Goal: Use online tool/utility: Utilize a website feature to perform a specific function

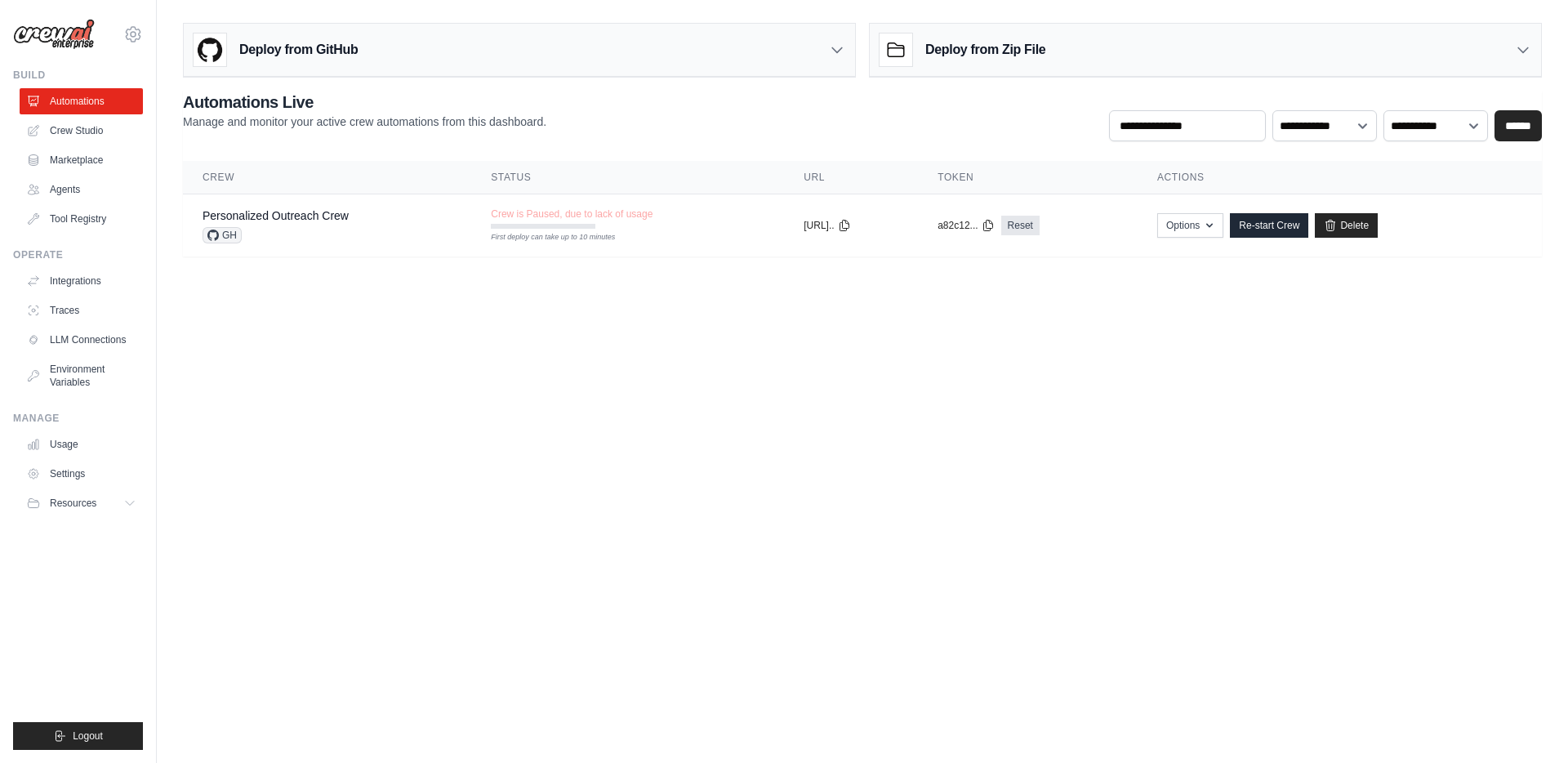
click at [463, 309] on body "[EMAIL_ADDRESS][DOMAIN_NAME] Settings Build Automations Crew Studio" at bounding box center [784, 381] width 1568 height 763
click at [279, 221] on link "Personalized Outreach Crew" at bounding box center [276, 215] width 146 height 13
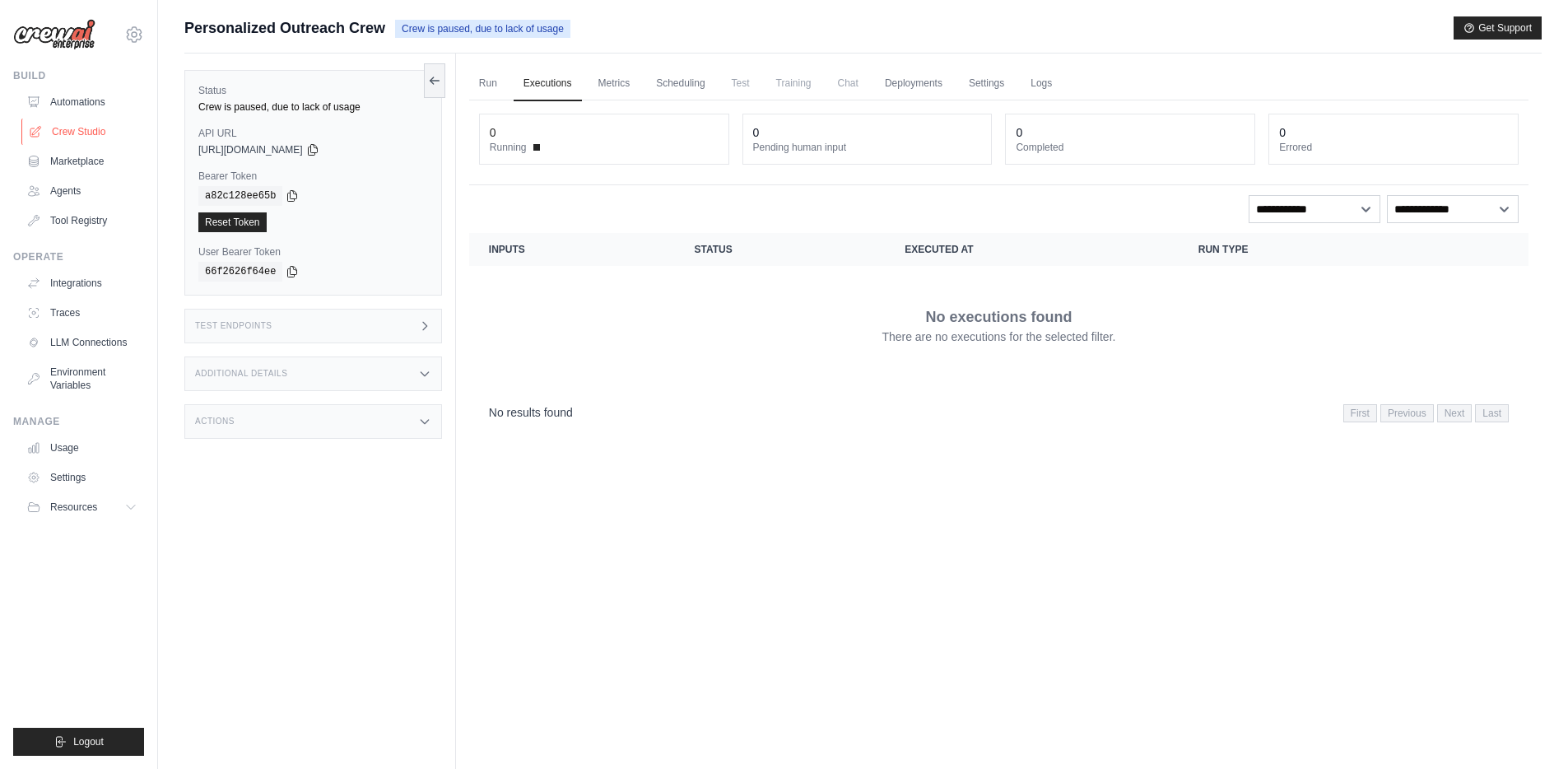
click at [83, 126] on link "Crew Studio" at bounding box center [83, 131] width 124 height 26
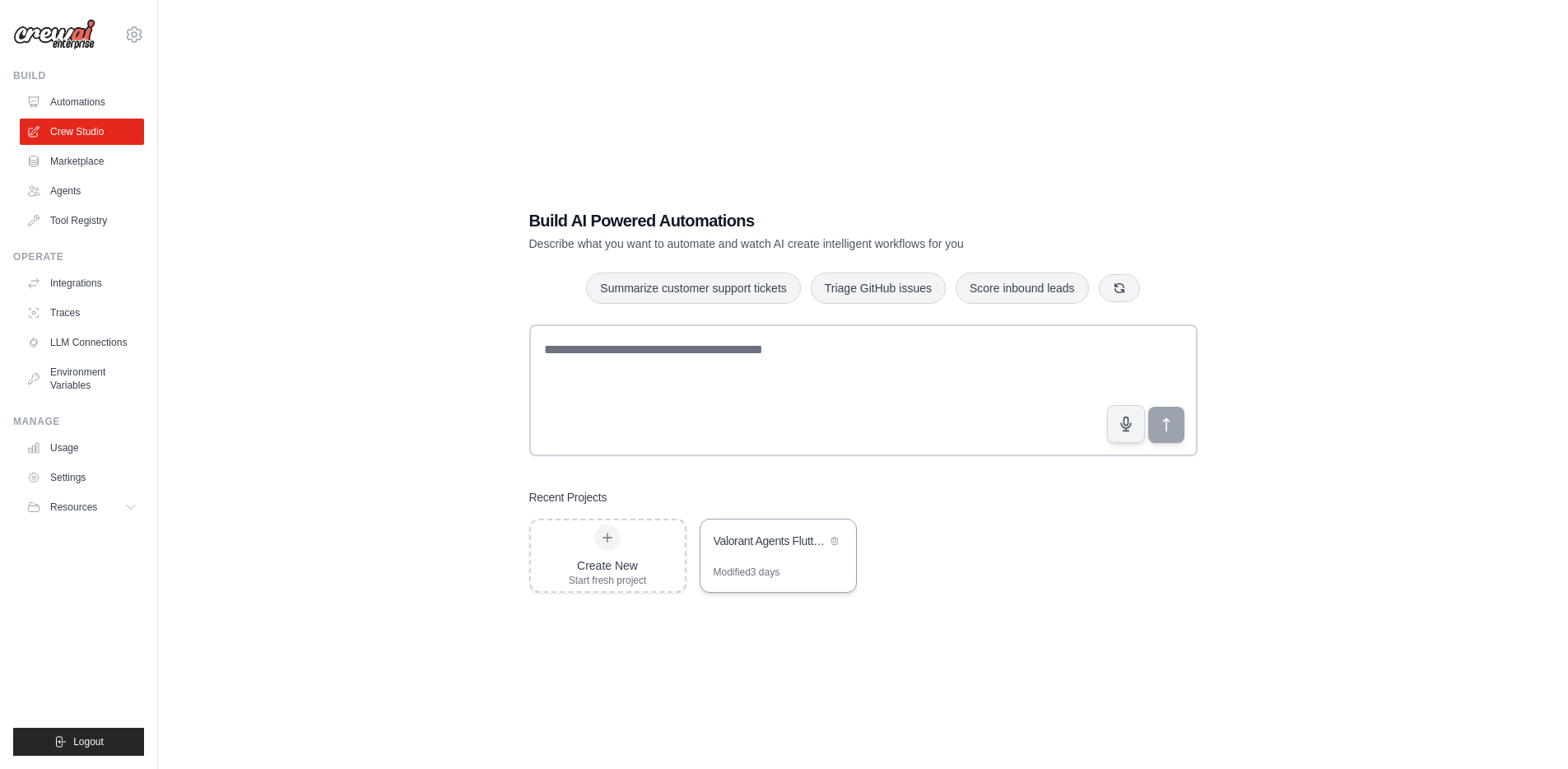
click at [762, 552] on div "Valorant Agents Flutter Data" at bounding box center [777, 542] width 155 height 46
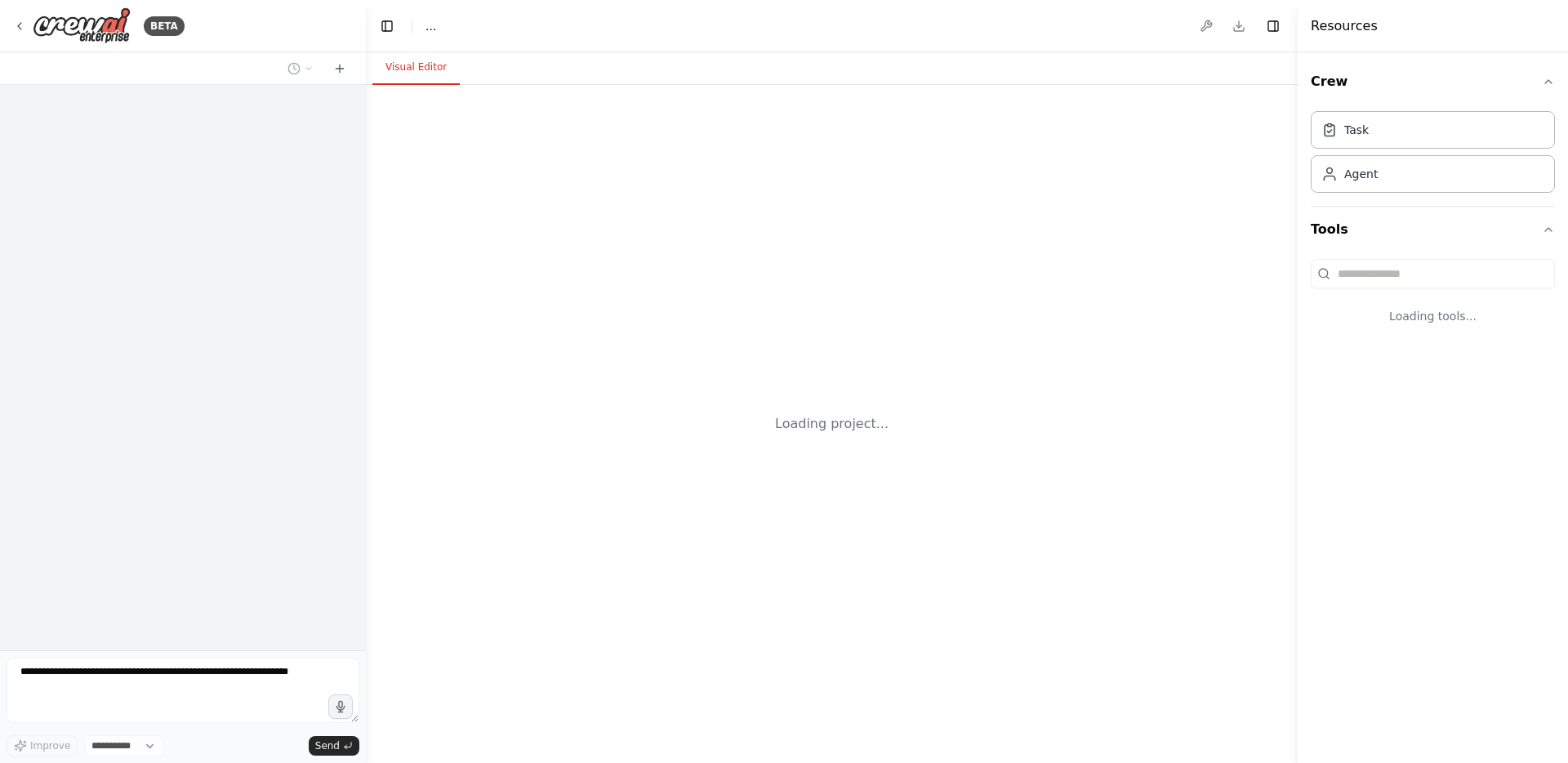
select select "****"
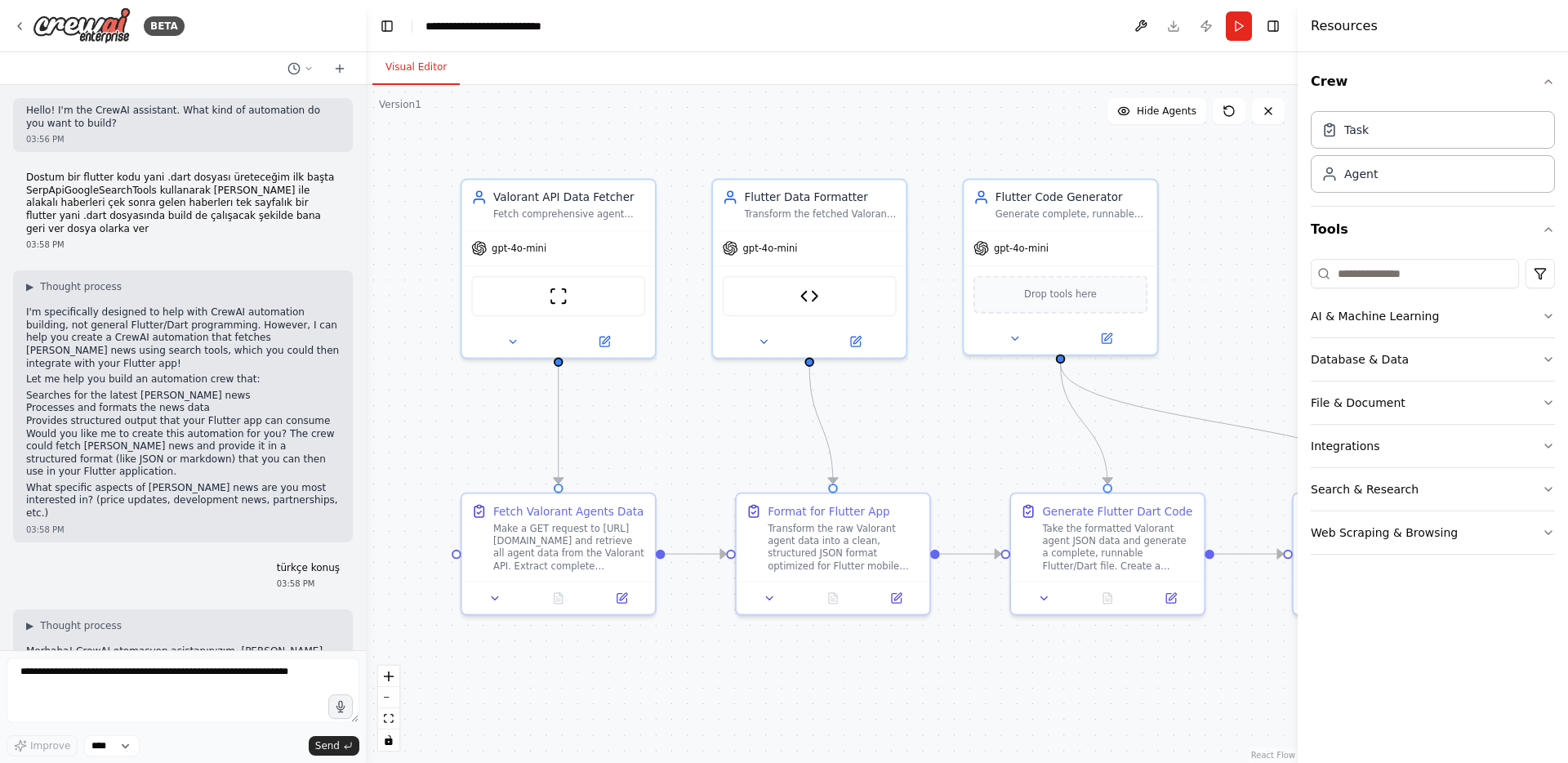
scroll to position [11056, 0]
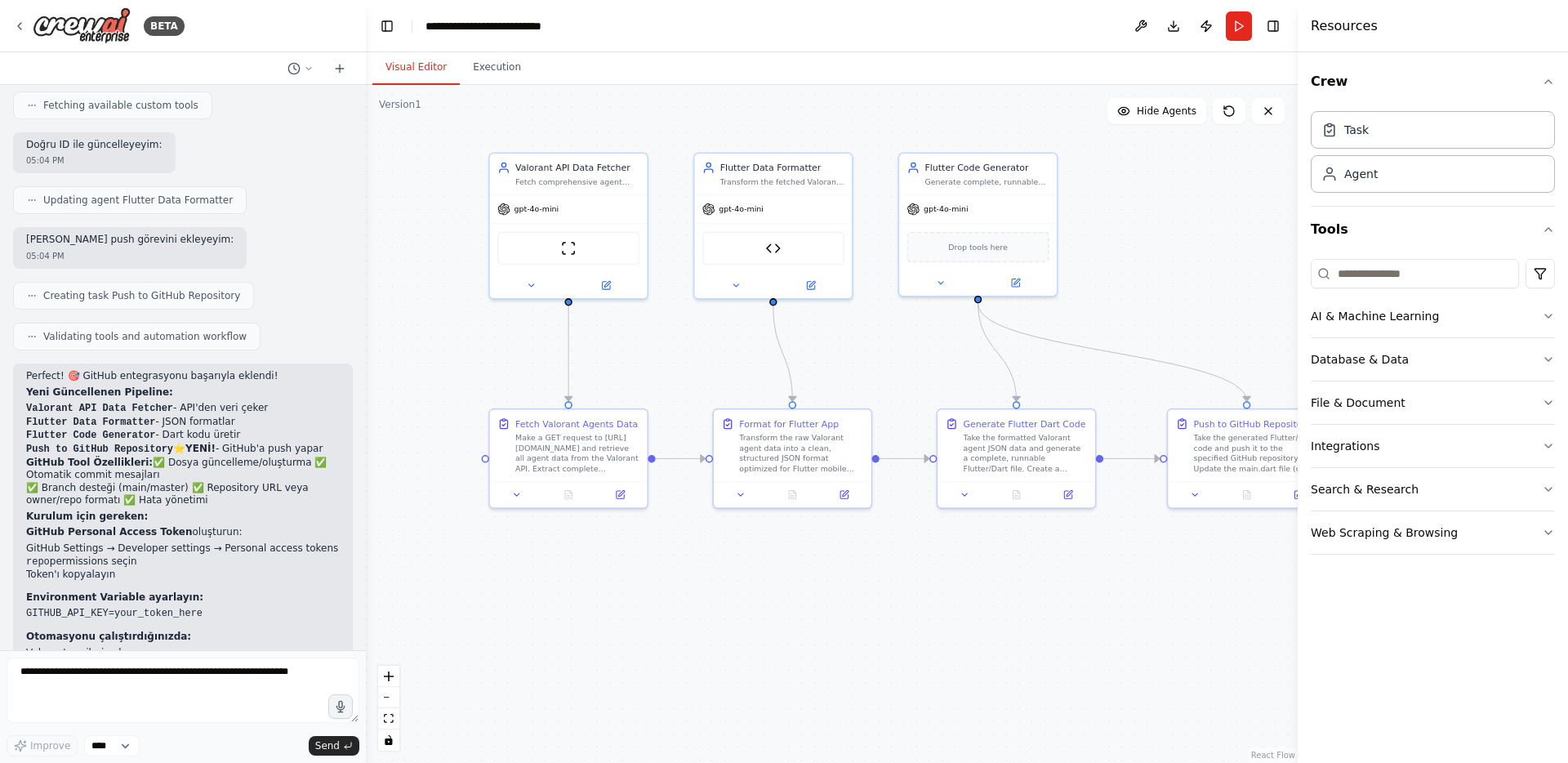
drag, startPoint x: 898, startPoint y: 452, endPoint x: 966, endPoint y: 407, distance: 81.5
click at [966, 406] on div ".deletable-edge-delete-btn { width: 20px; height: 20px; border: 0px solid #ffff…" at bounding box center [832, 424] width 932 height 678
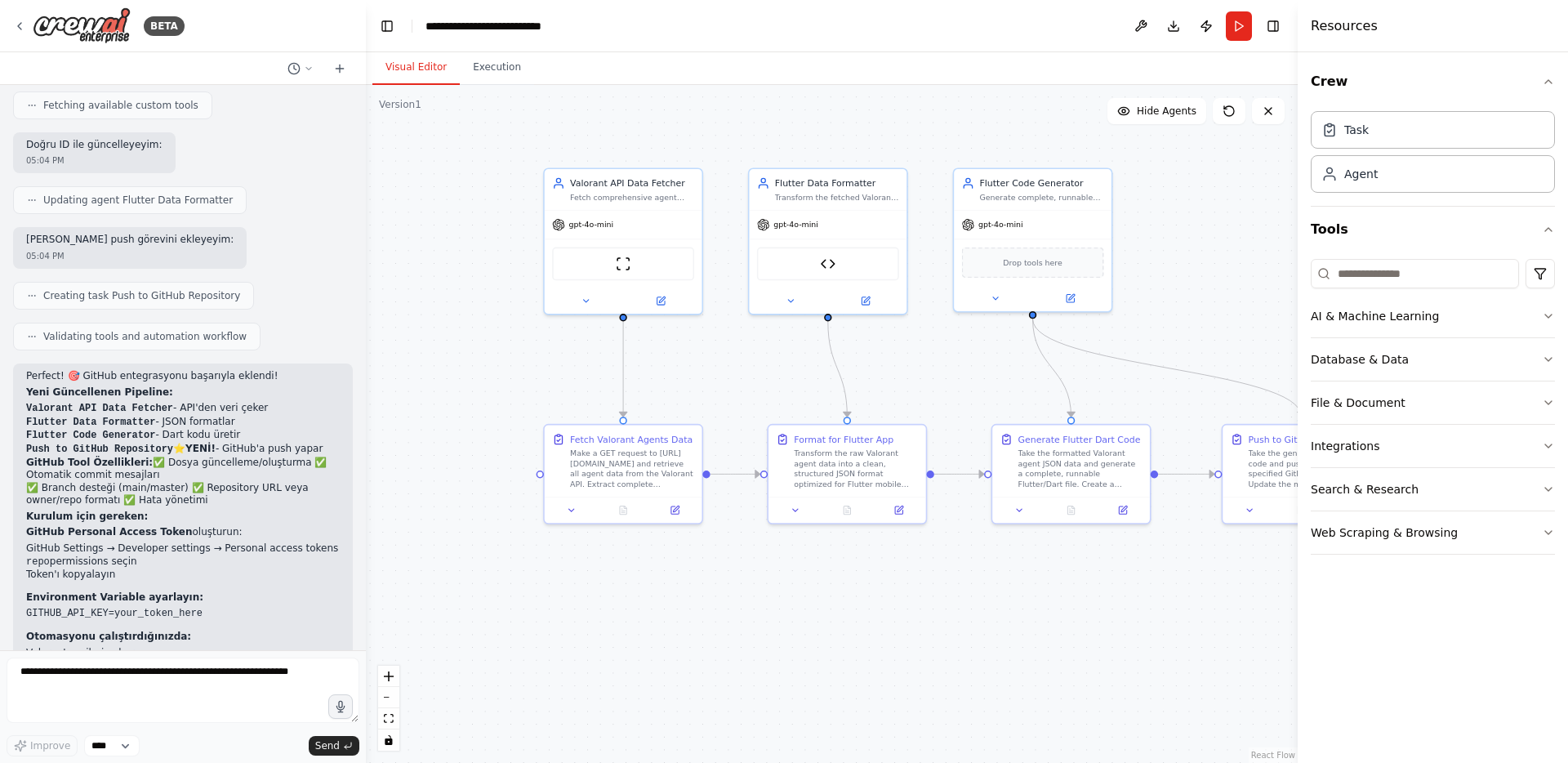
drag, startPoint x: 966, startPoint y: 407, endPoint x: 923, endPoint y: 389, distance: 46.6
click at [923, 389] on div ".deletable-edge-delete-btn { width: 20px; height: 20px; border: 0px solid #ffff…" at bounding box center [832, 424] width 932 height 678
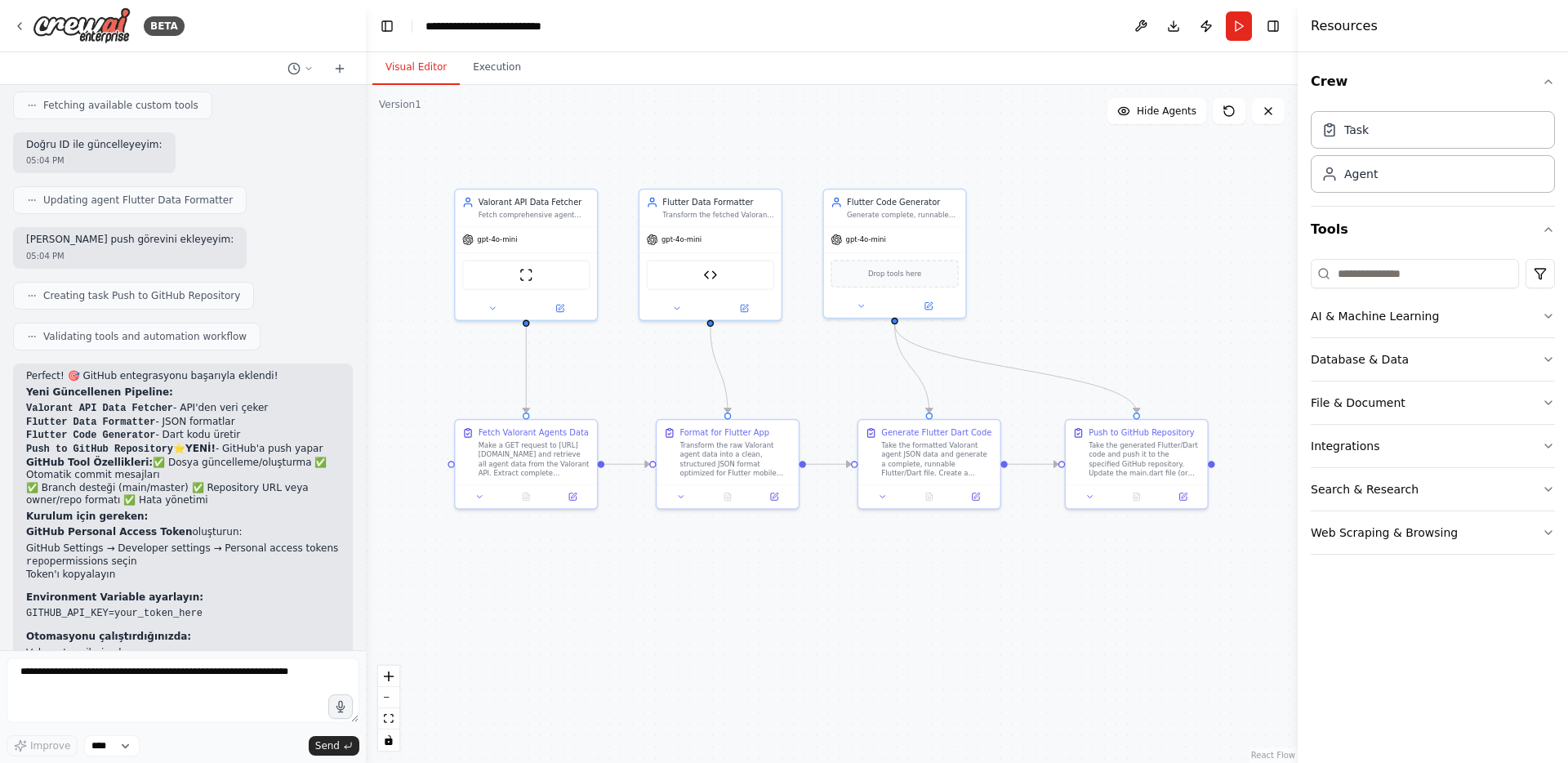
drag, startPoint x: 1176, startPoint y: 303, endPoint x: 1024, endPoint y: 310, distance: 152.2
click at [1024, 310] on div ".deletable-edge-delete-btn { width: 20px; height: 20px; border: 0px solid #ffff…" at bounding box center [832, 424] width 932 height 678
click at [1242, 16] on button "Run" at bounding box center [1239, 26] width 26 height 30
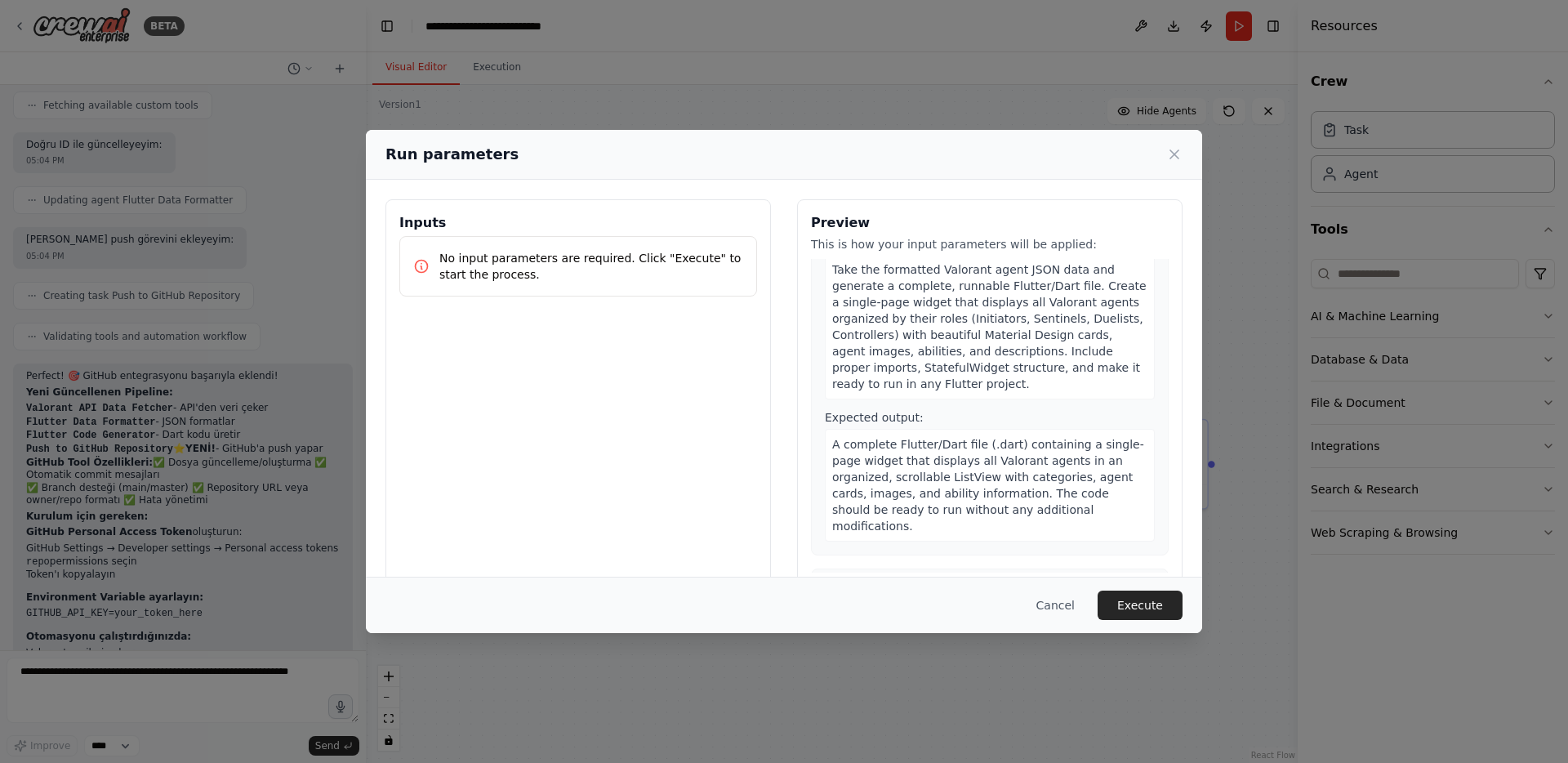
scroll to position [922, 0]
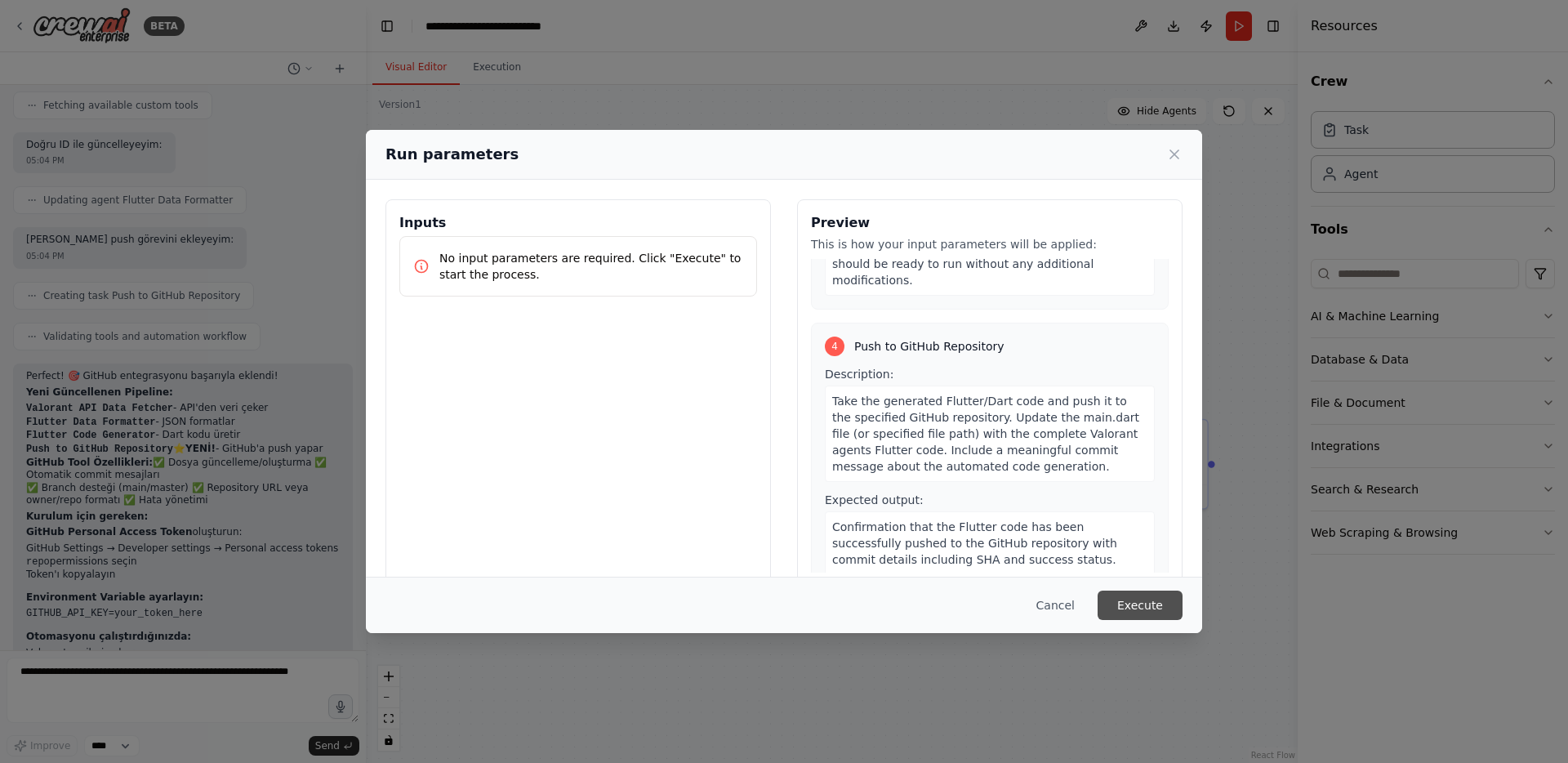
click at [1128, 601] on button "Execute" at bounding box center [1140, 605] width 85 height 30
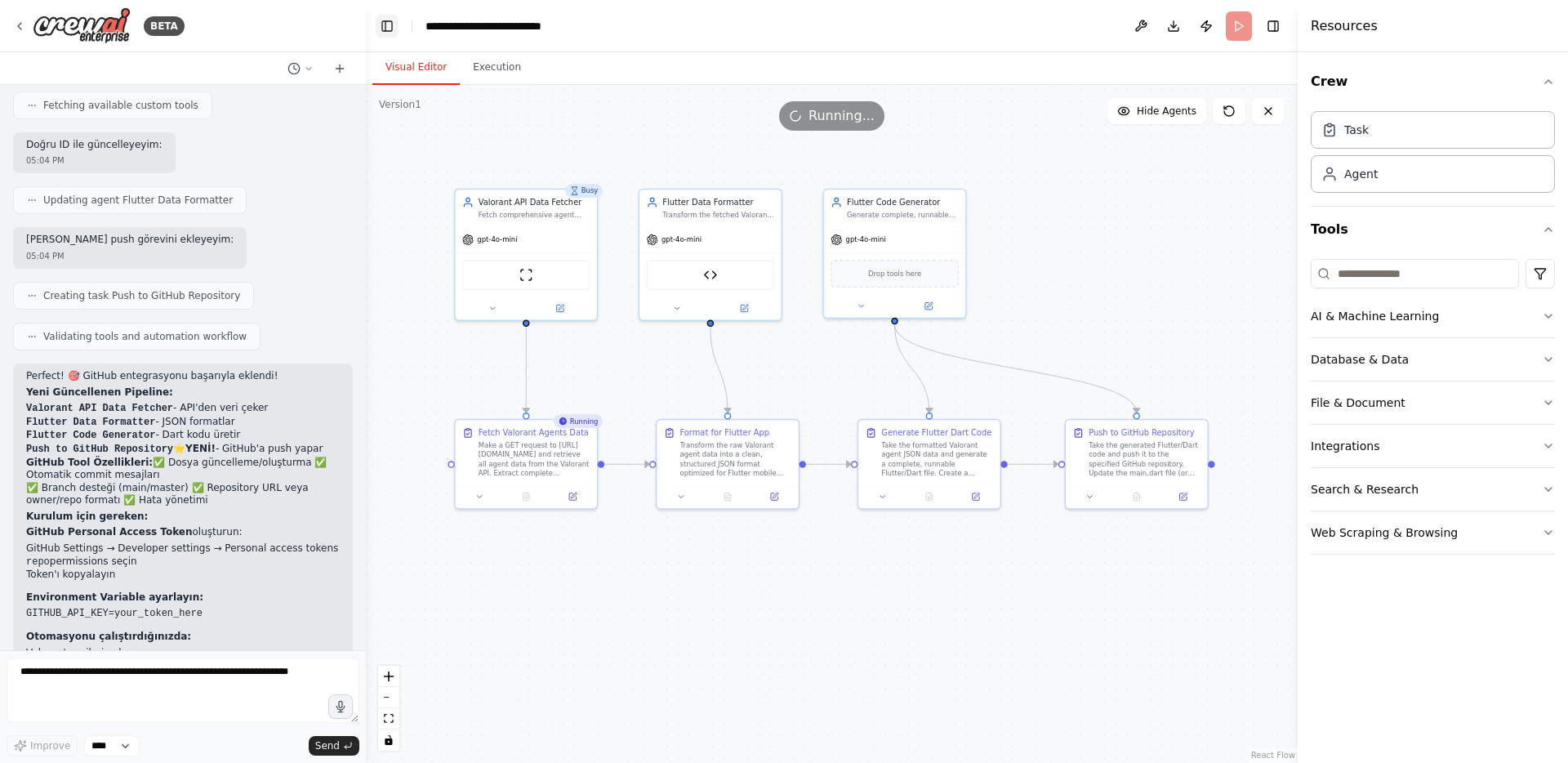
click at [387, 25] on button "Toggle Left Sidebar" at bounding box center [388, 26] width 23 height 23
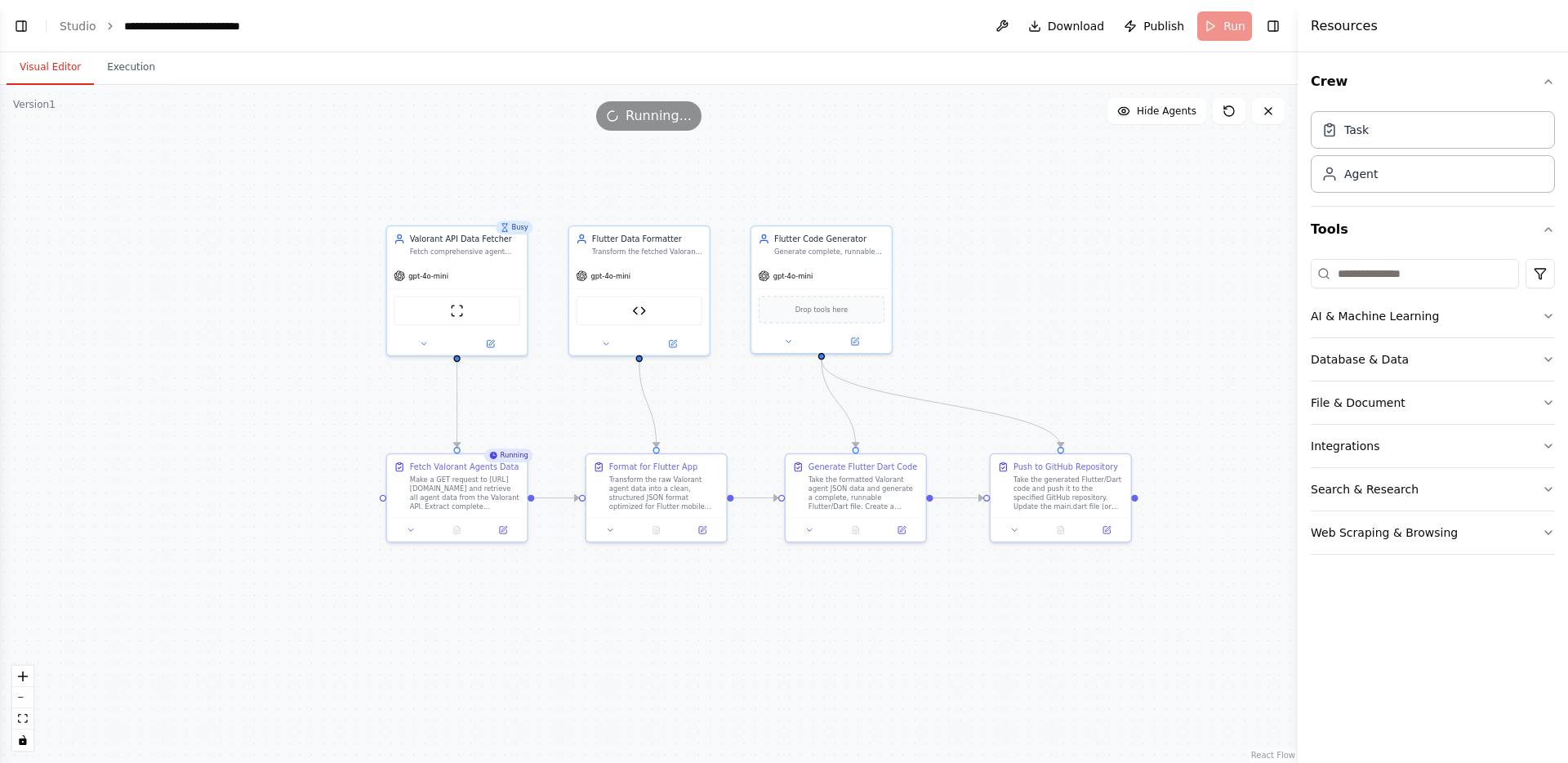
drag, startPoint x: 340, startPoint y: 395, endPoint x: 631, endPoint y: 432, distance: 293.3
click at [634, 432] on div ".deletable-edge-delete-btn { width: 20px; height: 20px; border: 0px solid #ffff…" at bounding box center [649, 424] width 1298 height 678
click at [1150, 26] on span "Publish" at bounding box center [1164, 26] width 41 height 16
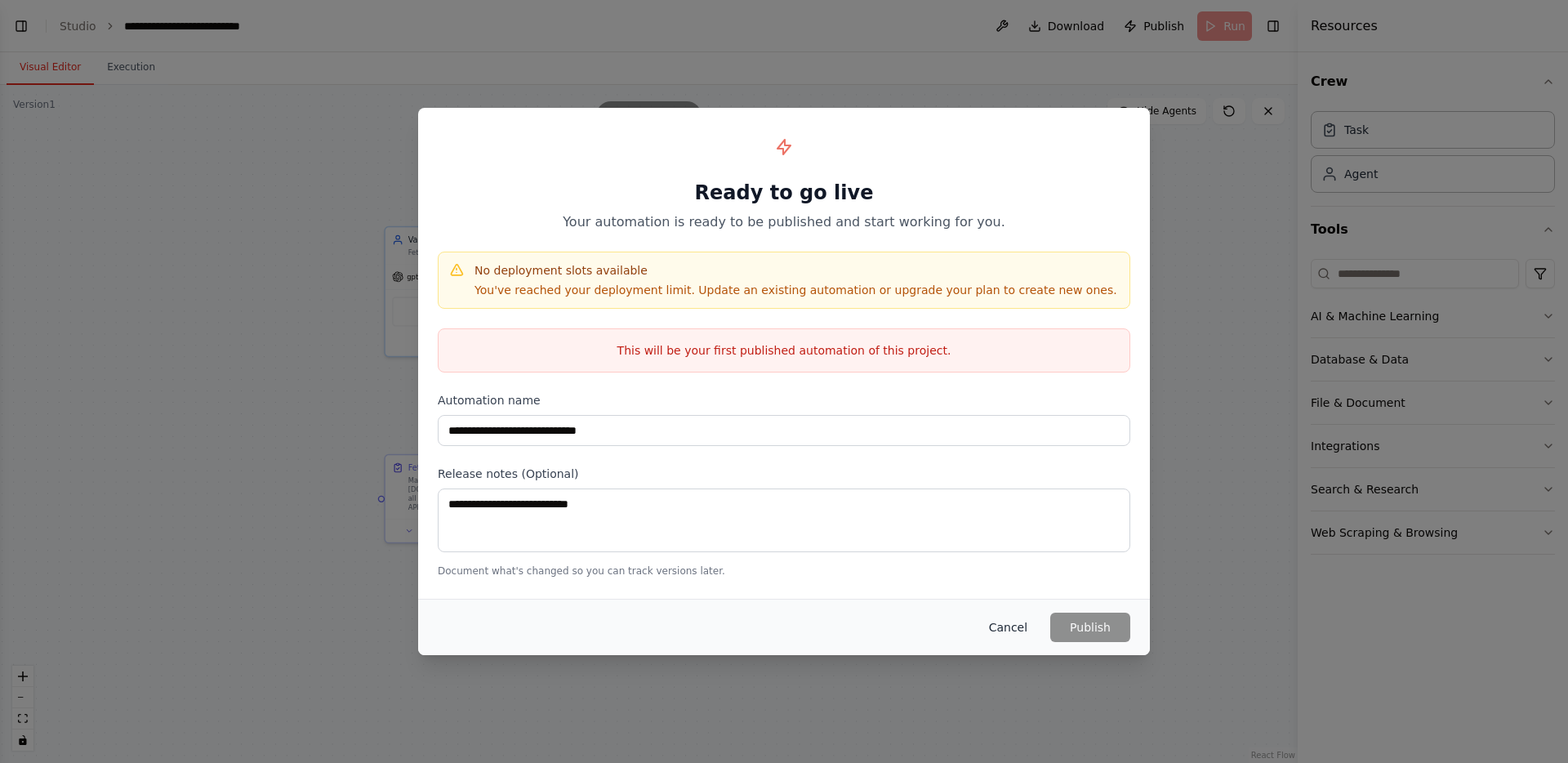
click at [1004, 625] on button "Cancel" at bounding box center [1008, 627] width 64 height 30
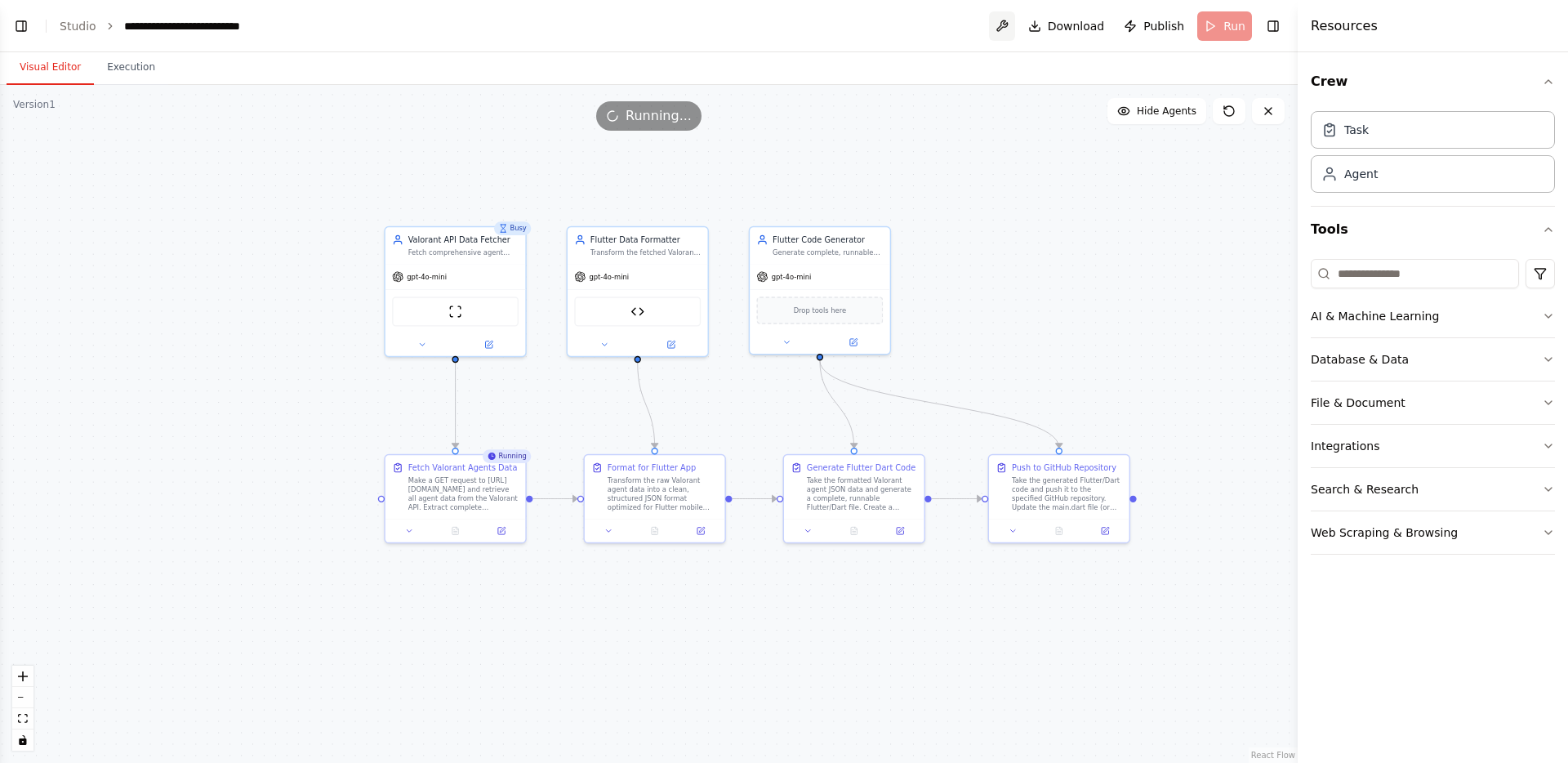
click at [1012, 27] on button at bounding box center [1001, 26] width 26 height 30
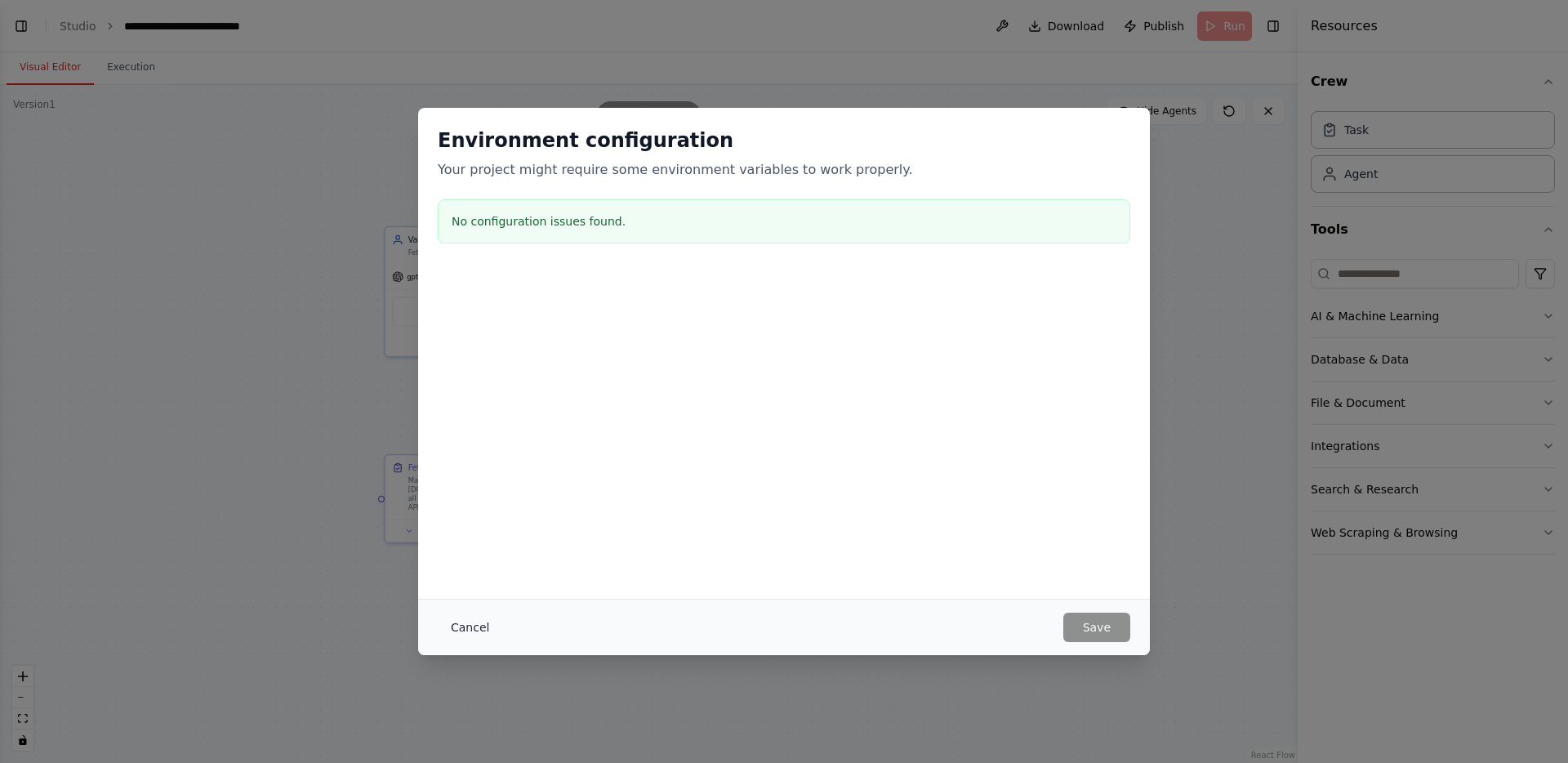
click at [477, 626] on button "Cancel" at bounding box center [469, 627] width 64 height 30
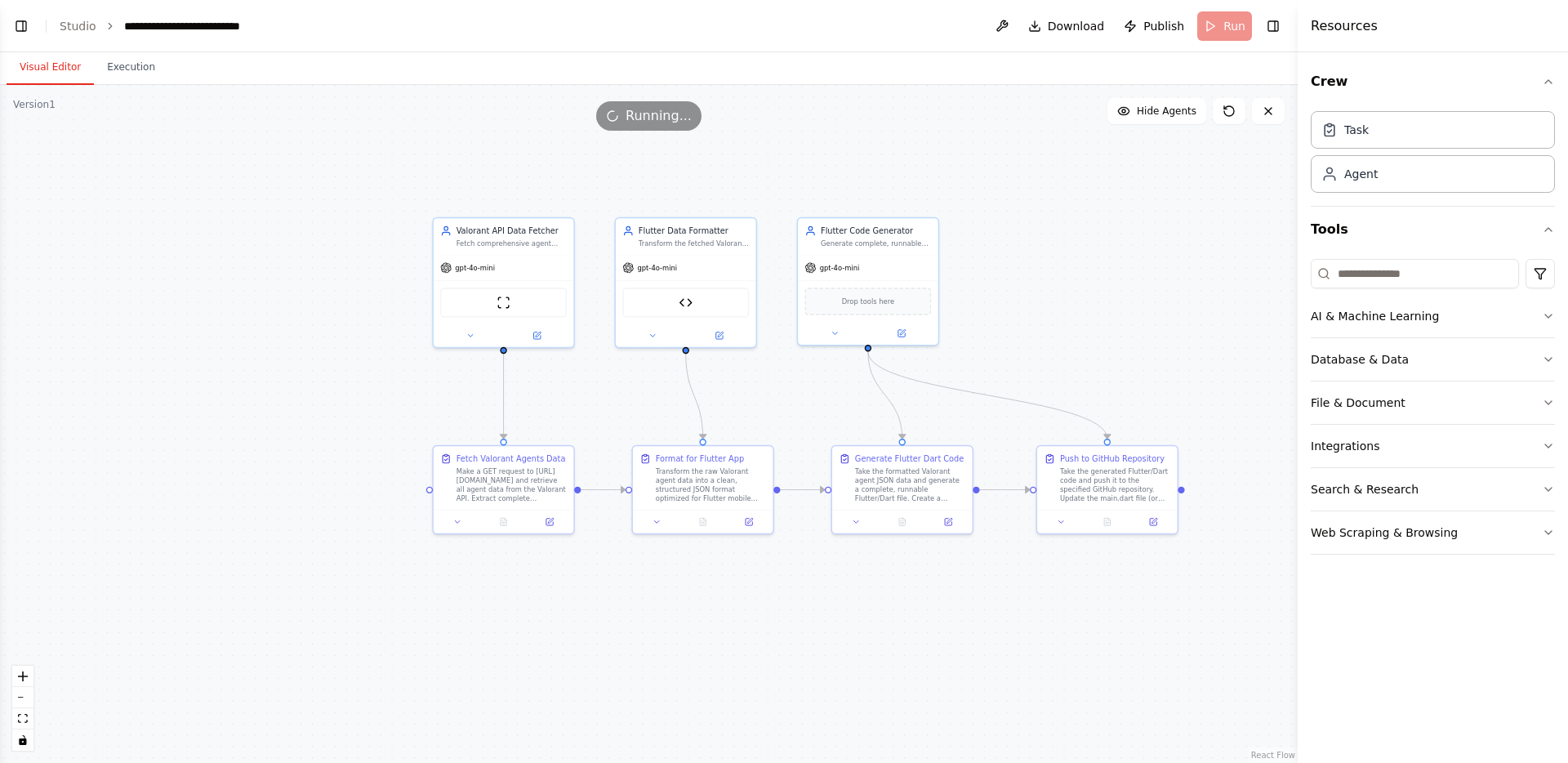
drag, startPoint x: 975, startPoint y: 284, endPoint x: 1023, endPoint y: 276, distance: 48.7
click at [1023, 276] on div ".deletable-edge-delete-btn { width: 20px; height: 20px; border: 0px solid #ffff…" at bounding box center [649, 424] width 1298 height 678
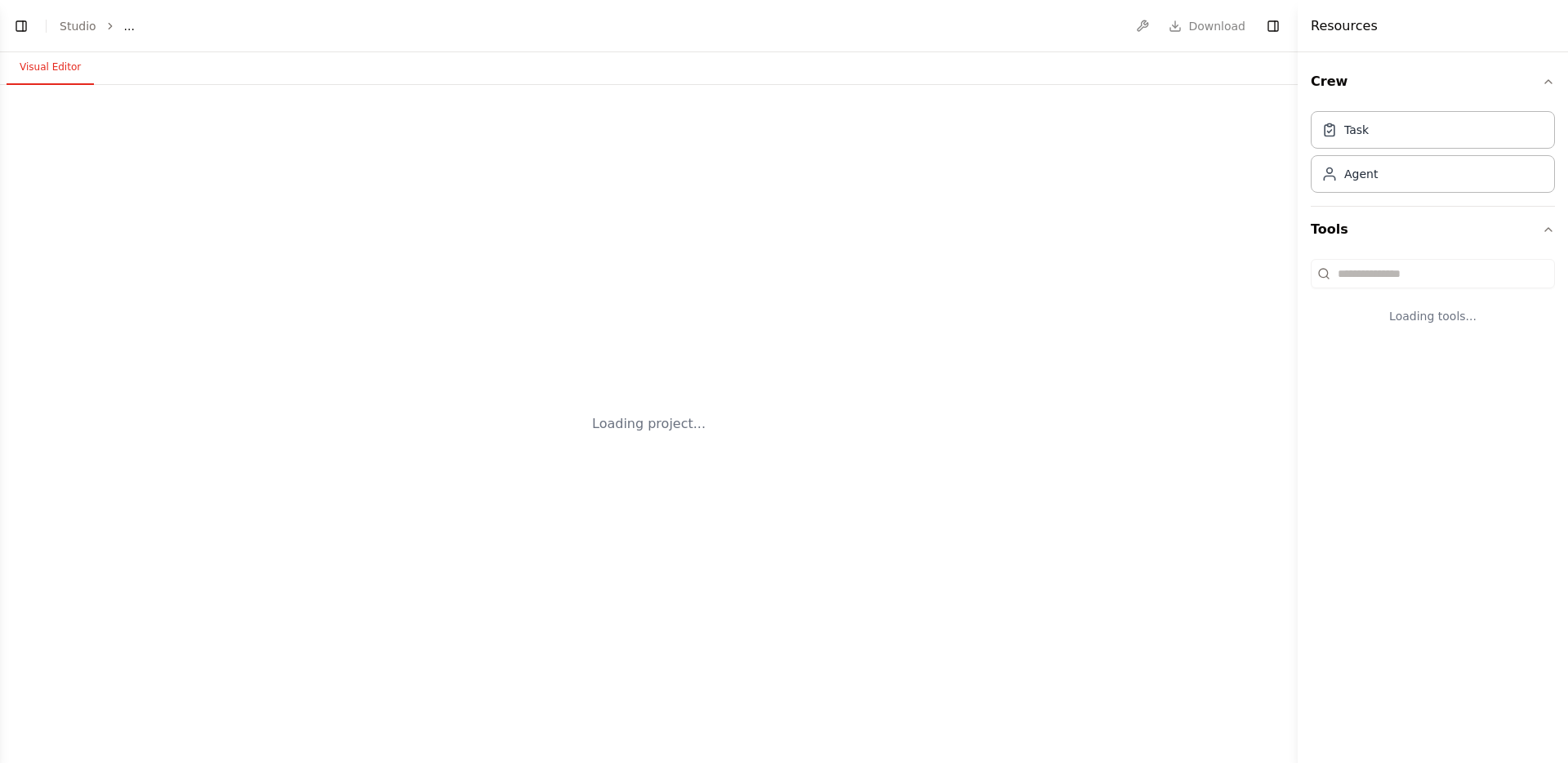
select select "****"
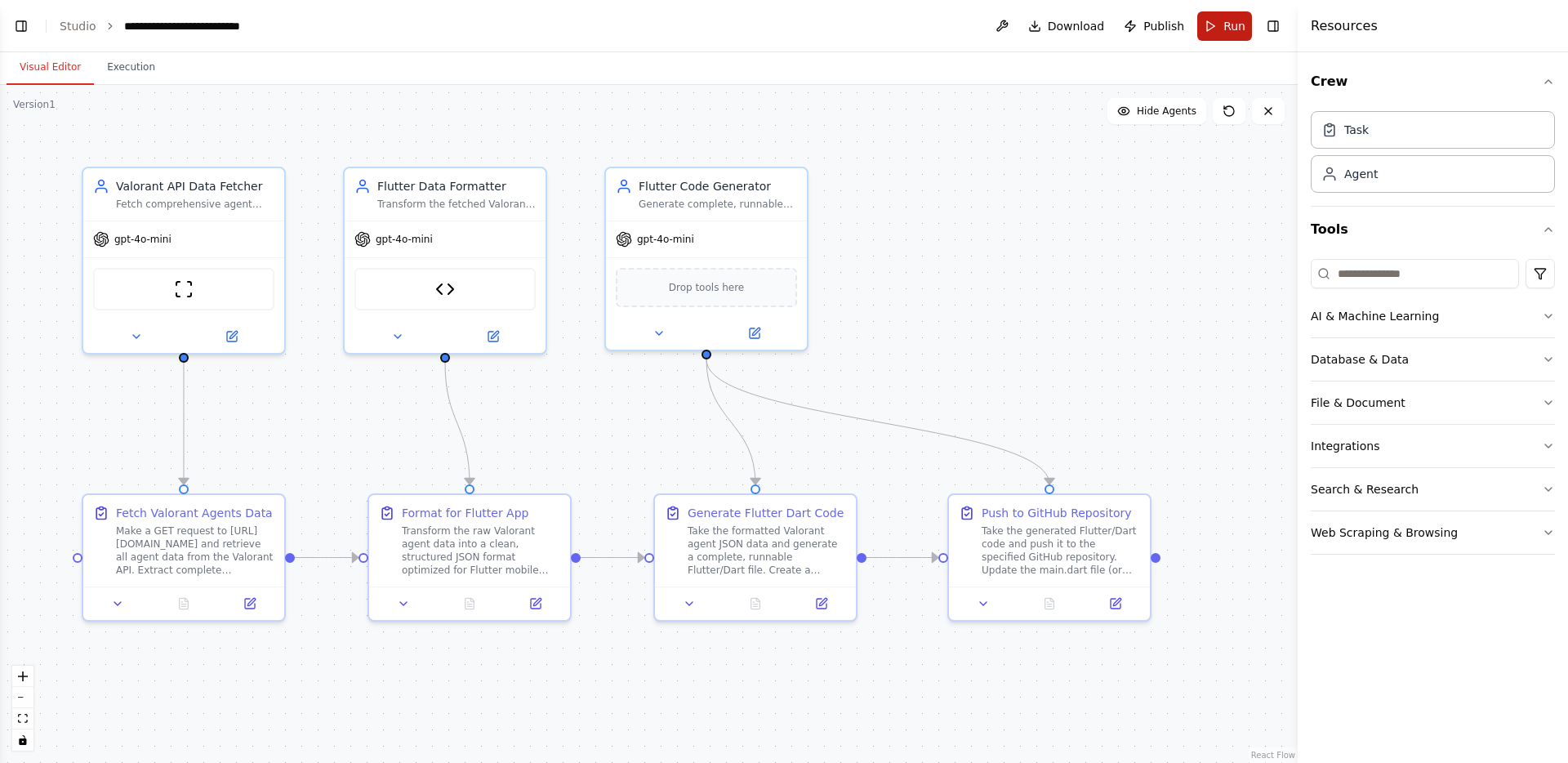
click at [1221, 18] on button "Run" at bounding box center [1224, 26] width 55 height 30
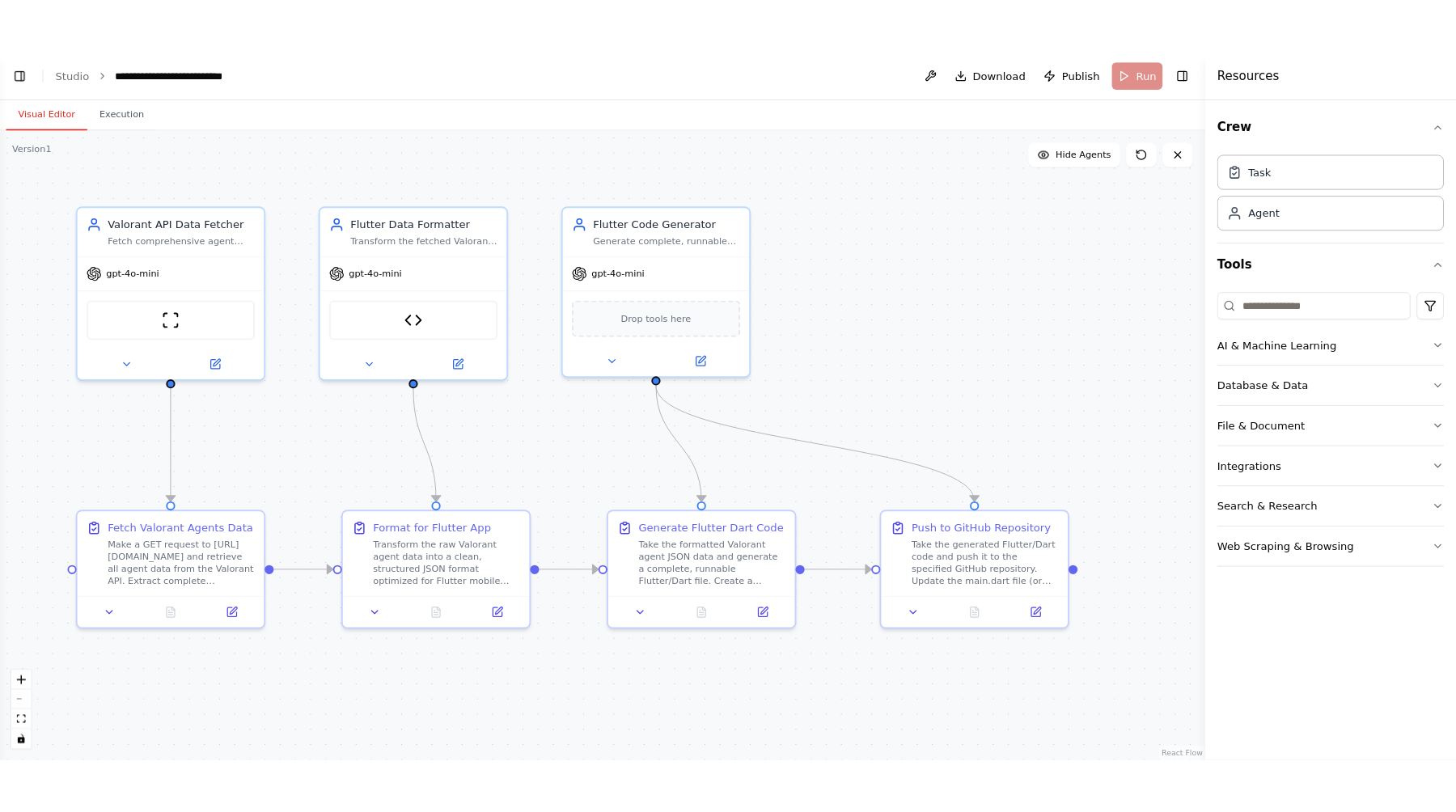
scroll to position [12906, 0]
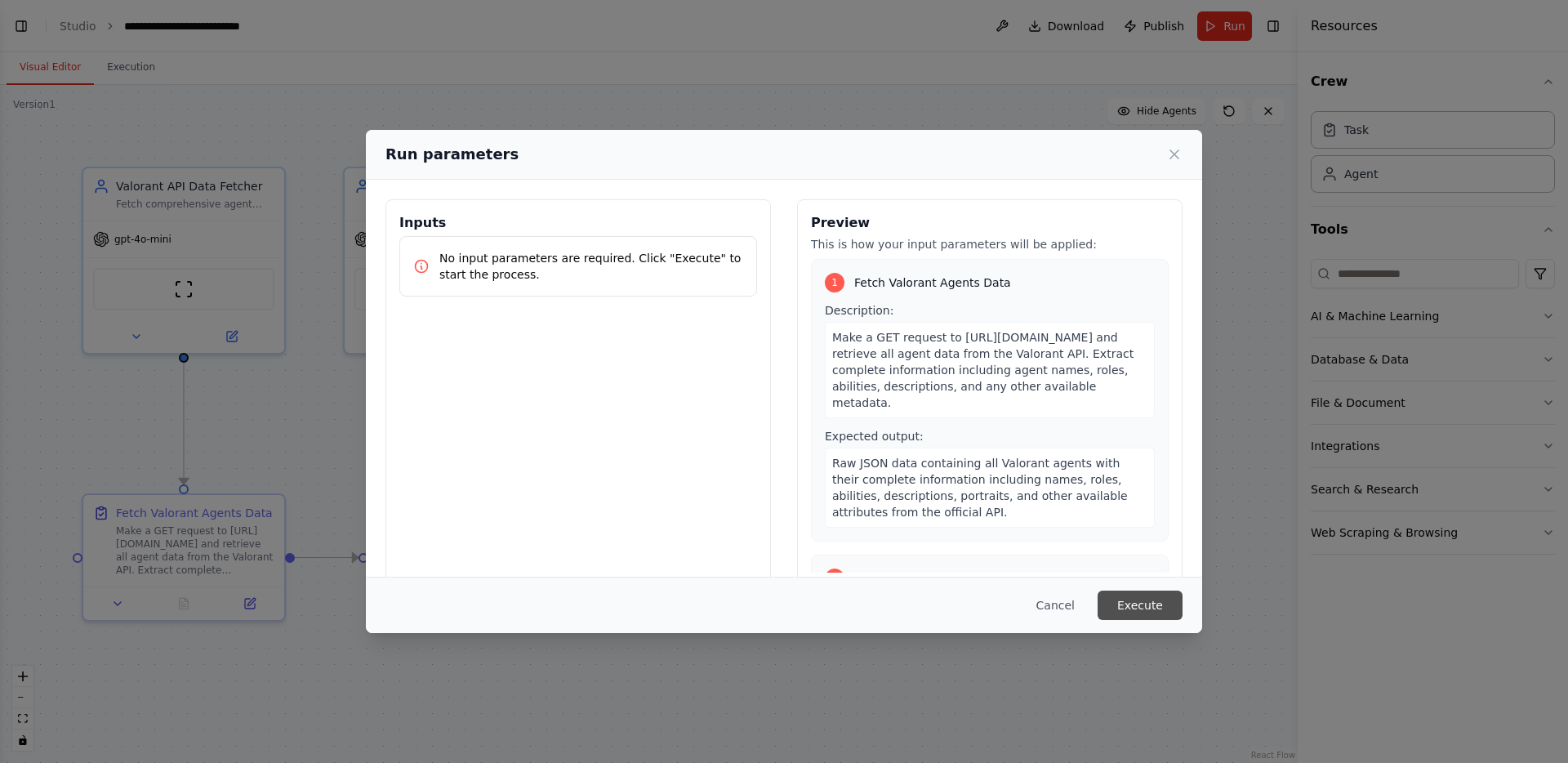
click at [1140, 598] on button "Execute" at bounding box center [1140, 605] width 85 height 30
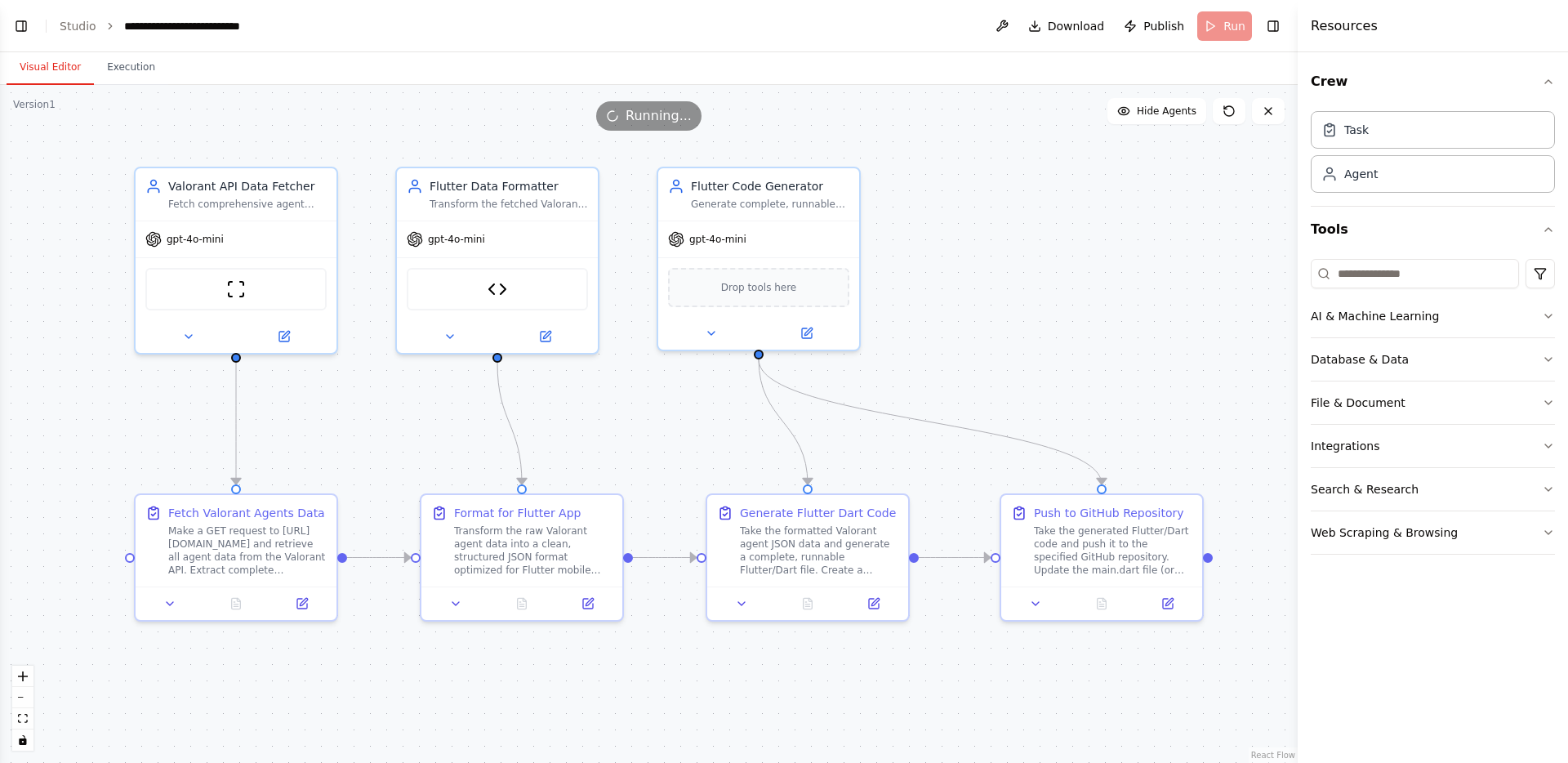
drag, startPoint x: 616, startPoint y: 399, endPoint x: 827, endPoint y: 393, distance: 211.1
click at [826, 393] on div ".deletable-edge-delete-btn { width: 20px; height: 20px; border: 0px solid #ffff…" at bounding box center [649, 424] width 1298 height 678
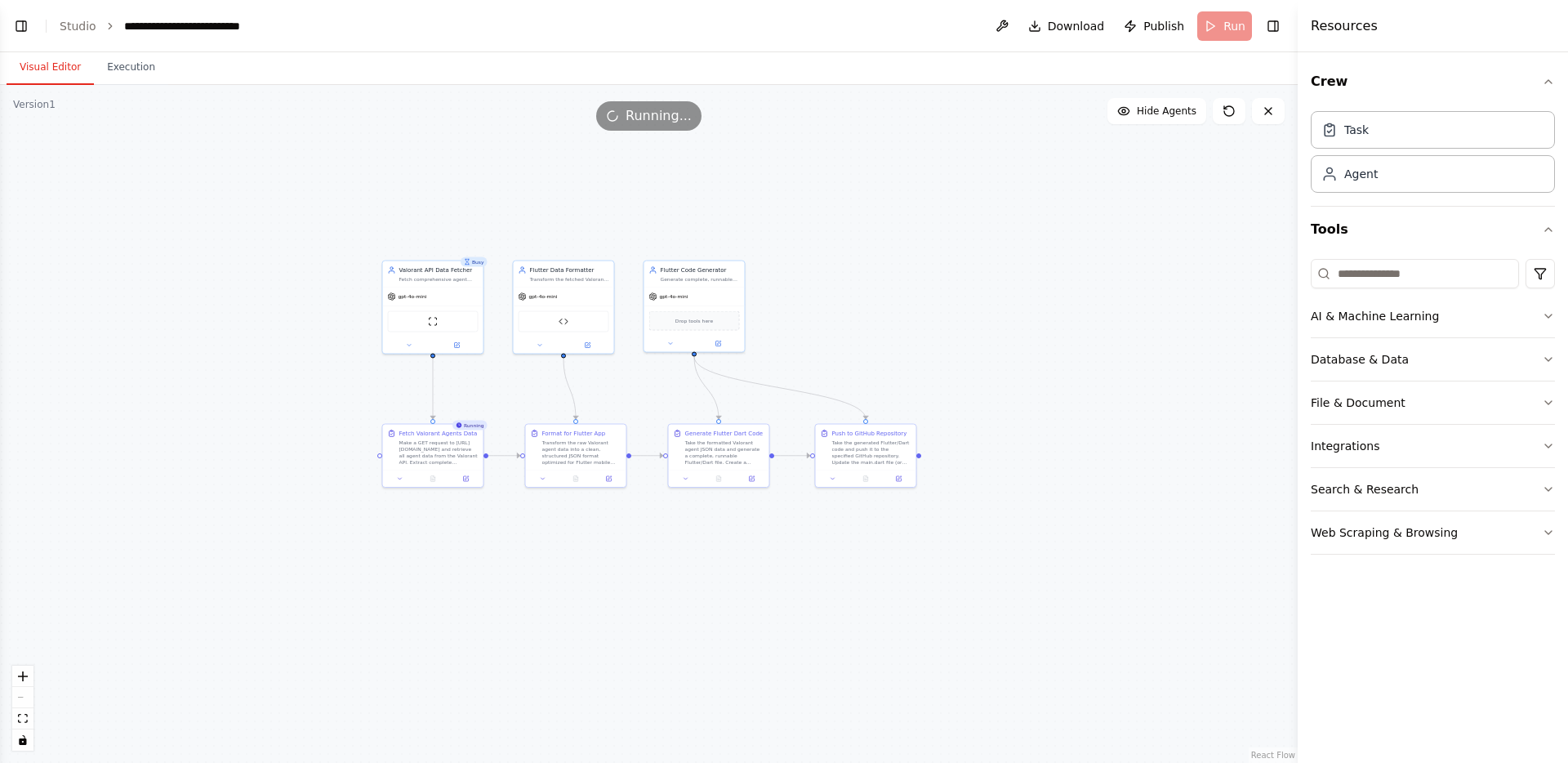
drag, startPoint x: 337, startPoint y: 376, endPoint x: 167, endPoint y: 354, distance: 171.4
click at [167, 354] on div ".deletable-edge-delete-btn { width: 20px; height: 20px; border: 0px solid #ffff…" at bounding box center [649, 424] width 1298 height 678
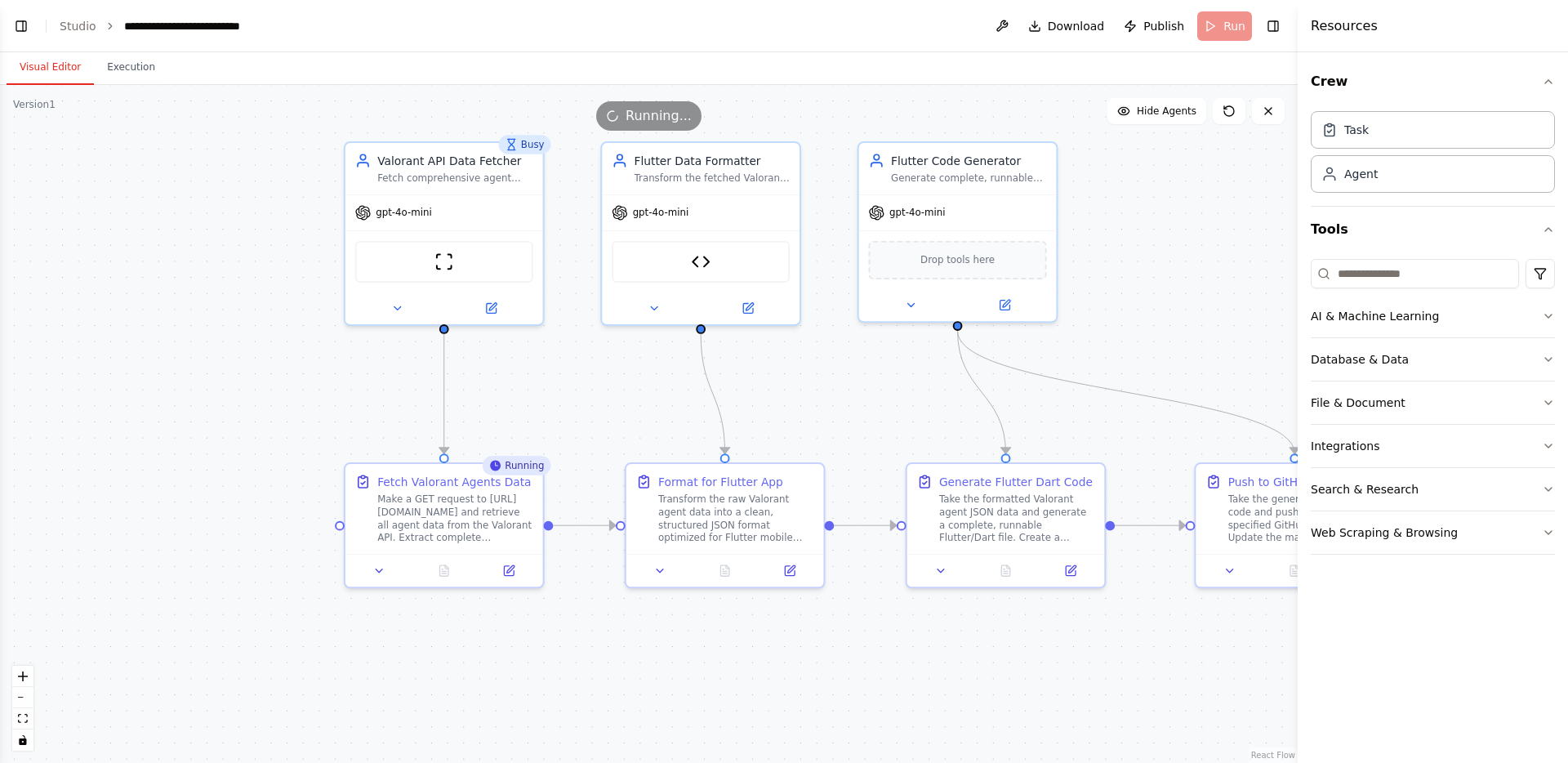
drag, startPoint x: 363, startPoint y: 390, endPoint x: 223, endPoint y: 347, distance: 146.5
click at [223, 347] on div ".deletable-edge-delete-btn { width: 20px; height: 20px; border: 0px solid #ffff…" at bounding box center [649, 424] width 1298 height 678
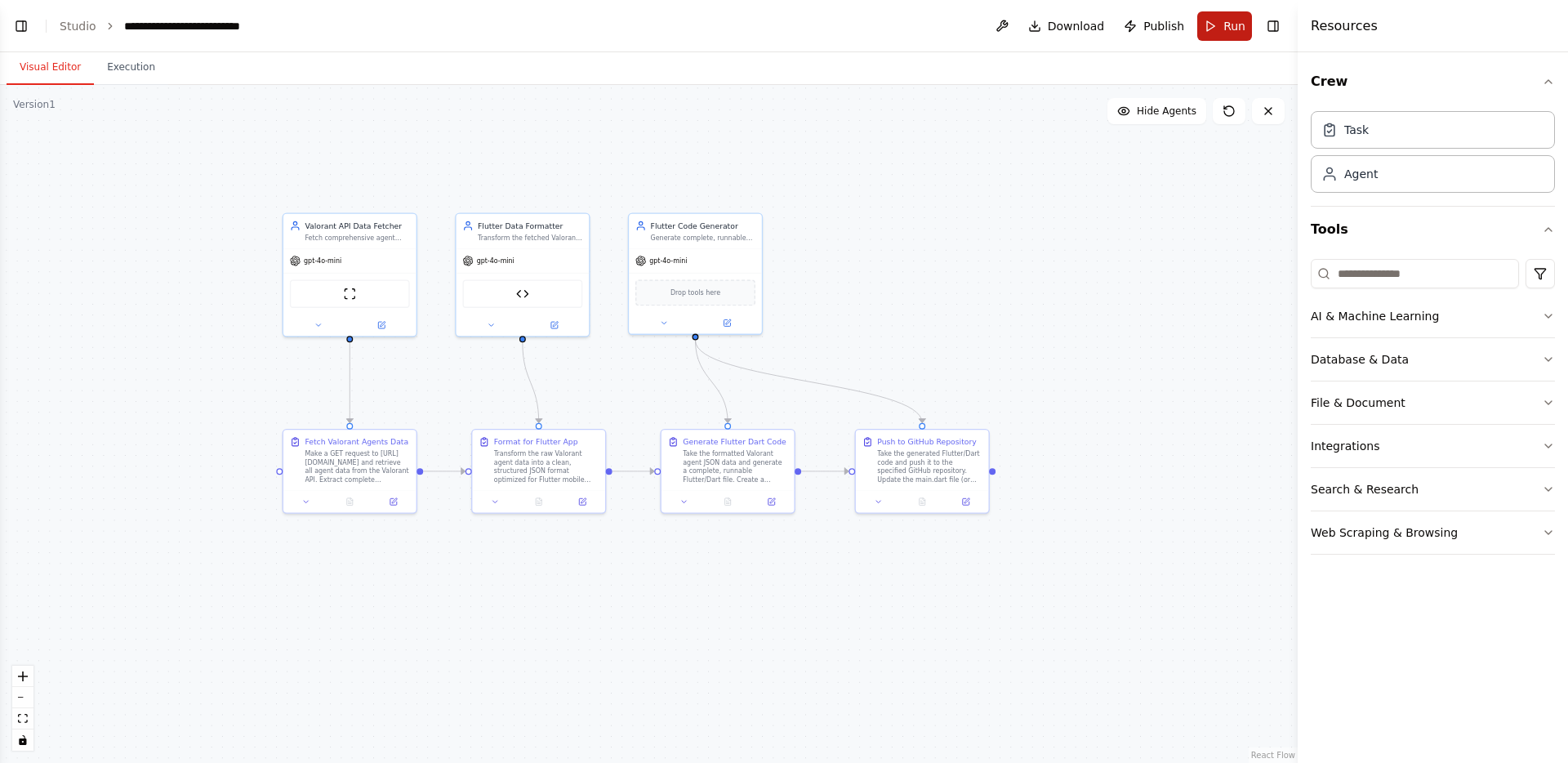
click at [1211, 27] on button "Run" at bounding box center [1224, 26] width 55 height 30
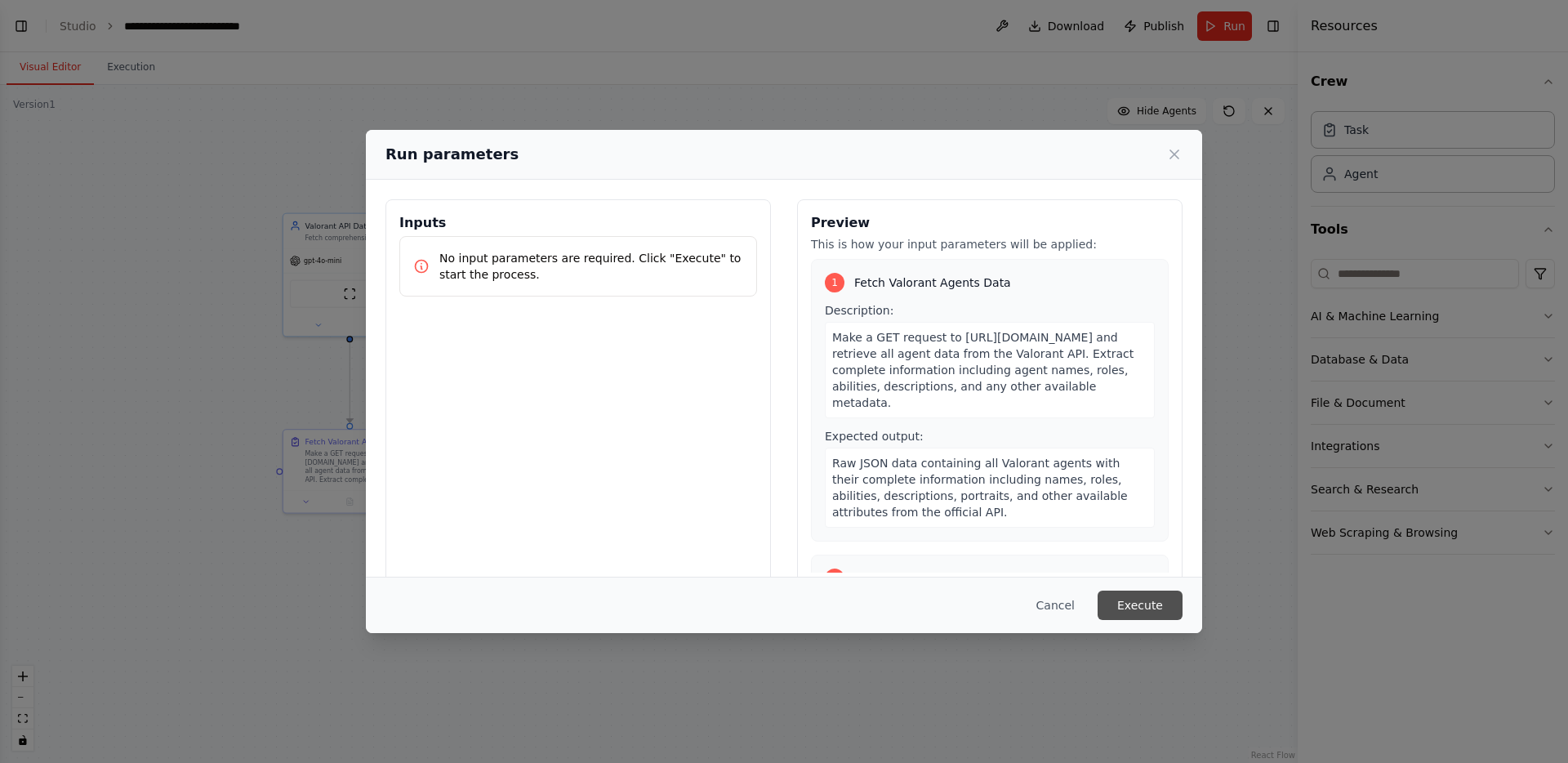
click at [1143, 595] on button "Execute" at bounding box center [1140, 605] width 85 height 30
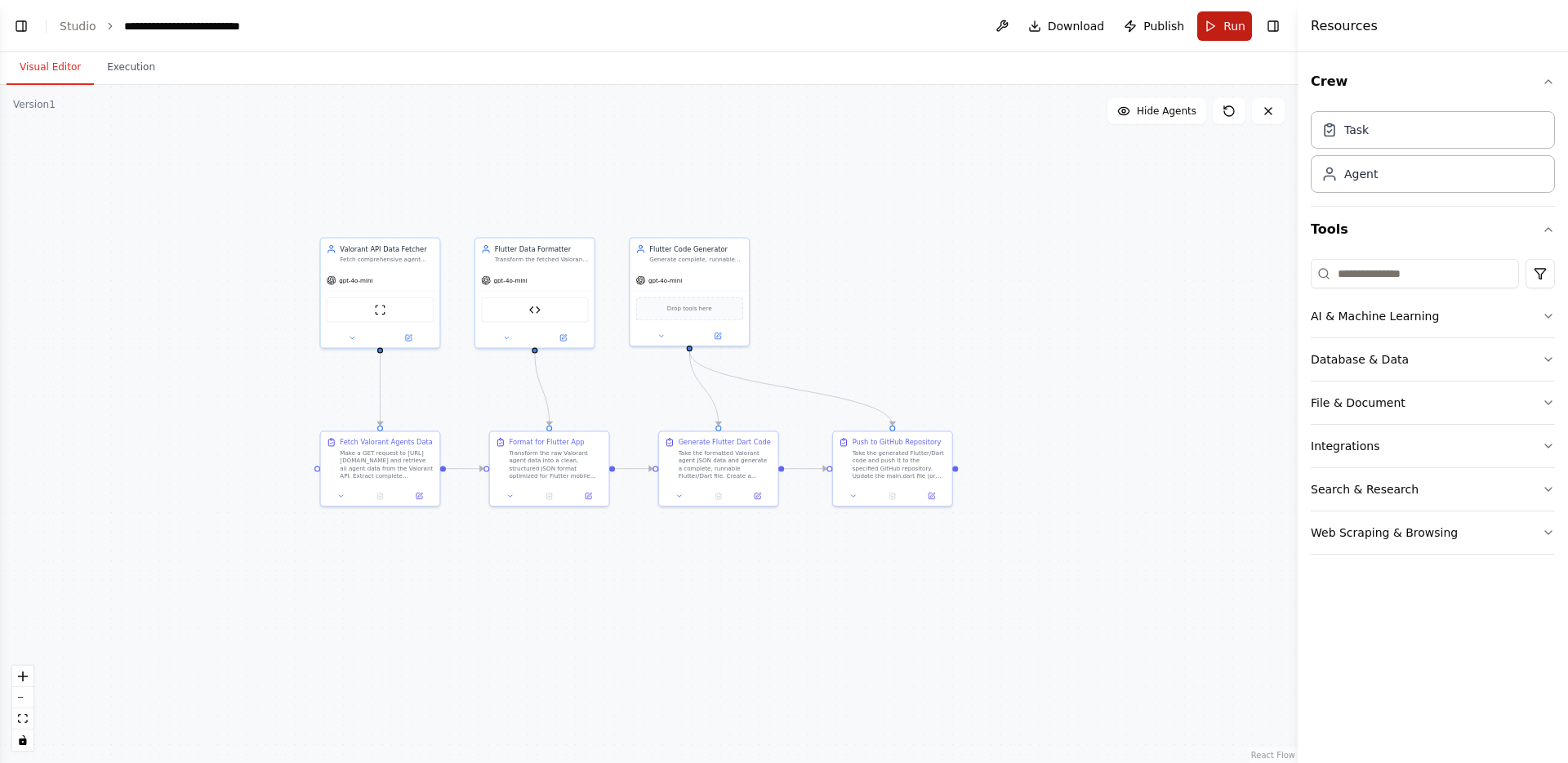
click at [1229, 28] on span "Run" at bounding box center [1234, 26] width 22 height 16
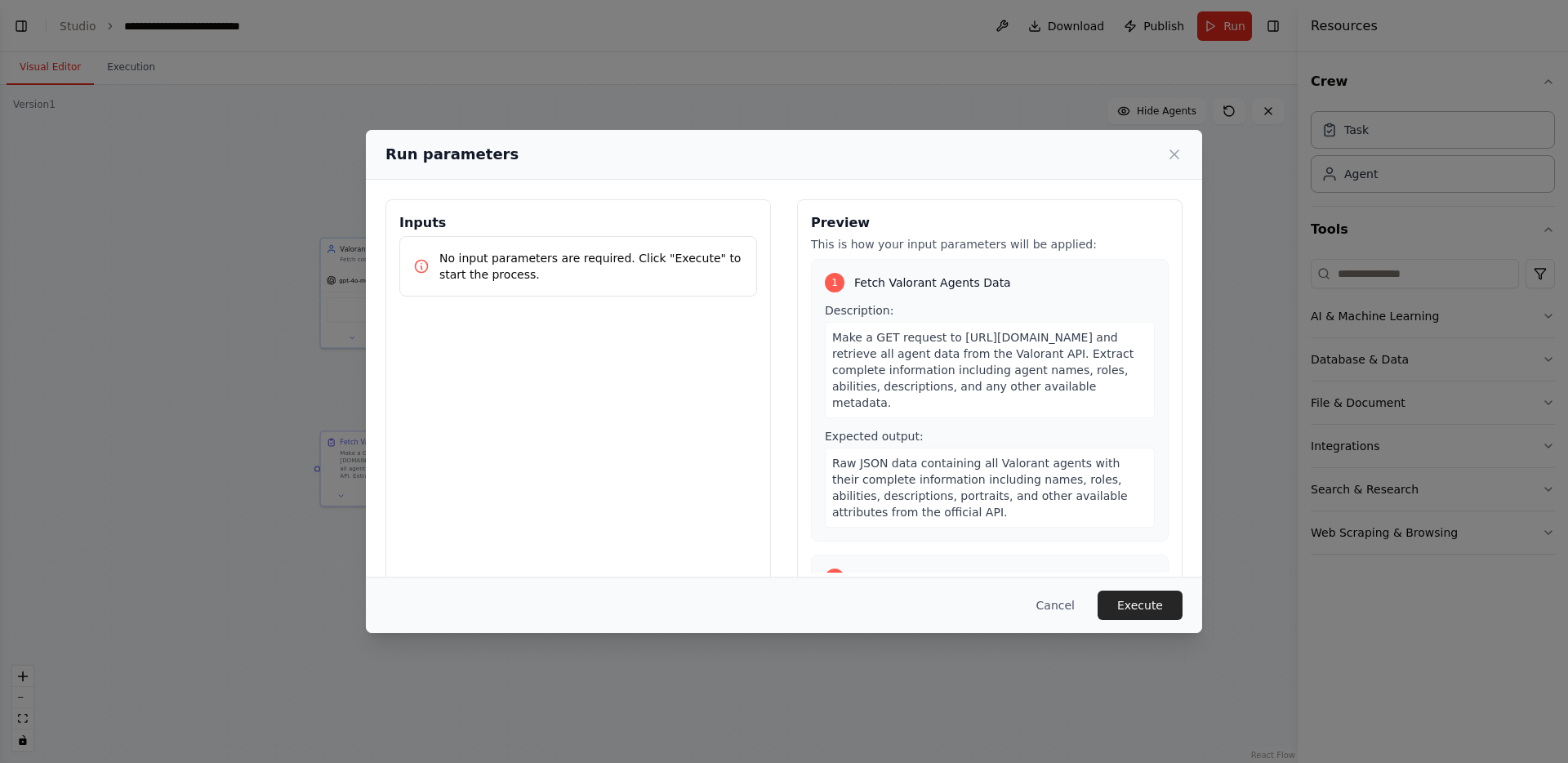
click at [859, 477] on span "Raw JSON data containing all Valorant agents with their complete information in…" at bounding box center [980, 487] width 296 height 62
click at [1072, 550] on div "1 Fetch Valorant Agents Data Description: Make a GET request to https://valoran…" at bounding box center [990, 415] width 358 height 314
click at [1131, 599] on button "Execute" at bounding box center [1140, 605] width 85 height 30
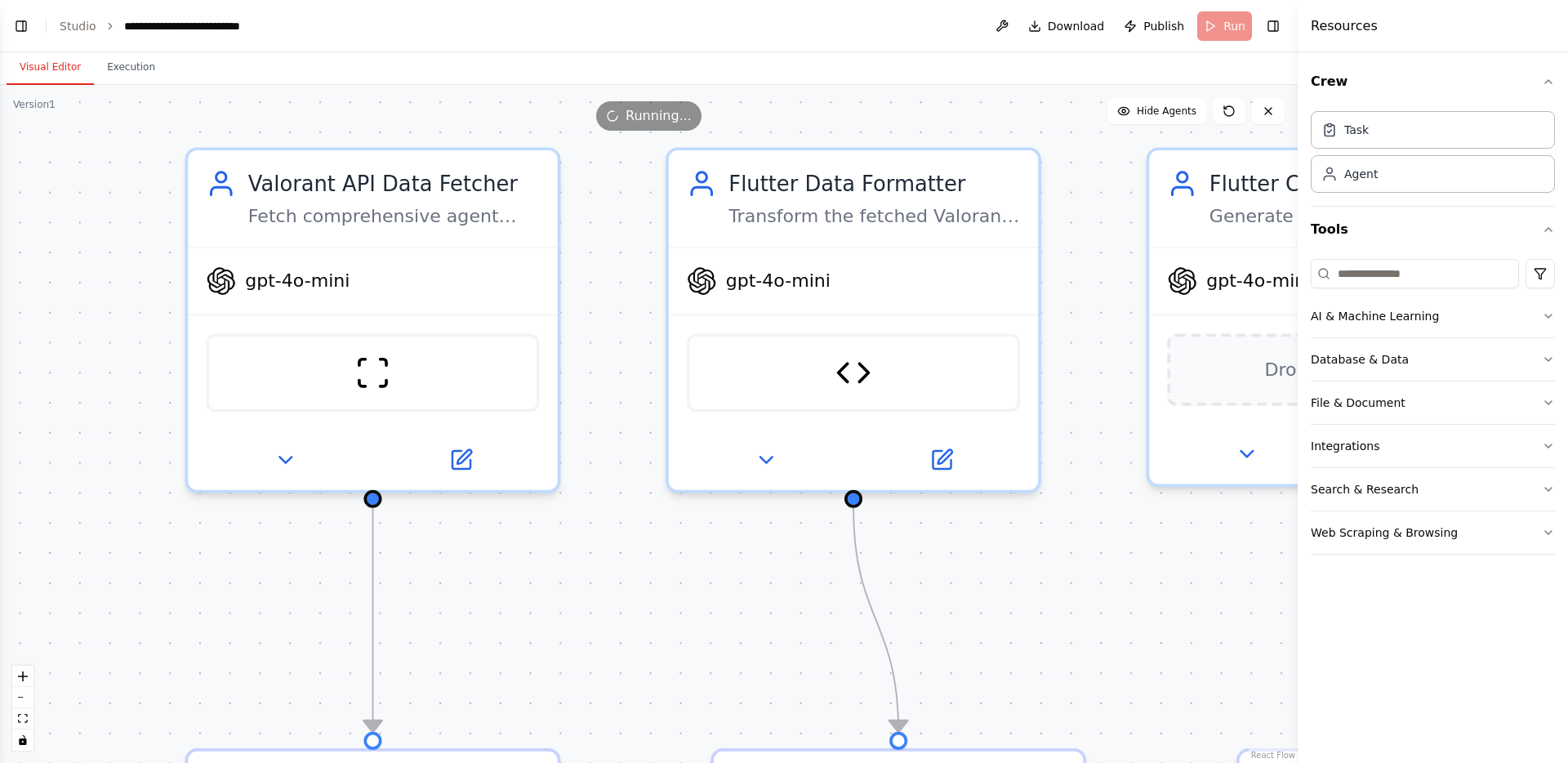
drag, startPoint x: 479, startPoint y: 387, endPoint x: 706, endPoint y: 598, distance: 309.9
click at [706, 598] on div ".deletable-edge-delete-btn { width: 20px; height: 20px; border: 0px solid #ffff…" at bounding box center [649, 424] width 1298 height 678
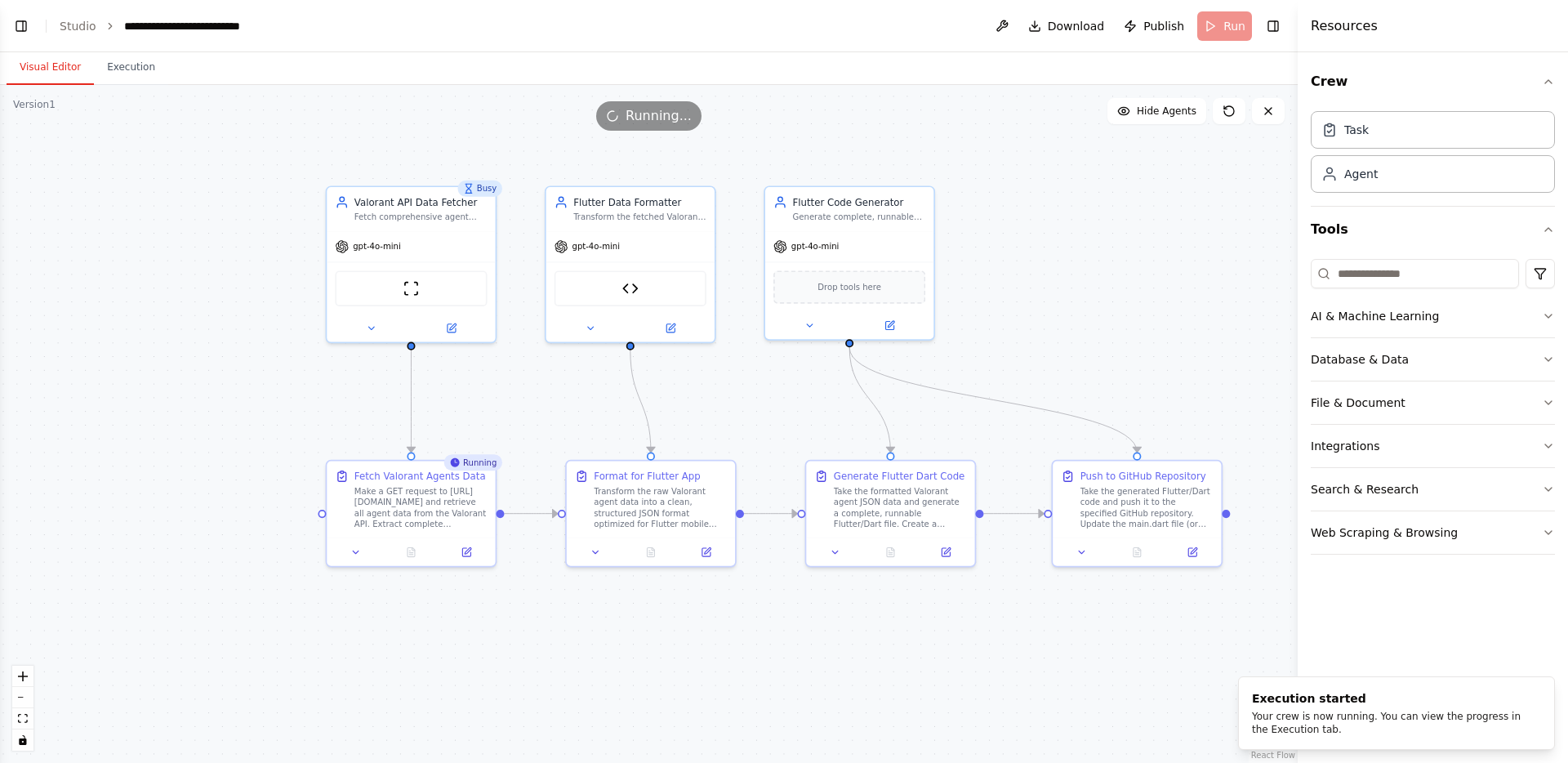
drag, startPoint x: 249, startPoint y: 435, endPoint x: 108, endPoint y: 227, distance: 251.3
click at [108, 227] on div ".deletable-edge-delete-btn { width: 20px; height: 20px; border: 0px solid #ffff…" at bounding box center [649, 424] width 1298 height 678
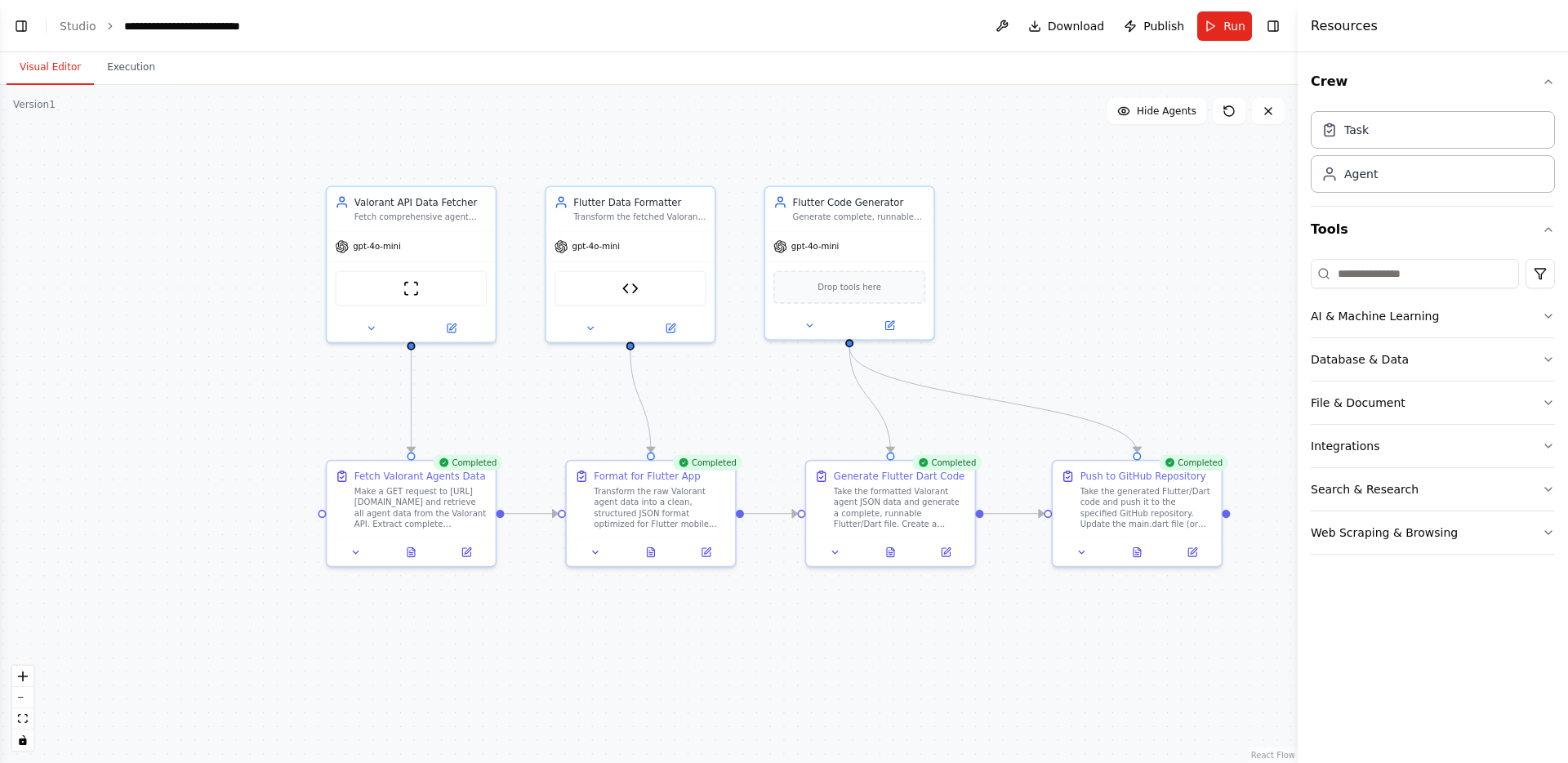
click at [998, 276] on div ".deletable-edge-delete-btn { width: 20px; height: 20px; border: 0px solid #ffff…" at bounding box center [649, 424] width 1298 height 678
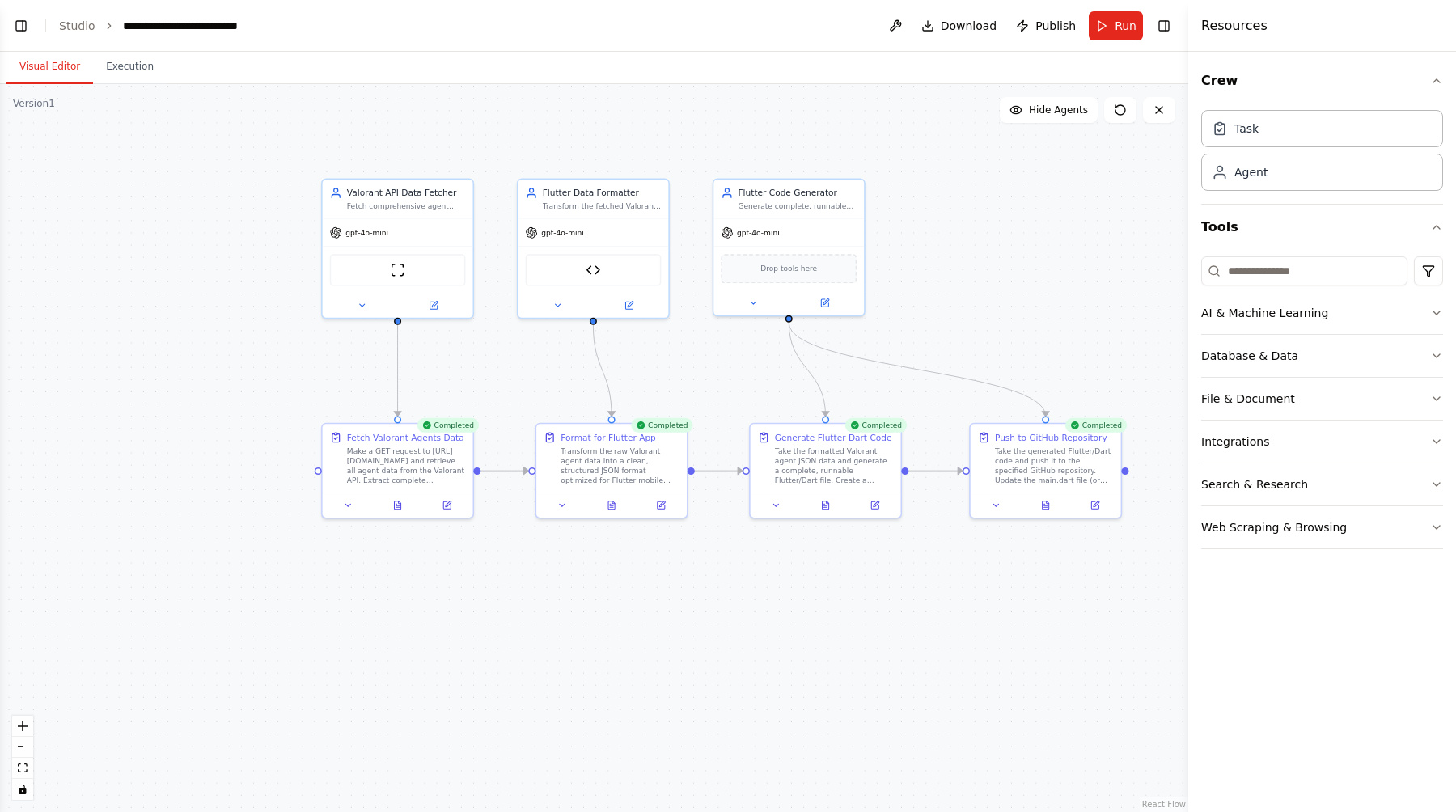
scroll to position [12876, 0]
click at [107, 69] on button "Execution" at bounding box center [130, 67] width 74 height 34
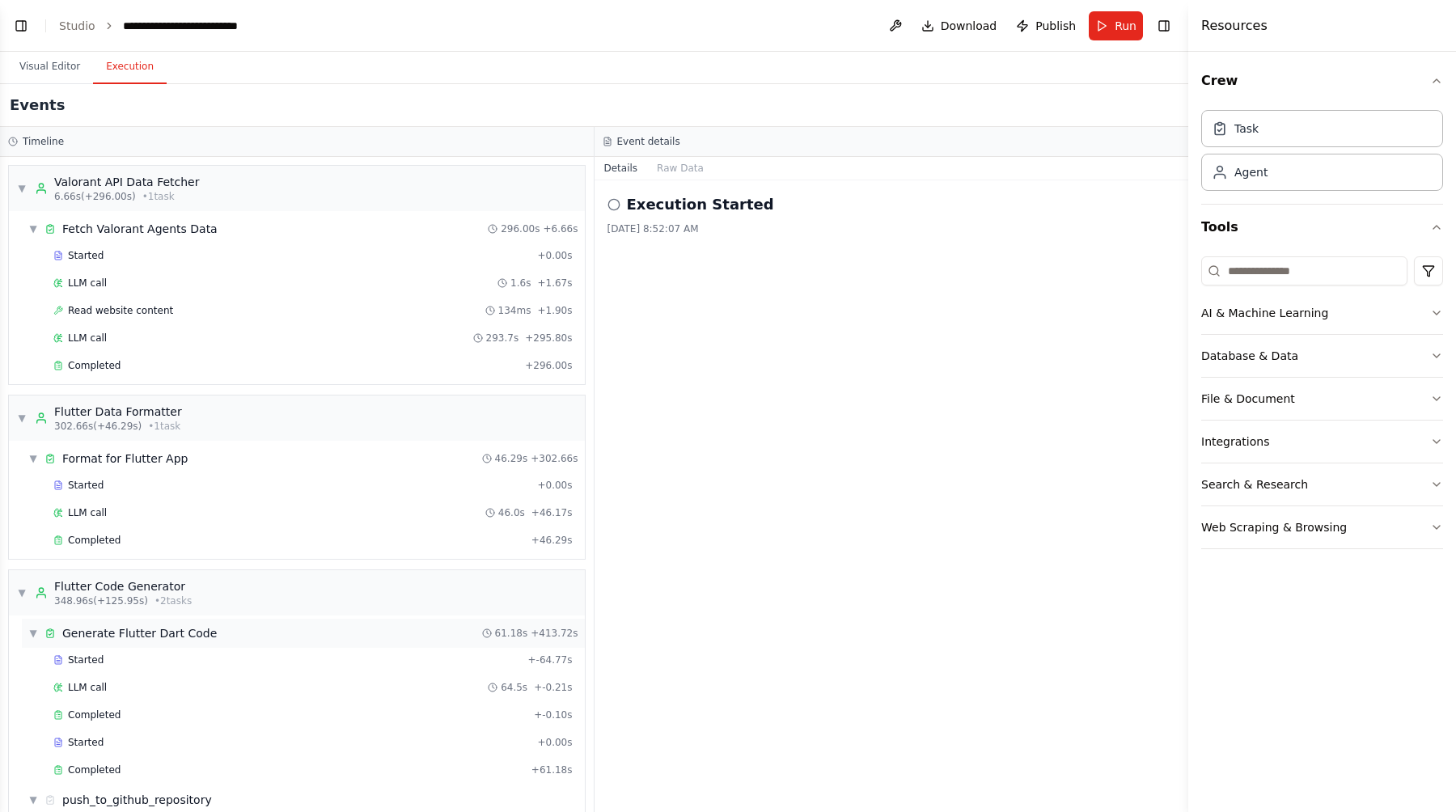
scroll to position [52, 0]
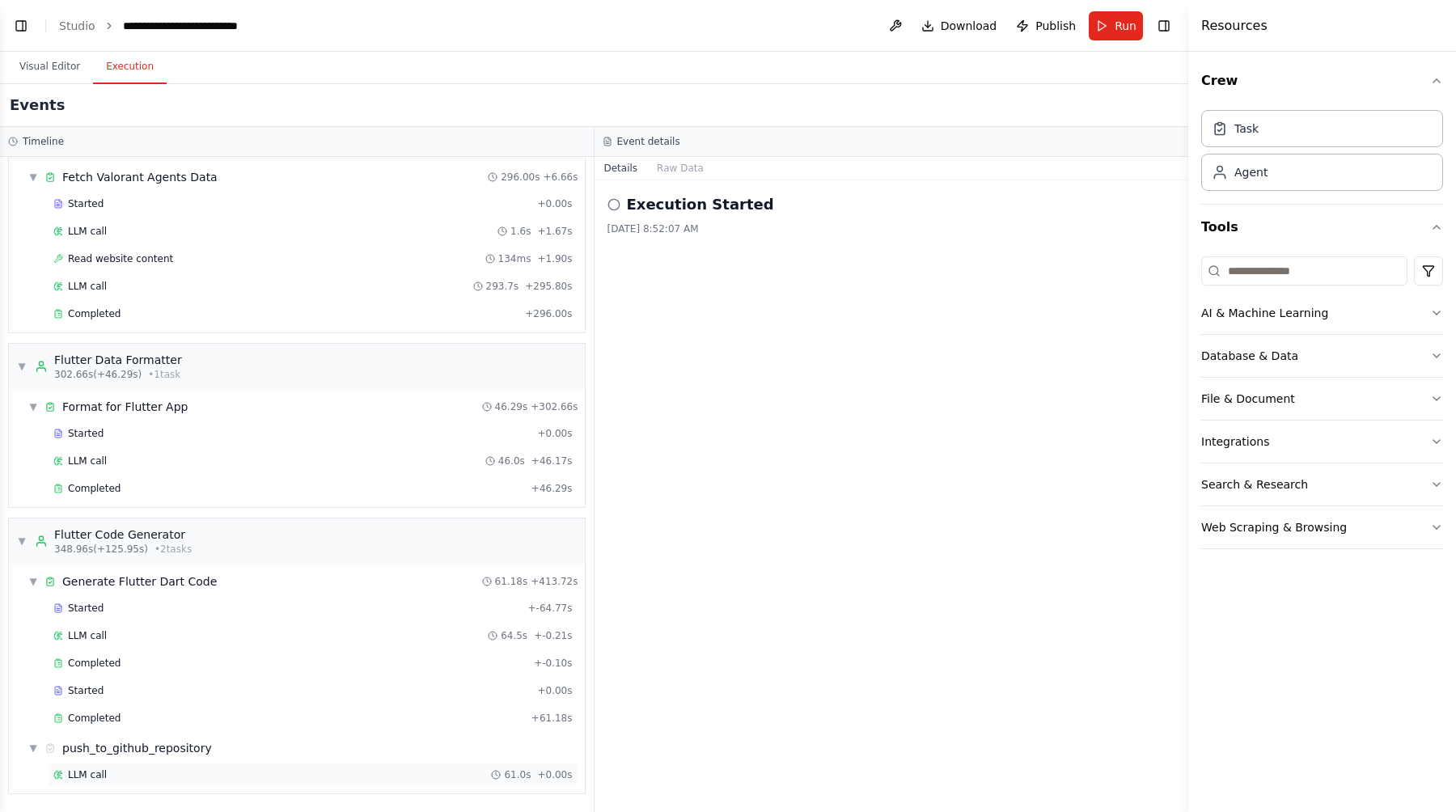
click at [118, 754] on div "LLM call 61.0s + 0.00s" at bounding box center [313, 775] width 531 height 25
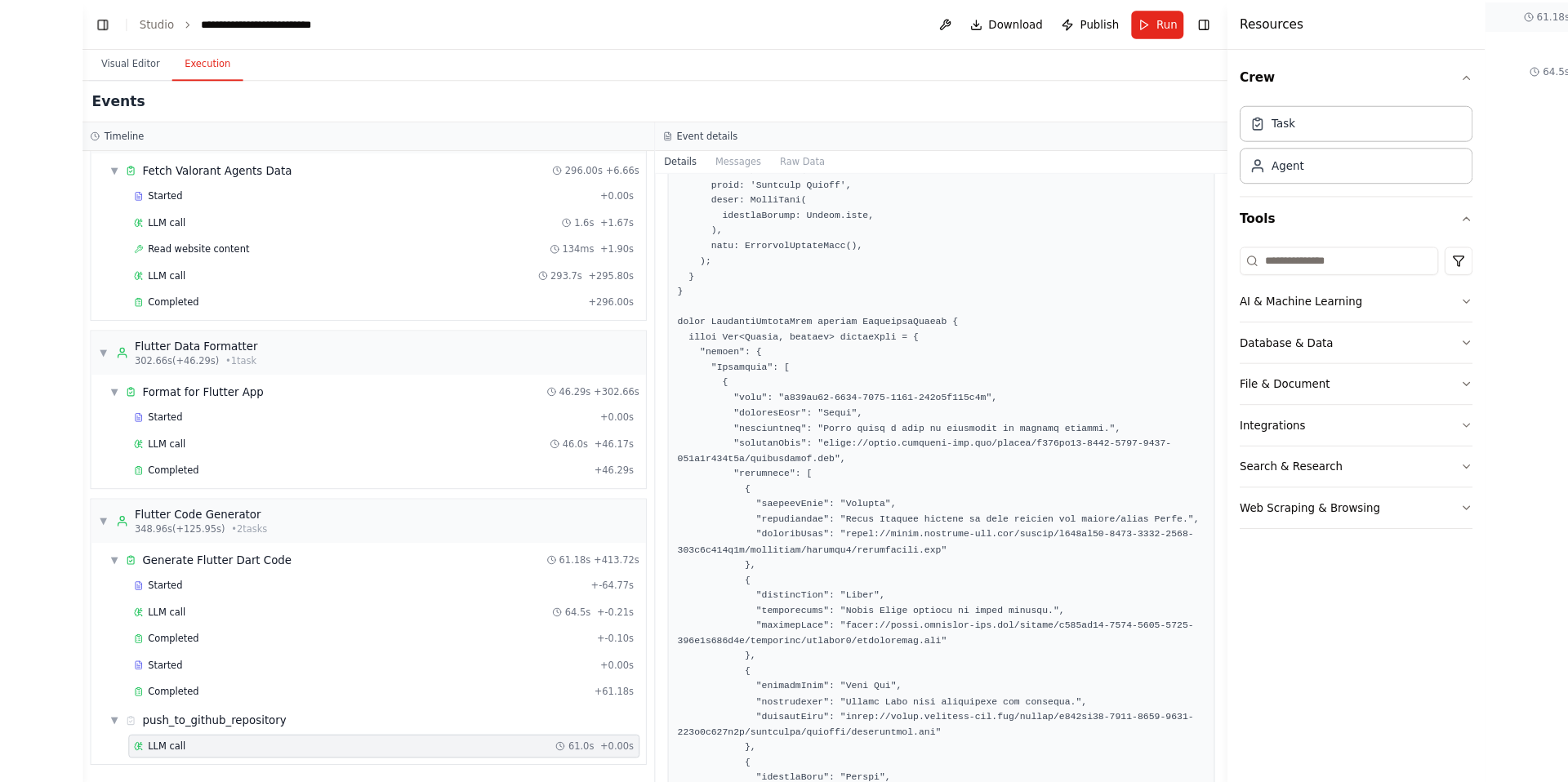
scroll to position [0, 0]
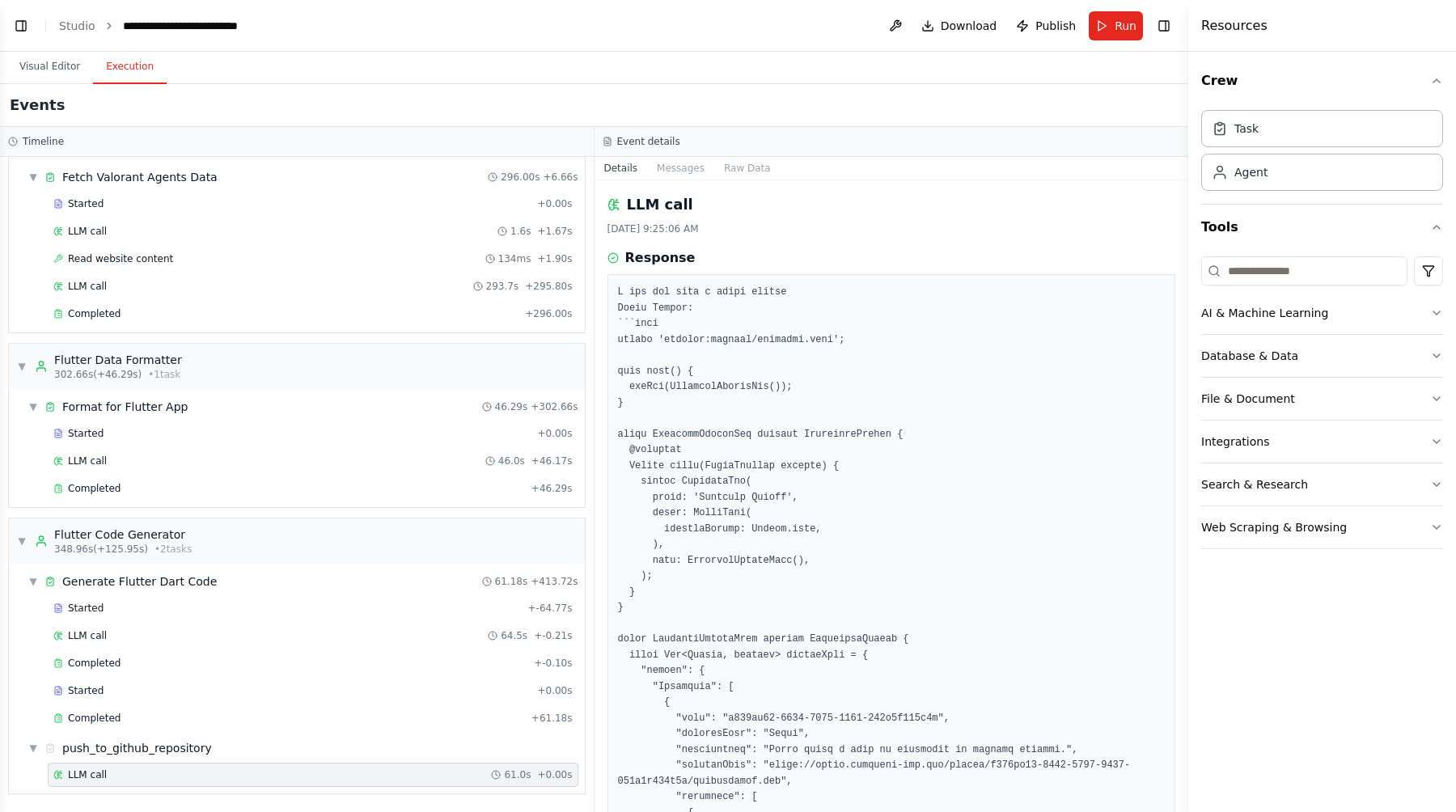
click at [787, 29] on header "**********" at bounding box center [594, 26] width 1189 height 52
click at [51, 67] on button "Visual Editor" at bounding box center [49, 67] width 86 height 34
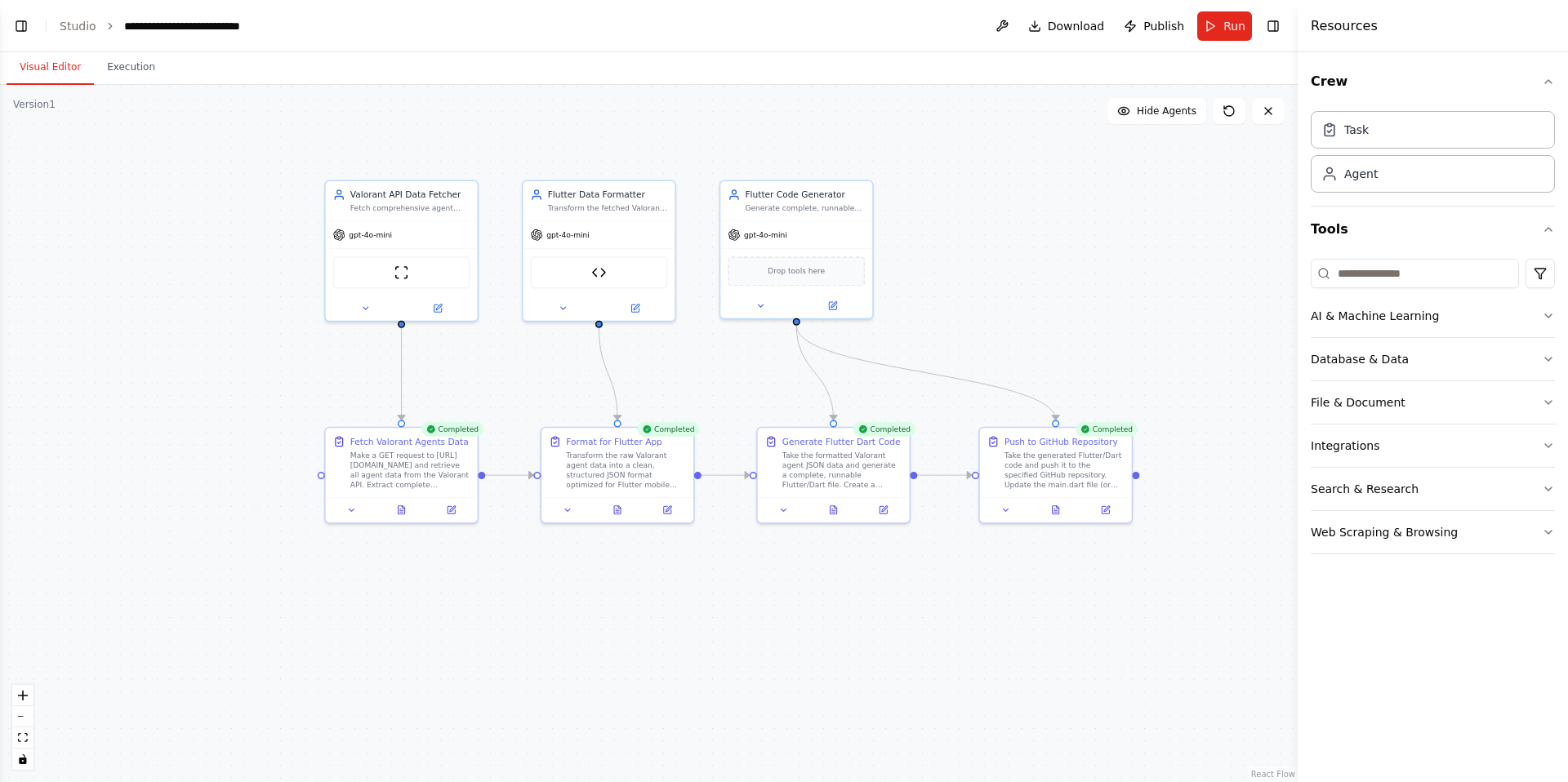
scroll to position [12297, 0]
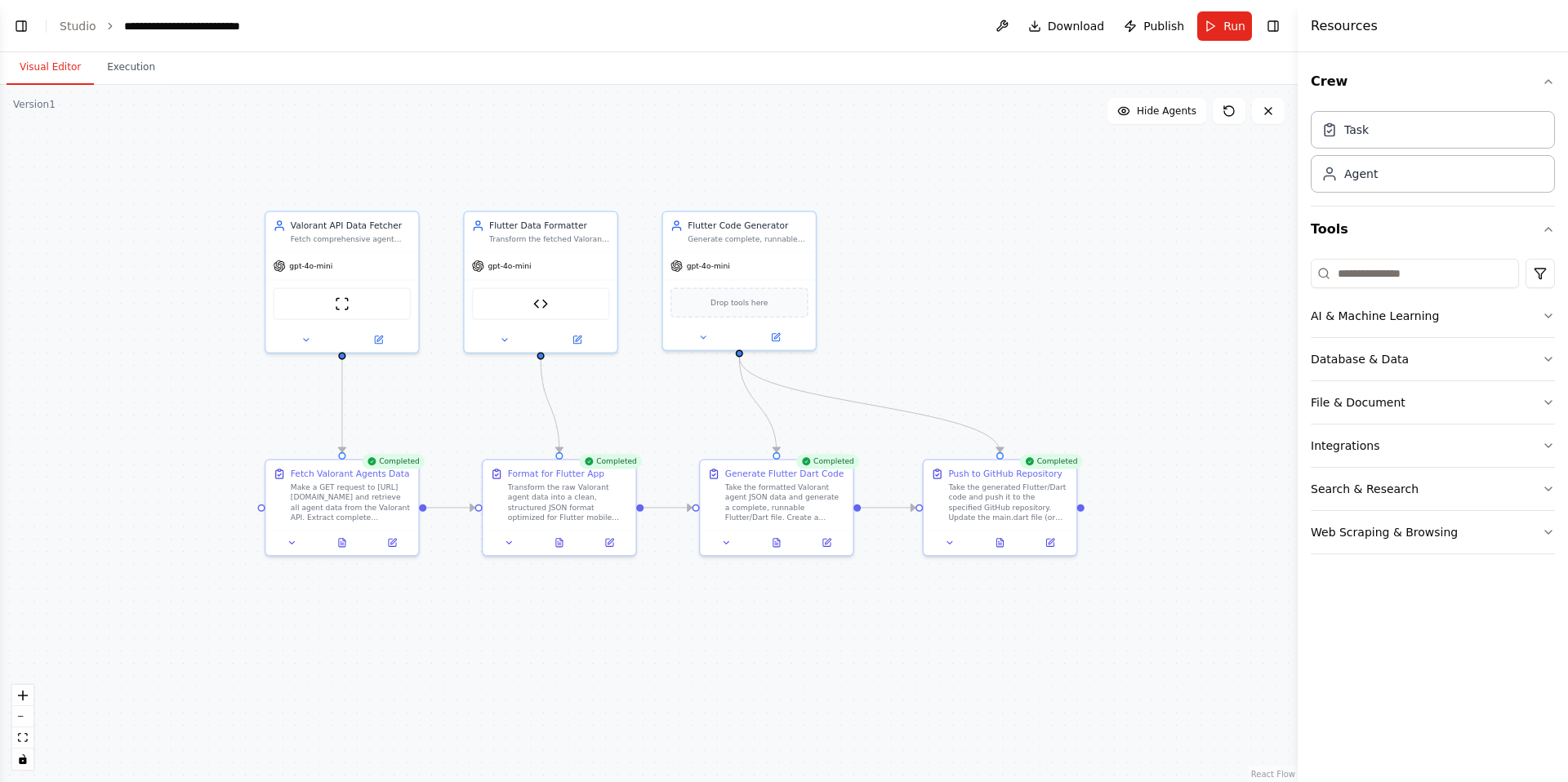
drag, startPoint x: 214, startPoint y: 243, endPoint x: 146, endPoint y: 278, distance: 76.5
click at [147, 279] on div ".deletable-edge-delete-btn { width: 20px; height: 20px; border: 0px solid #ffff…" at bounding box center [649, 434] width 1298 height 698
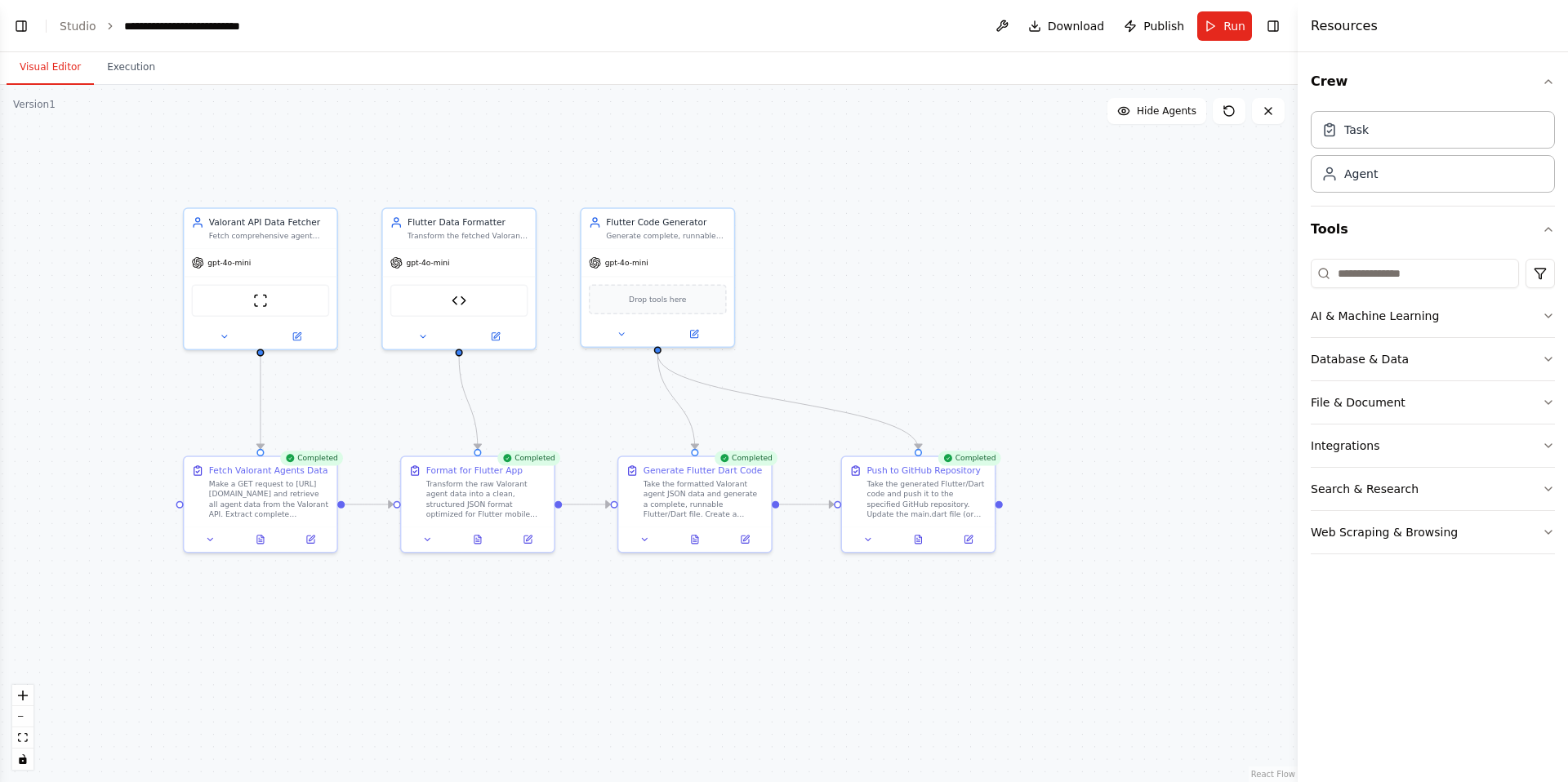
drag, startPoint x: 197, startPoint y: 379, endPoint x: 131, endPoint y: 365, distance: 67.5
click at [131, 365] on div ".deletable-edge-delete-btn { width: 20px; height: 20px; border: 0px solid #ffff…" at bounding box center [649, 434] width 1298 height 698
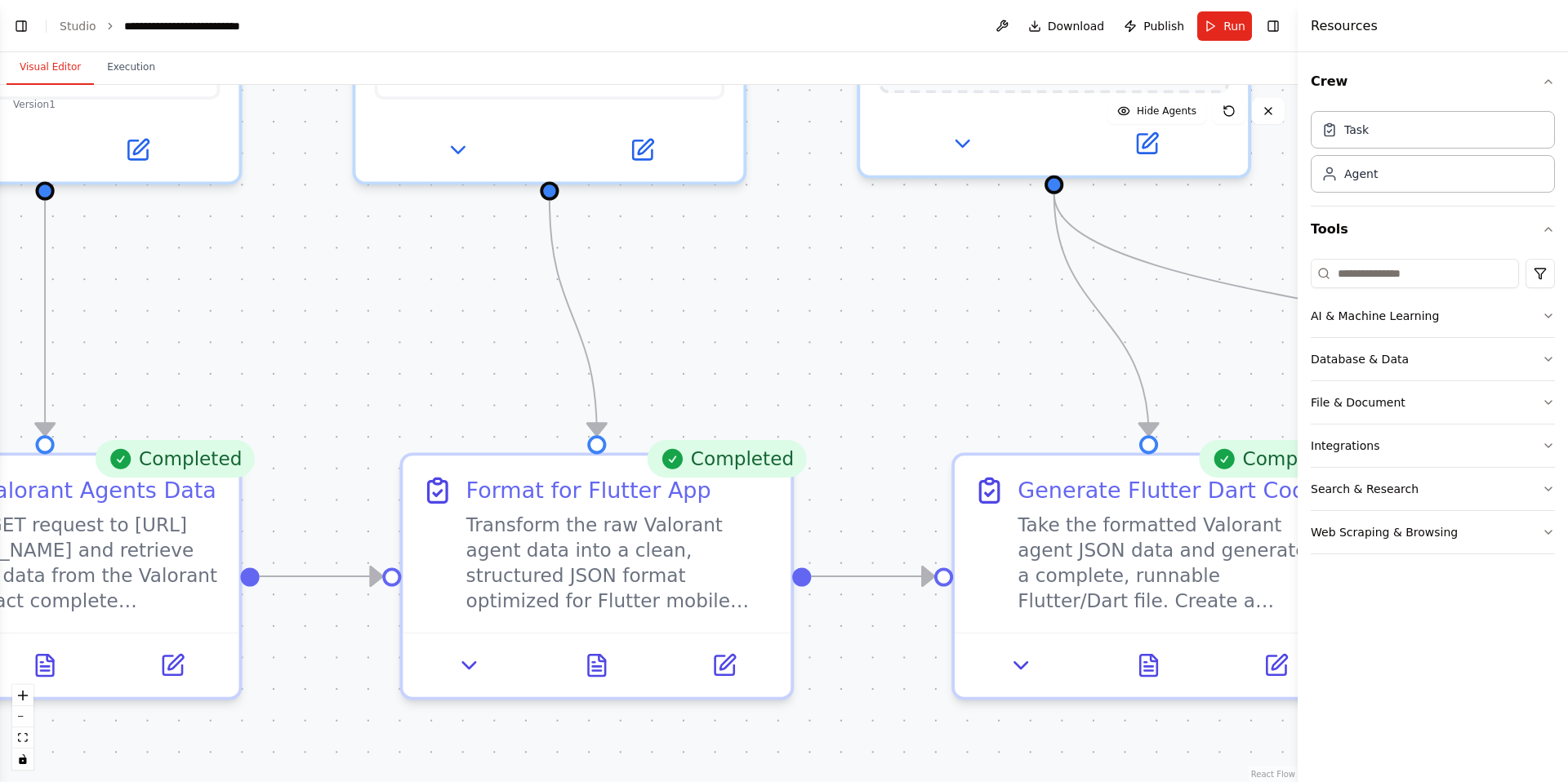
drag, startPoint x: 530, startPoint y: 402, endPoint x: 710, endPoint y: 327, distance: 195.0
click at [711, 331] on div ".deletable-edge-delete-btn { width: 20px; height: 20px; border: 0px solid #ffff…" at bounding box center [649, 434] width 1298 height 698
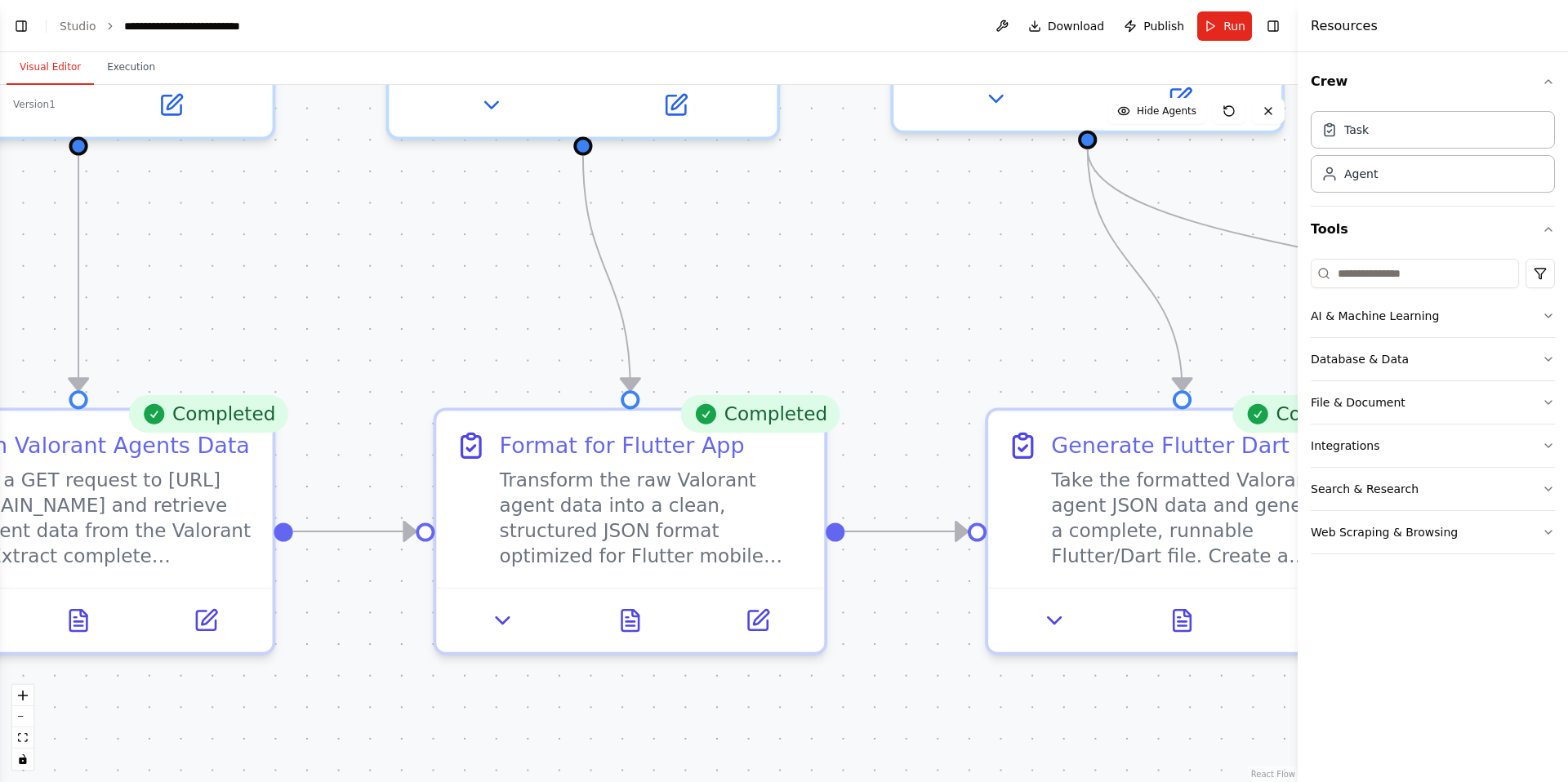
drag, startPoint x: 710, startPoint y: 327, endPoint x: 747, endPoint y: 276, distance: 63.0
click at [747, 276] on div ".deletable-edge-delete-btn { width: 20px; height: 20px; border: 0px solid #ffff…" at bounding box center [649, 434] width 1298 height 698
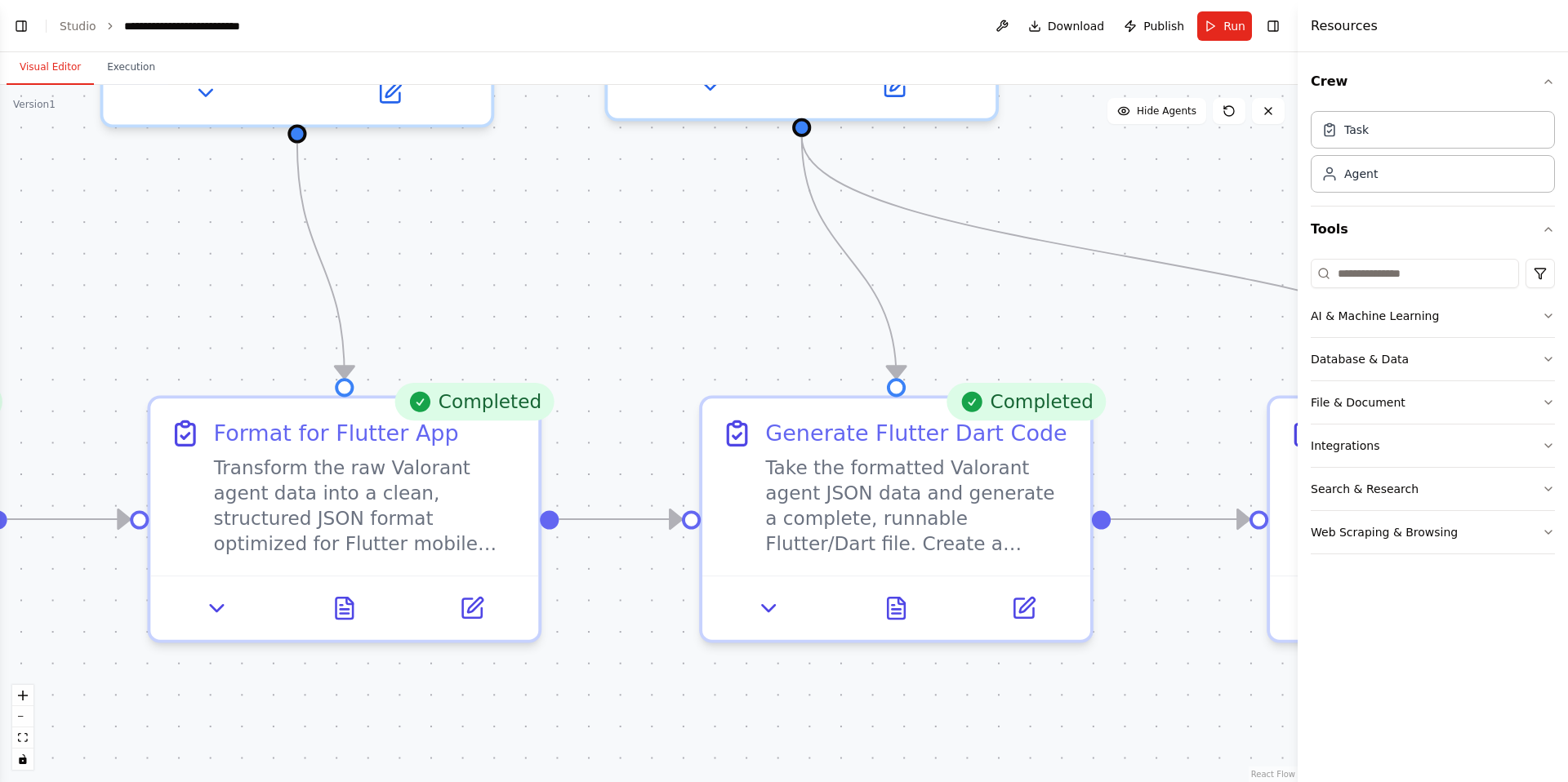
drag, startPoint x: 827, startPoint y: 336, endPoint x: 500, endPoint y: 346, distance: 327.2
click at [502, 346] on div ".deletable-edge-delete-btn { width: 20px; height: 20px; border: 0px solid #ffff…" at bounding box center [649, 434] width 1298 height 698
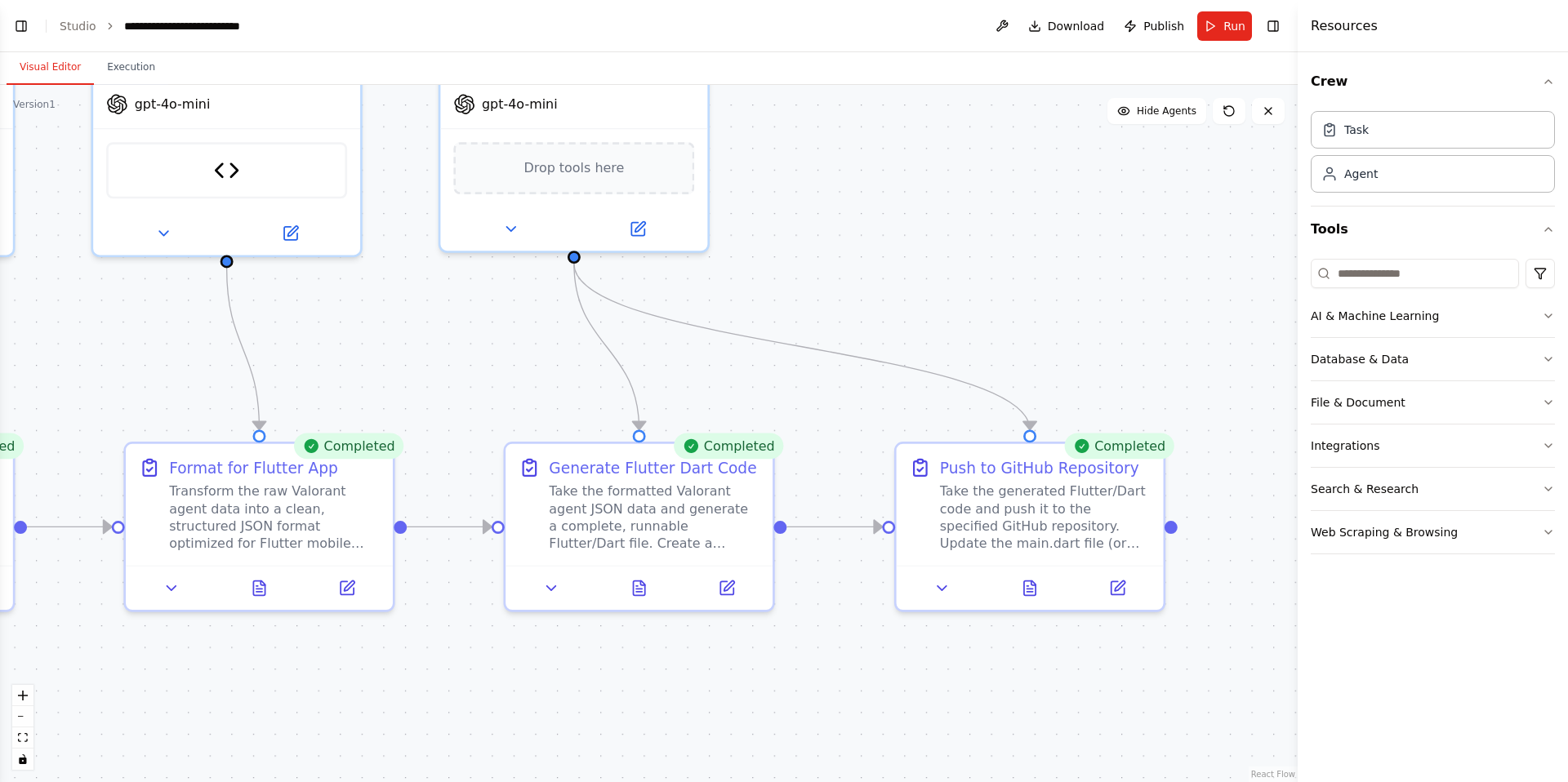
drag, startPoint x: 535, startPoint y: 331, endPoint x: 381, endPoint y: 391, distance: 165.3
click at [381, 391] on div ".deletable-edge-delete-btn { width: 20px; height: 20px; border: 0px solid #ffff…" at bounding box center [649, 434] width 1298 height 698
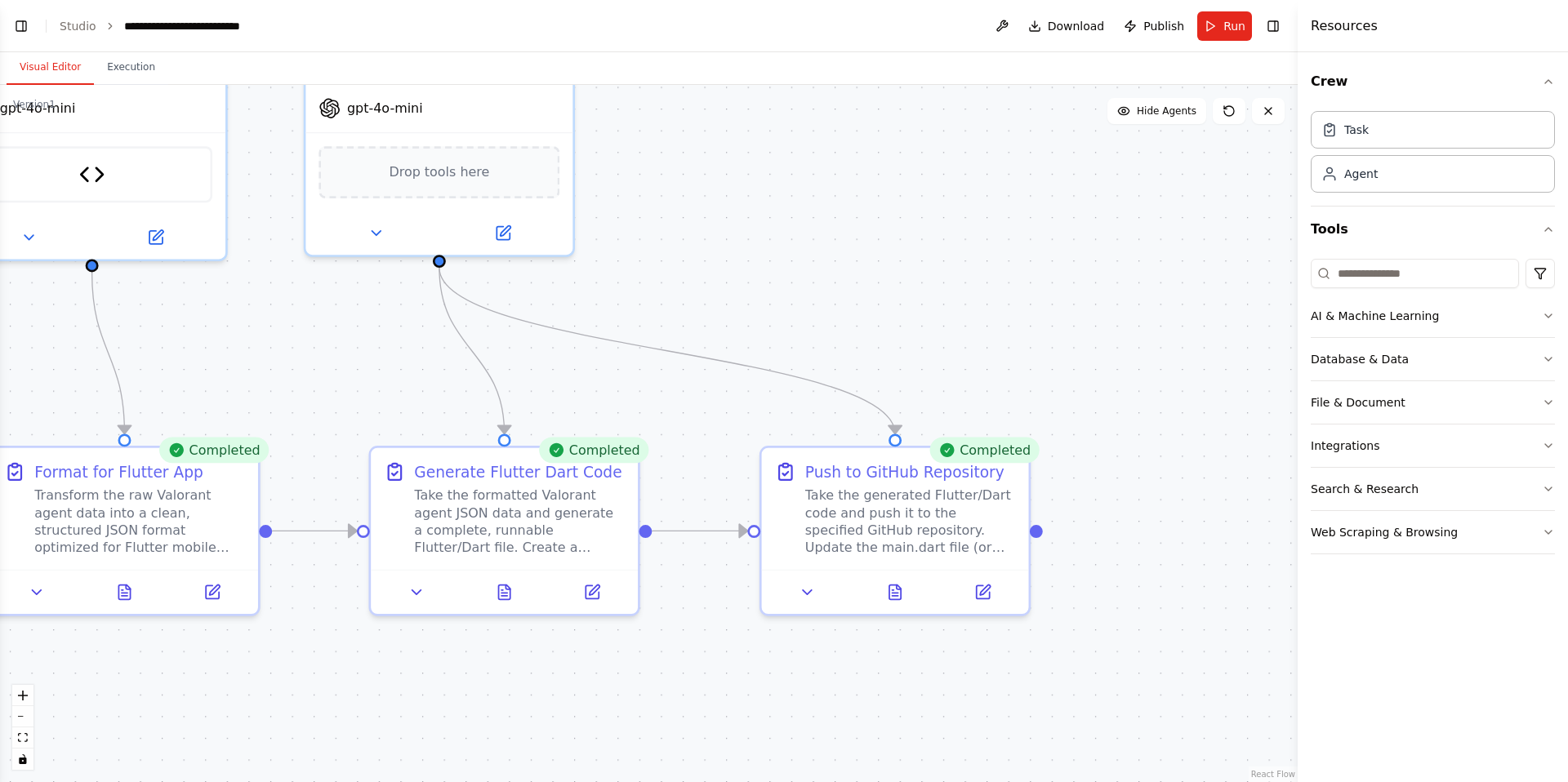
drag, startPoint x: 537, startPoint y: 347, endPoint x: 448, endPoint y: 347, distance: 89.0
click at [448, 346] on div ".deletable-edge-delete-btn { width: 20px; height: 20px; border: 0px solid #ffff…" at bounding box center [649, 434] width 1298 height 698
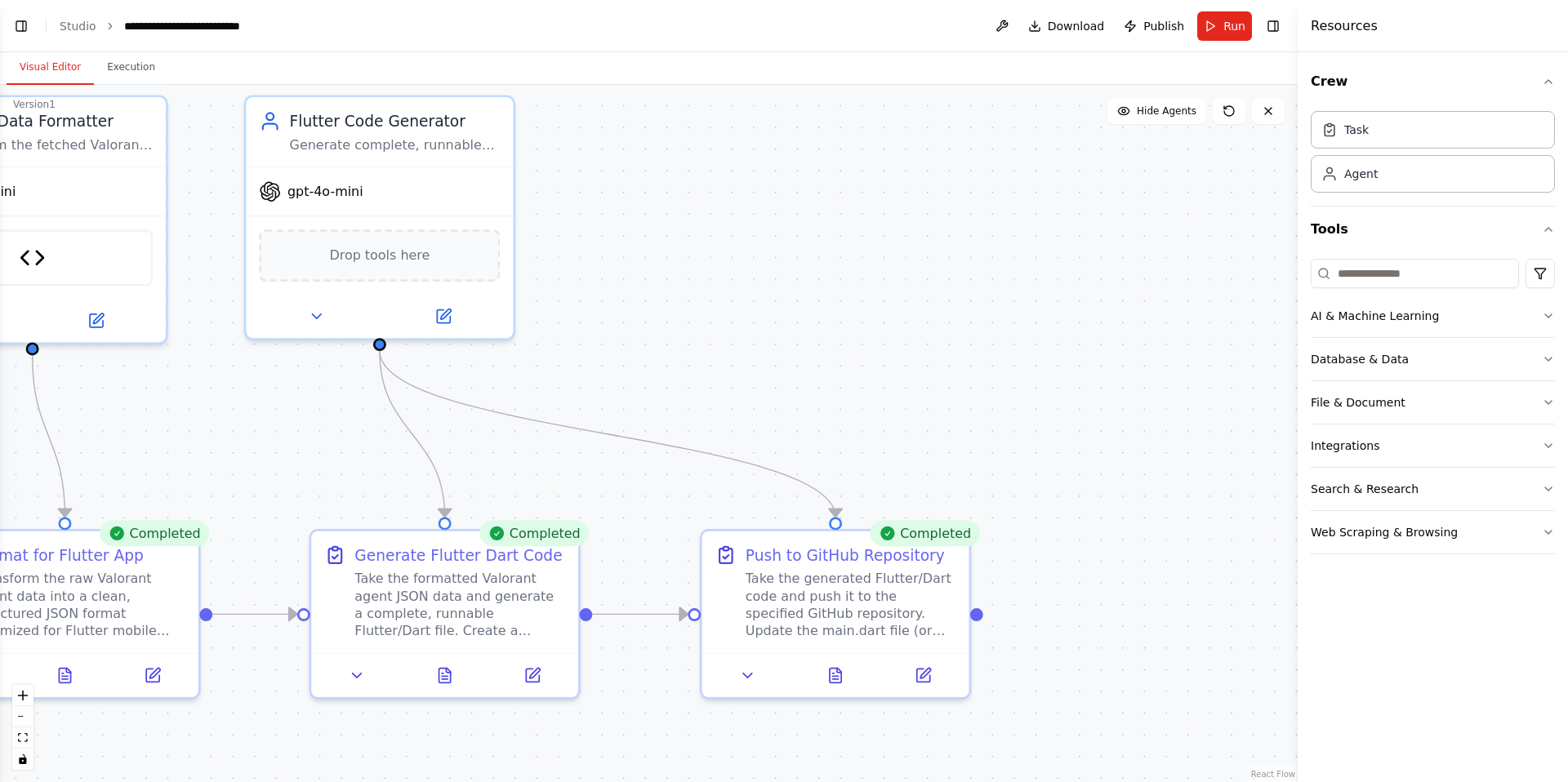
drag, startPoint x: 445, startPoint y: 432, endPoint x: 386, endPoint y: 513, distance: 100.2
click at [386, 513] on div ".deletable-edge-delete-btn { width: 20px; height: 20px; border: 0px solid #ffff…" at bounding box center [649, 434] width 1298 height 698
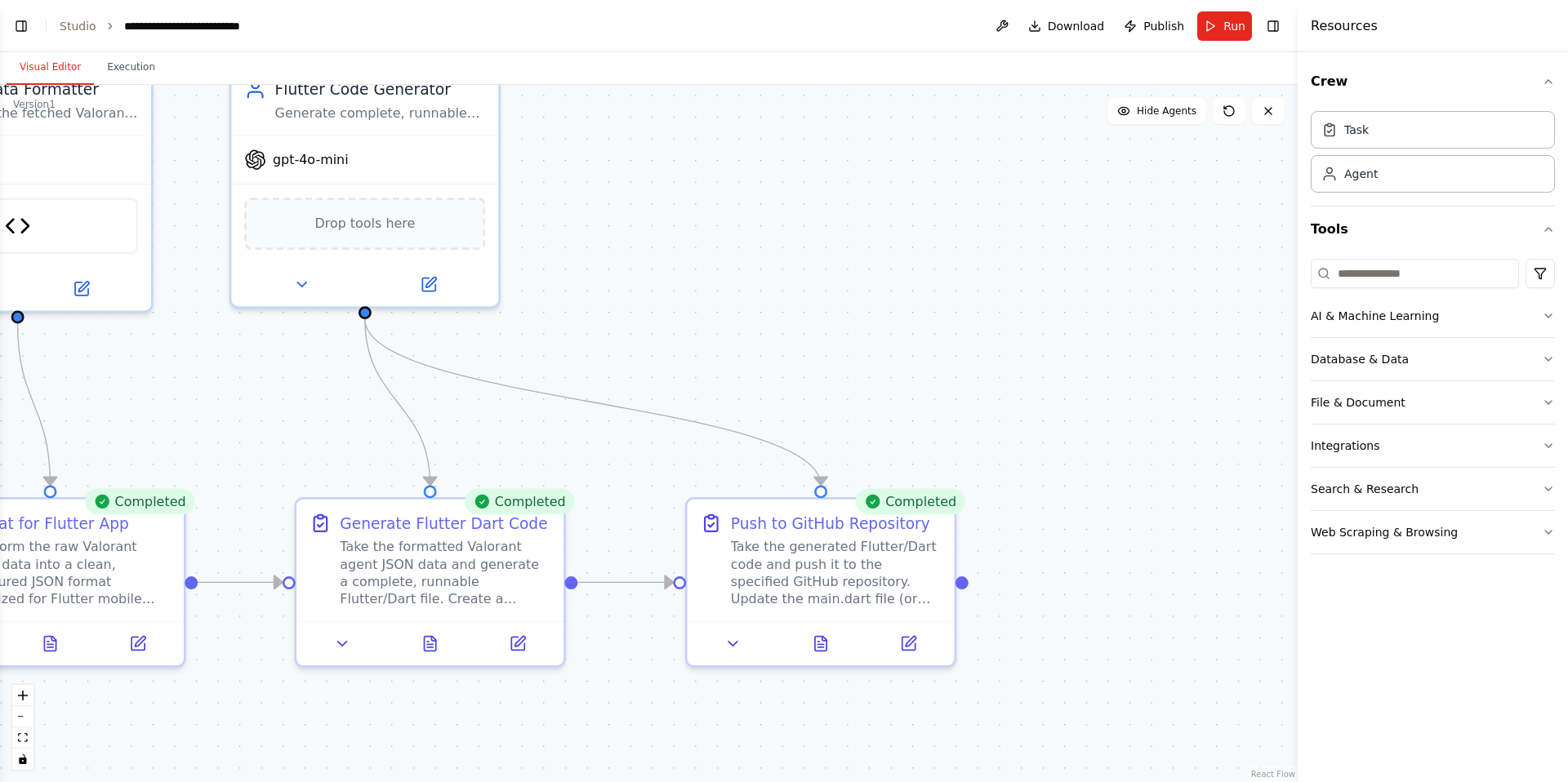
drag, startPoint x: 386, startPoint y: 513, endPoint x: 366, endPoint y: 468, distance: 49.2
click at [366, 468] on div ".deletable-edge-delete-btn { width: 20px; height: 20px; border: 0px solid #ffff…" at bounding box center [649, 434] width 1298 height 698
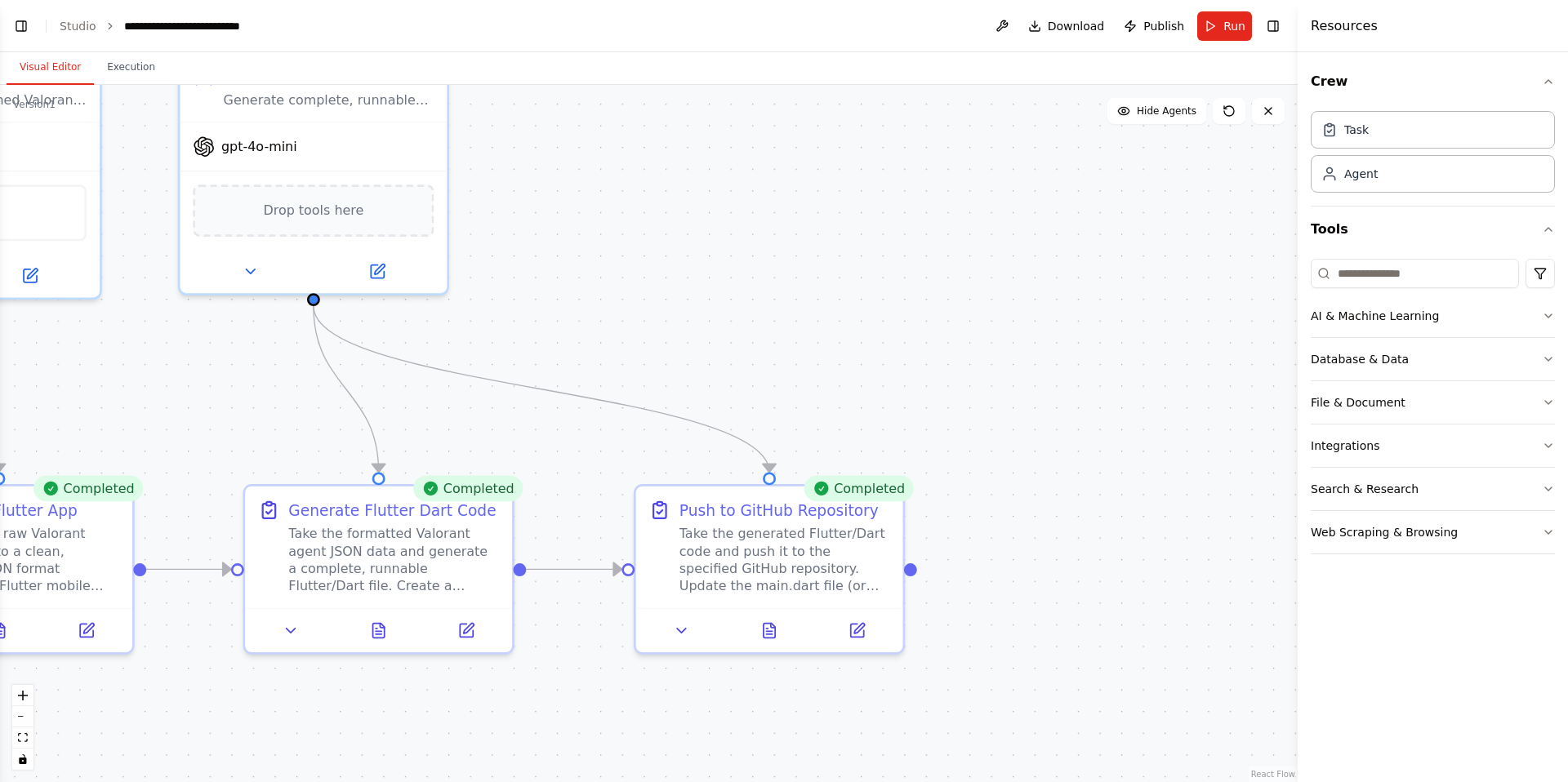
drag, startPoint x: 681, startPoint y: 437, endPoint x: 637, endPoint y: 437, distance: 44.0
click at [637, 437] on div ".deletable-edge-delete-btn { width: 20px; height: 20px; border: 0px solid #ffff…" at bounding box center [649, 434] width 1298 height 698
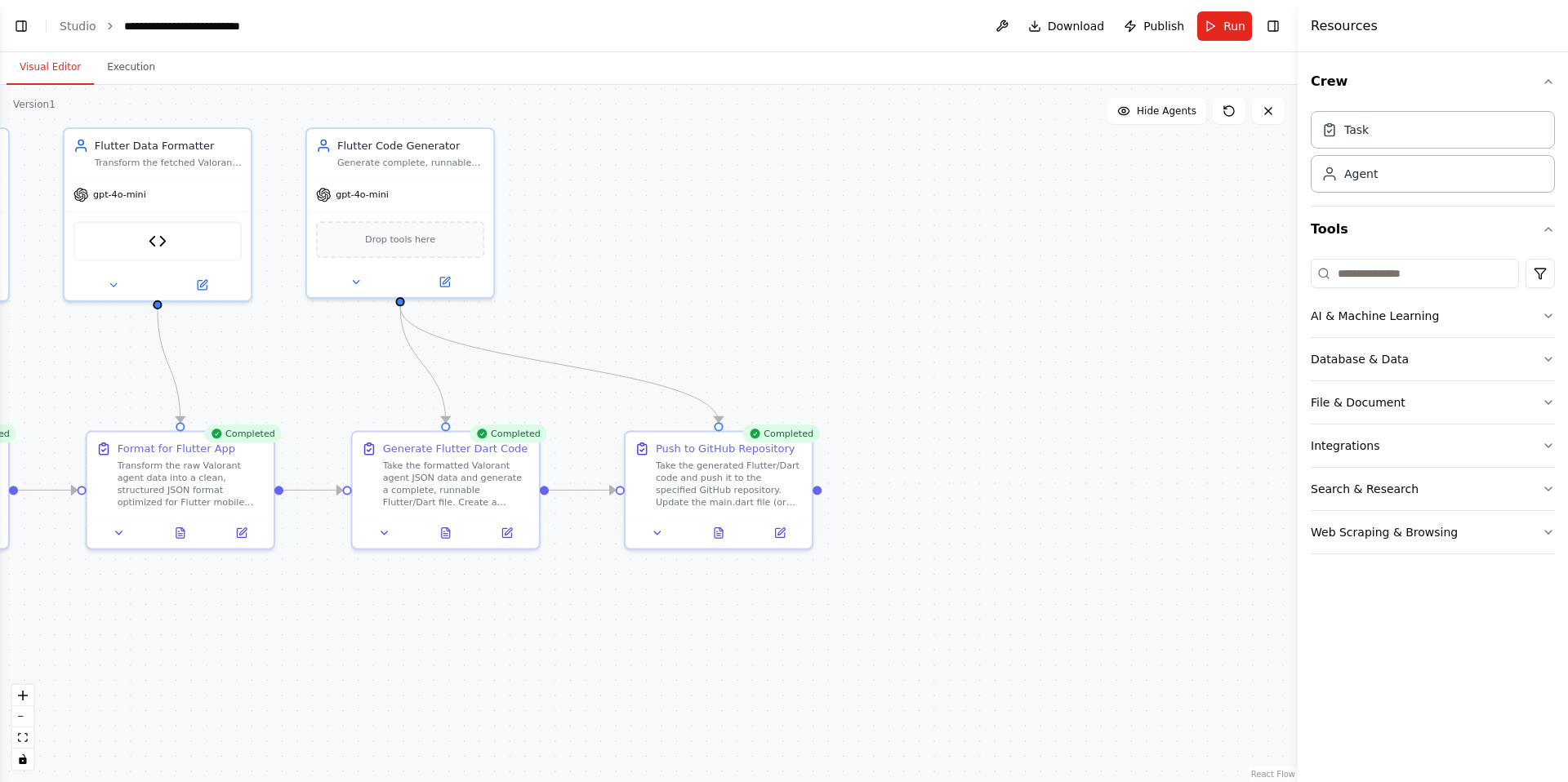
drag, startPoint x: 638, startPoint y: 409, endPoint x: 624, endPoint y: 366, distance: 45.2
click at [624, 366] on div ".deletable-edge-delete-btn { width: 20px; height: 20px; border: 0px solid #ffff…" at bounding box center [649, 434] width 1298 height 698
click at [695, 453] on div "Push to GitHub Repository Take the generated Flutter/Dart code and push it to t…" at bounding box center [728, 469] width 147 height 67
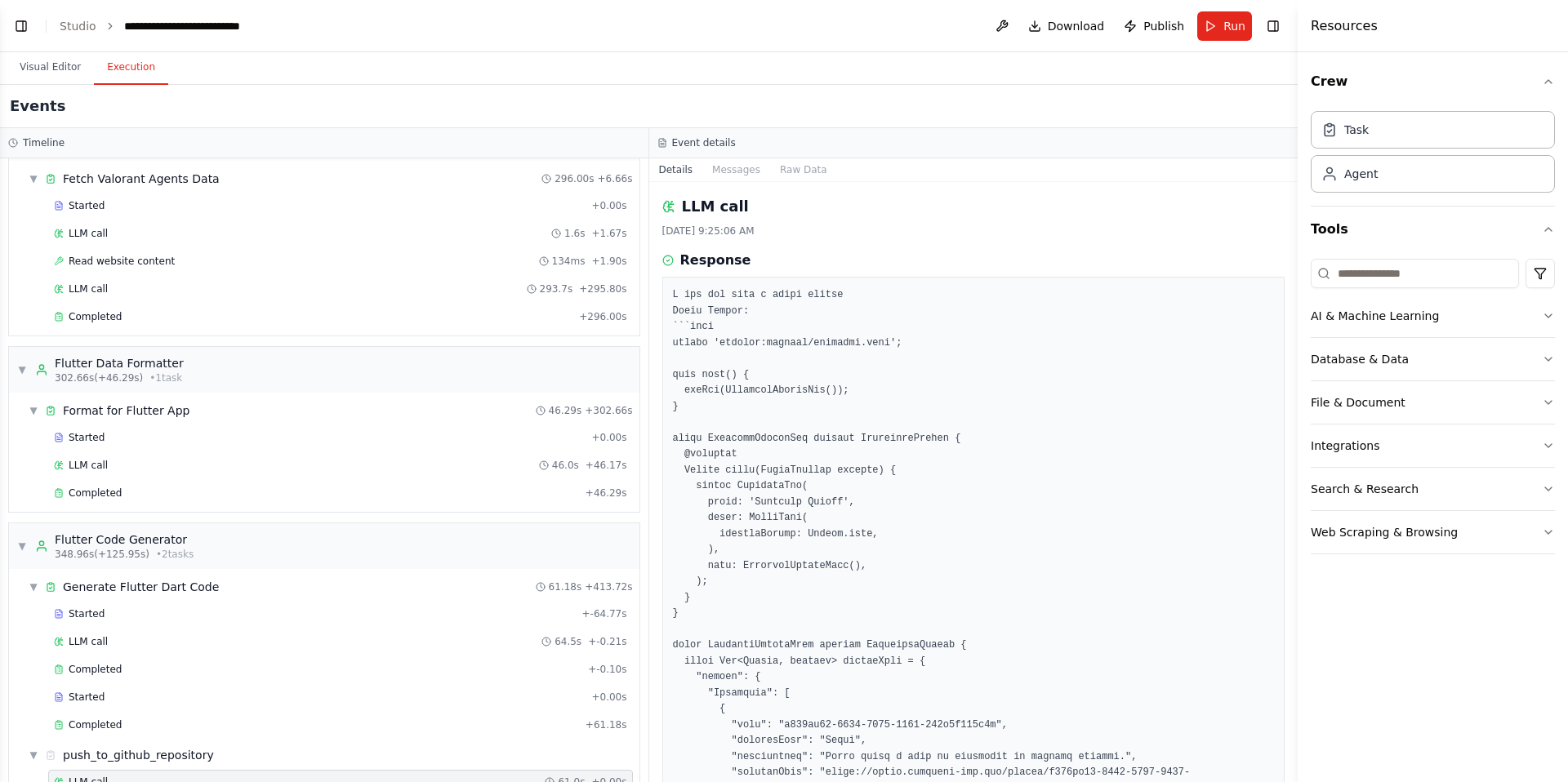
click at [109, 78] on button "Execution" at bounding box center [131, 68] width 75 height 34
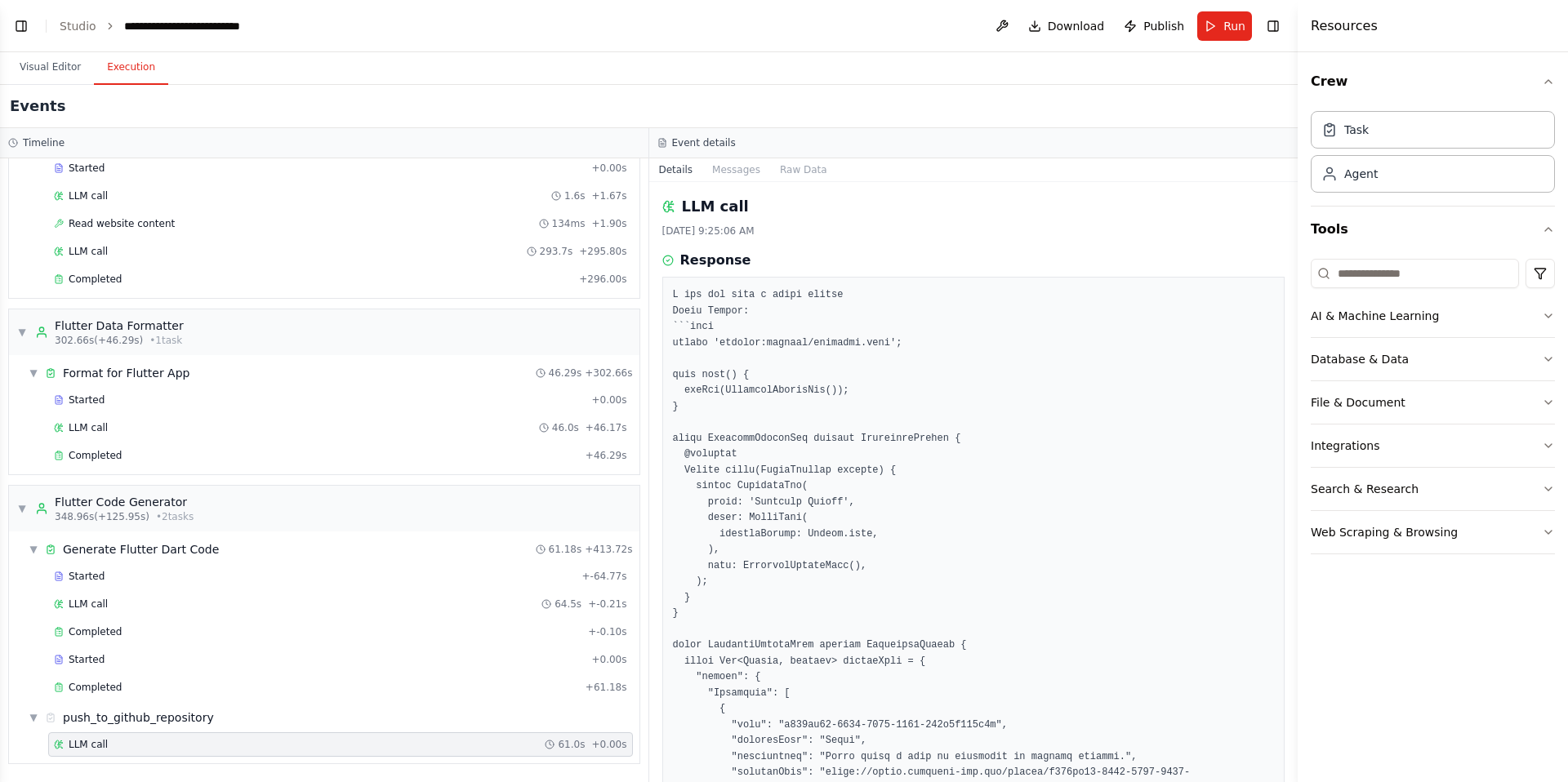
click at [197, 752] on div "LLM call 61.0s + 0.00s" at bounding box center [340, 745] width 585 height 25
click at [197, 678] on div "Completed + 61.18s" at bounding box center [340, 688] width 585 height 25
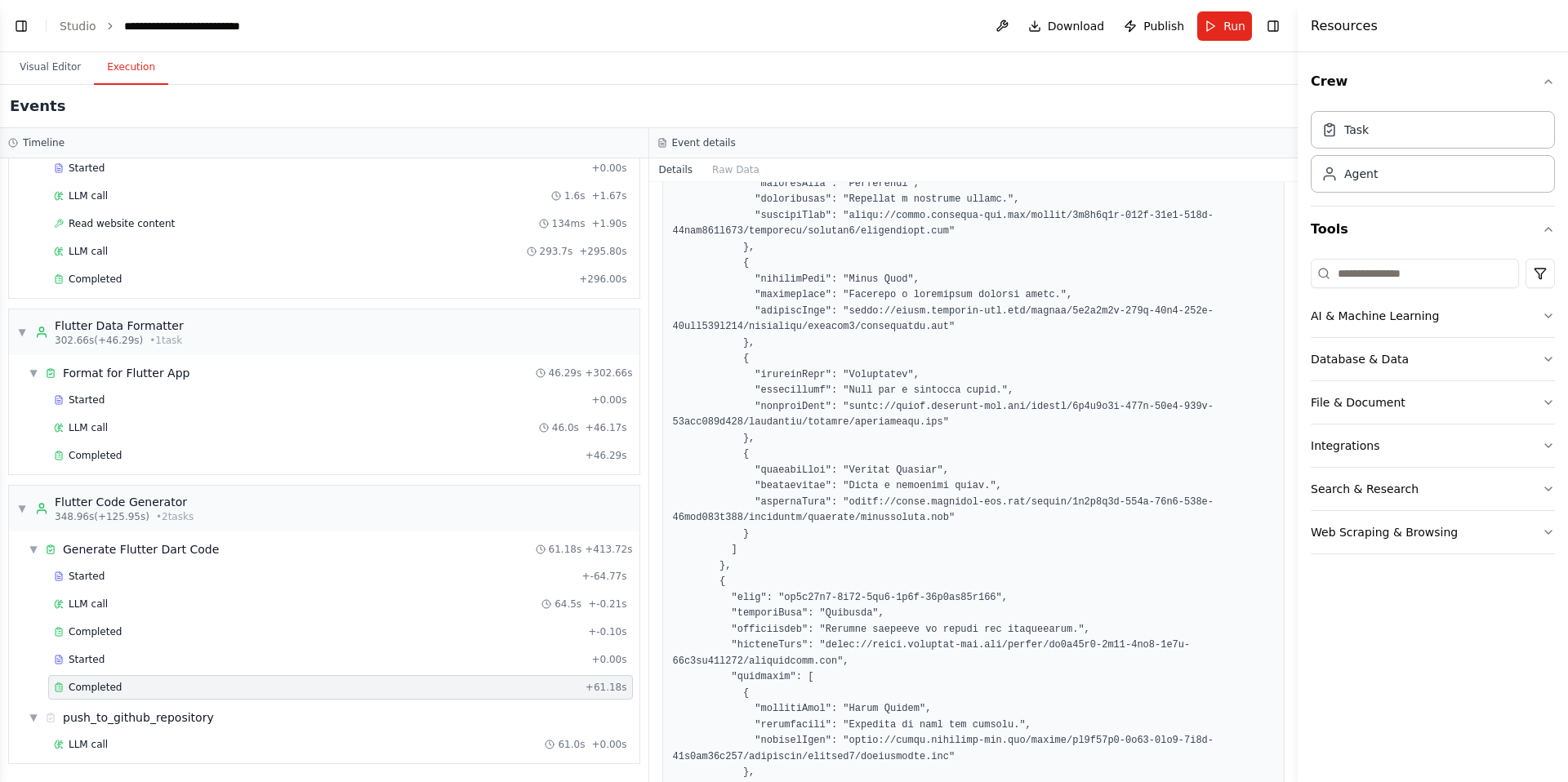
scroll to position [1925, 0]
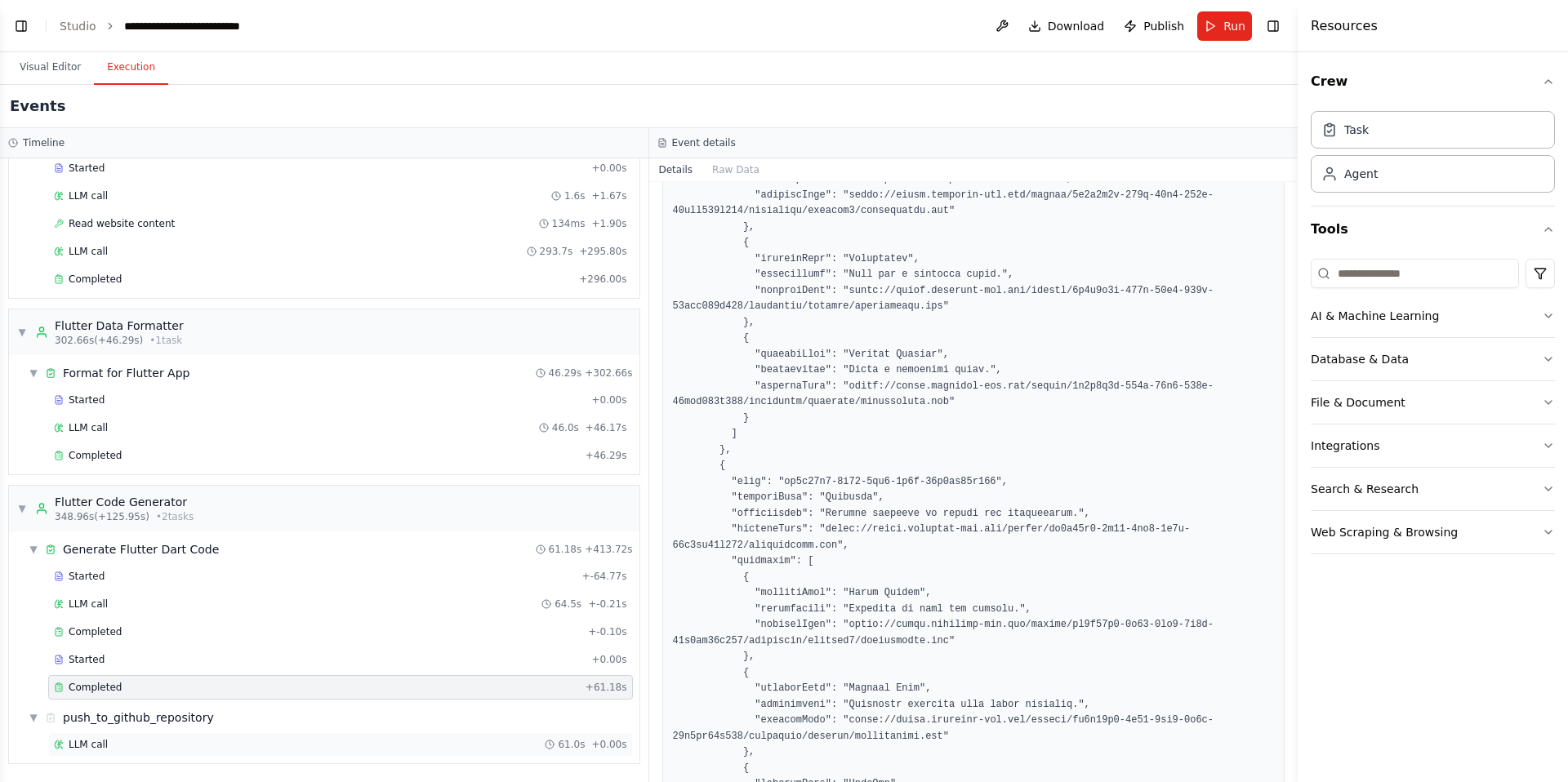
click at [248, 748] on div "LLM call 61.0s + 0.00s" at bounding box center [340, 745] width 573 height 13
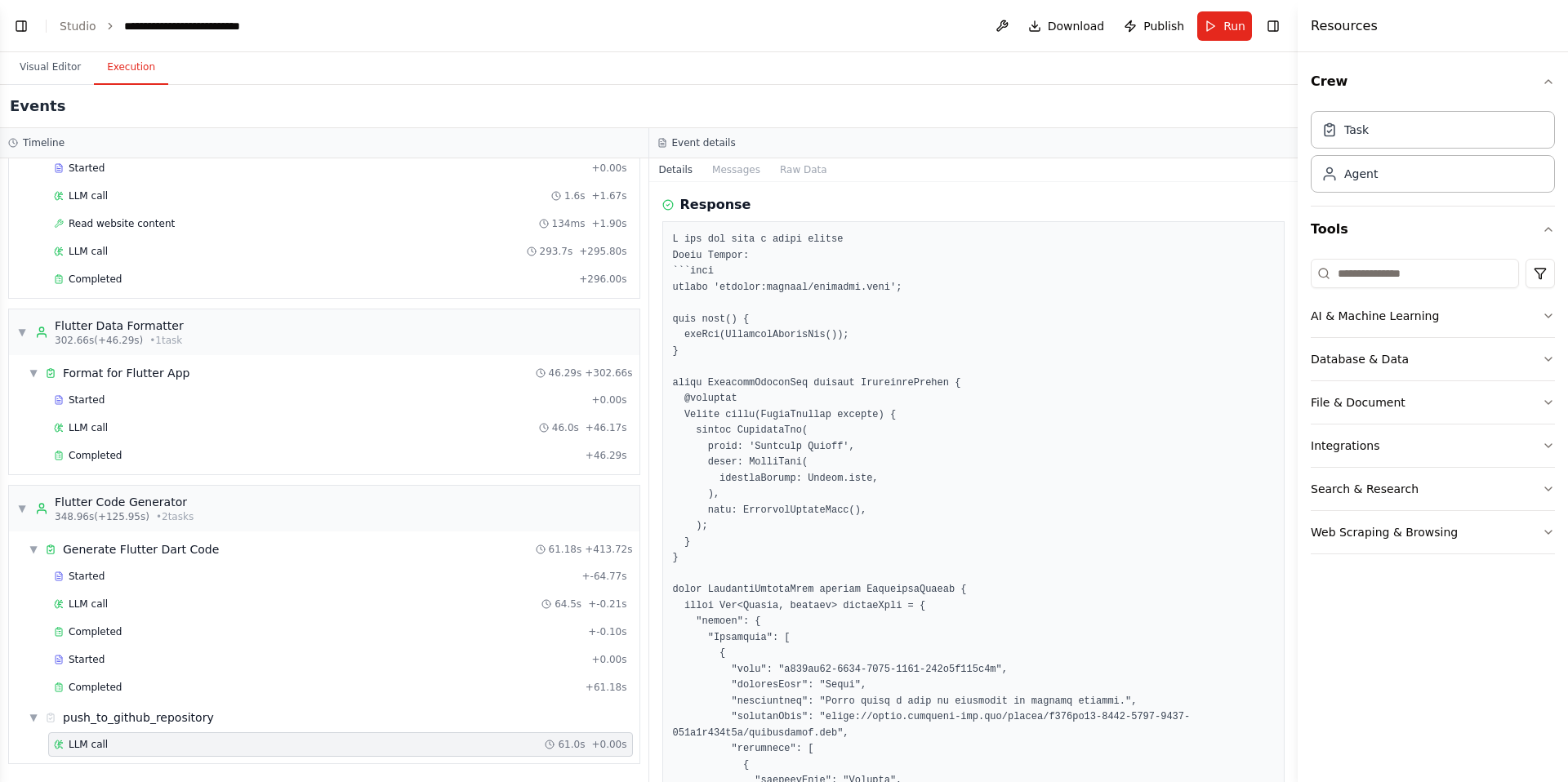
scroll to position [56, 0]
click at [20, 25] on button "Toggle Left Sidebar" at bounding box center [21, 26] width 23 height 23
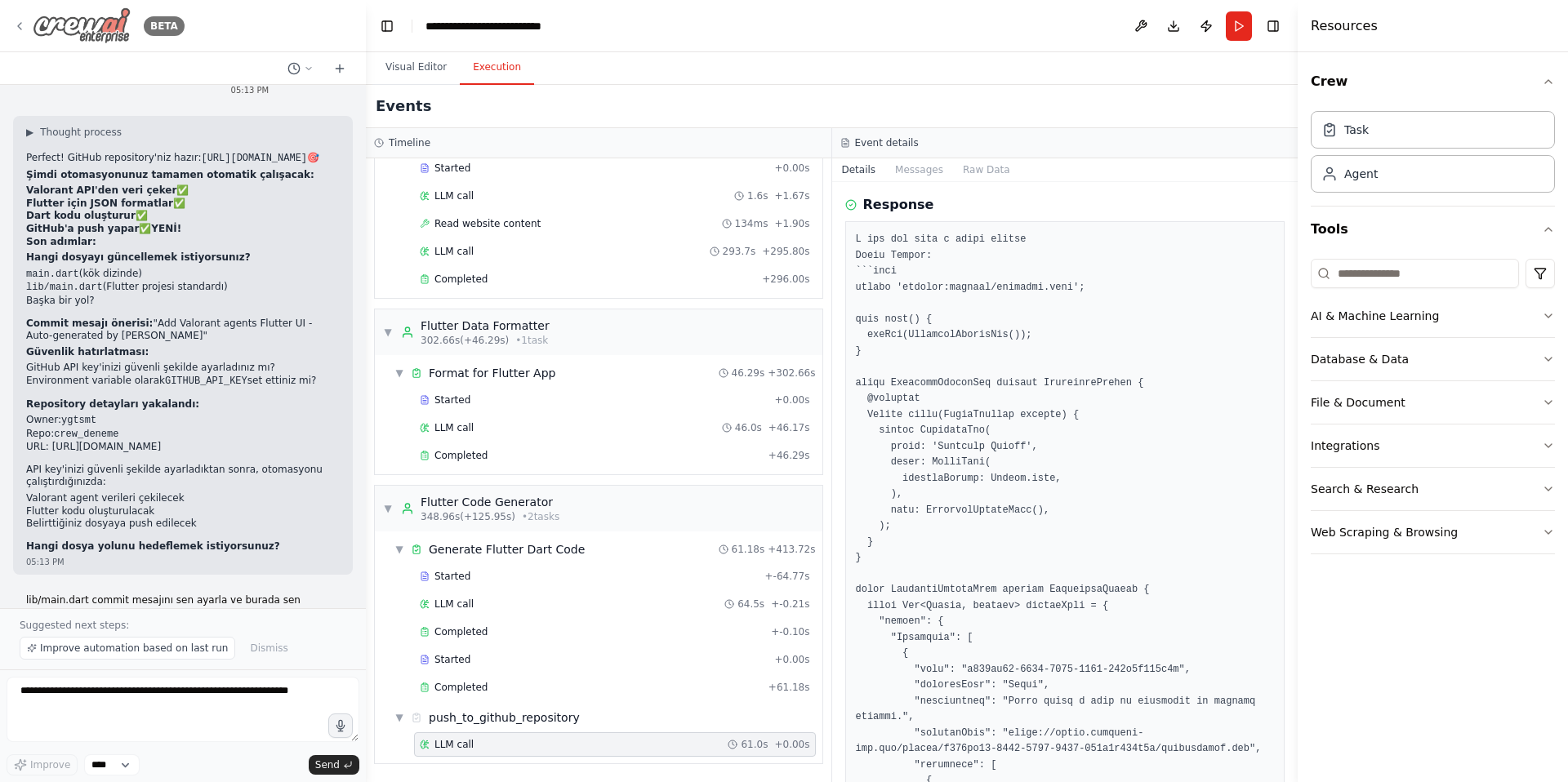
click at [30, 29] on div "BETA" at bounding box center [99, 26] width 171 height 36
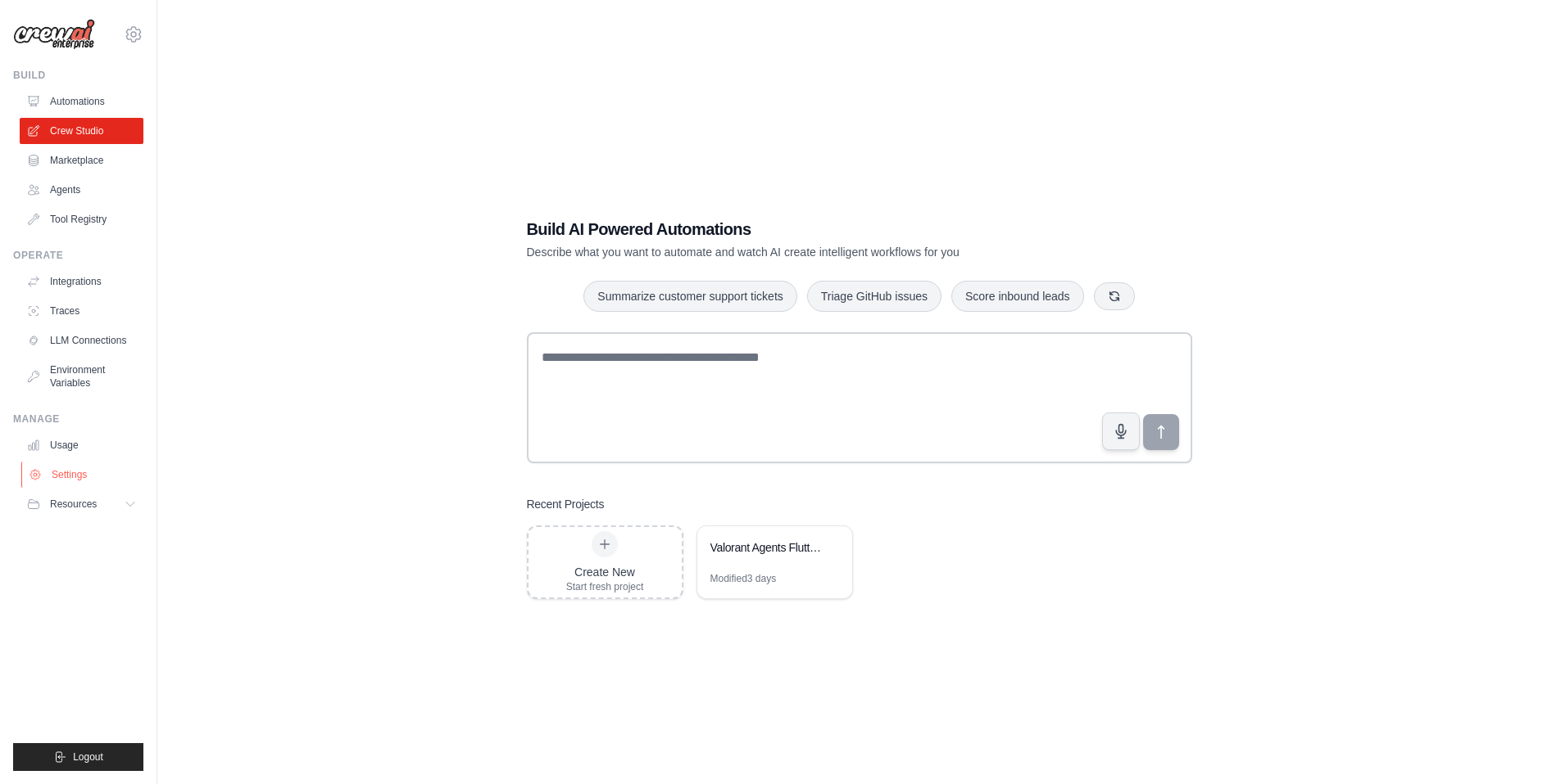
click at [65, 477] on link "Settings" at bounding box center [83, 474] width 124 height 26
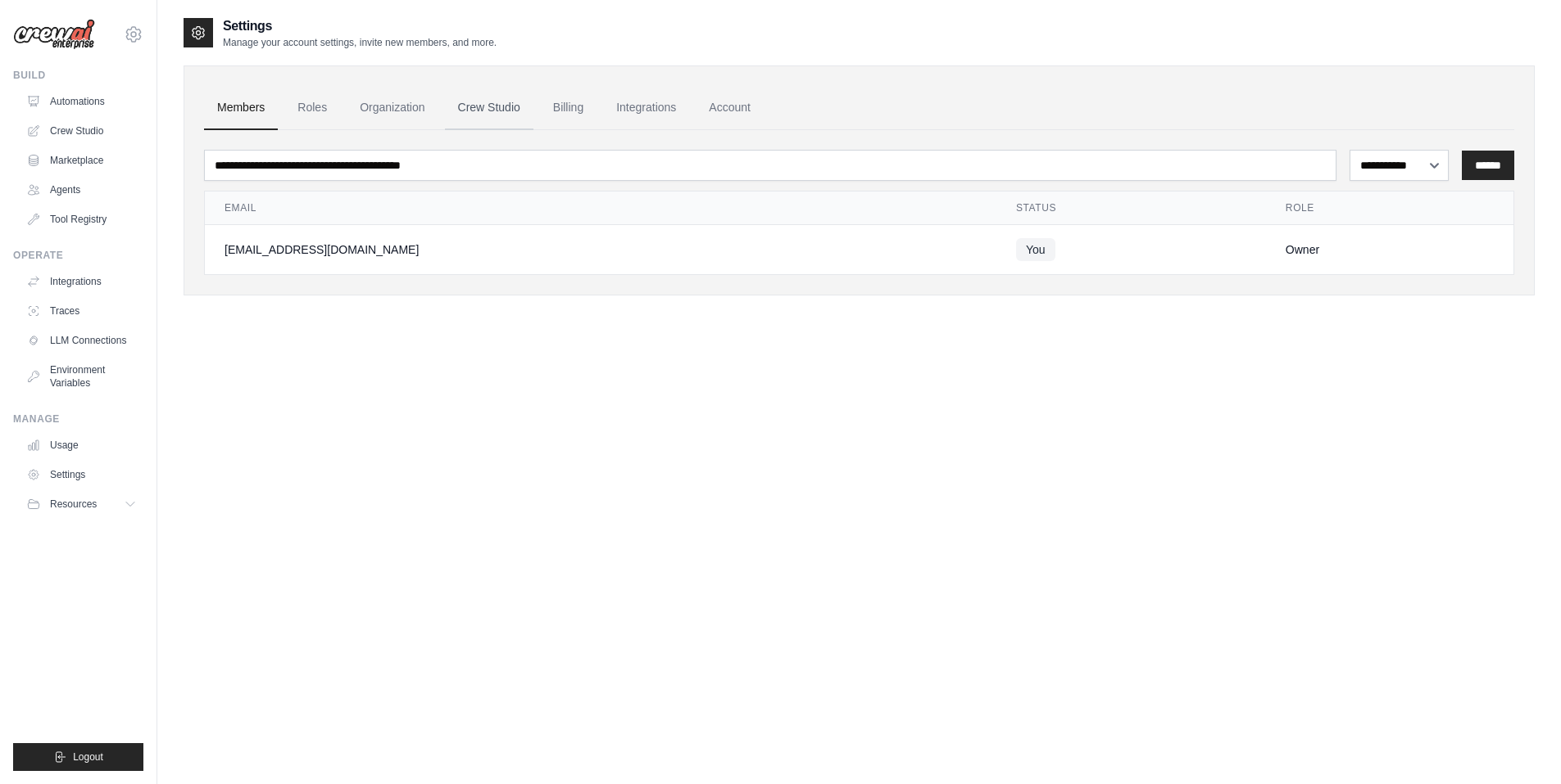
click at [523, 98] on link "Crew Studio" at bounding box center [489, 108] width 88 height 44
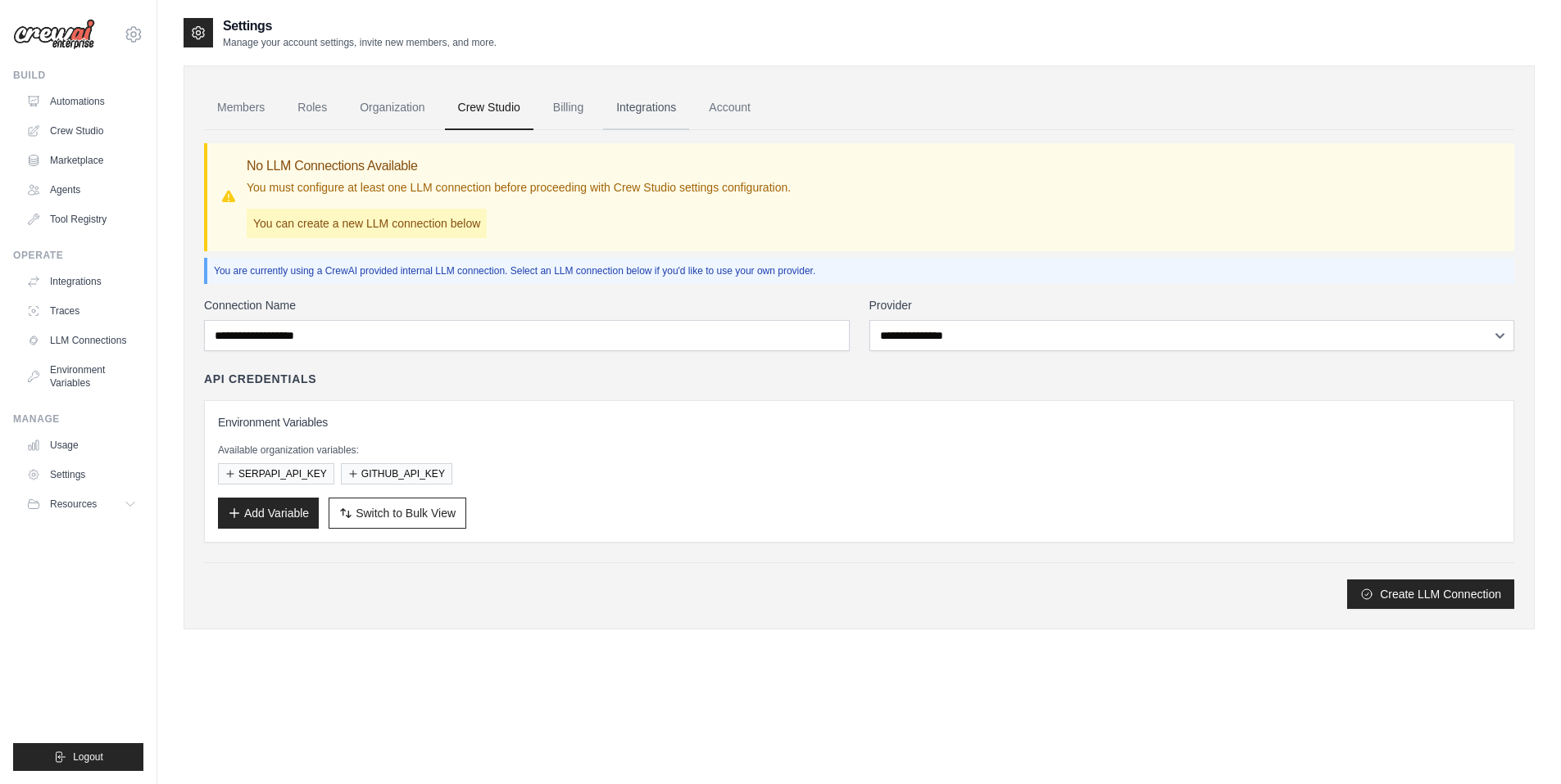
click at [639, 107] on link "Integrations" at bounding box center [646, 108] width 86 height 44
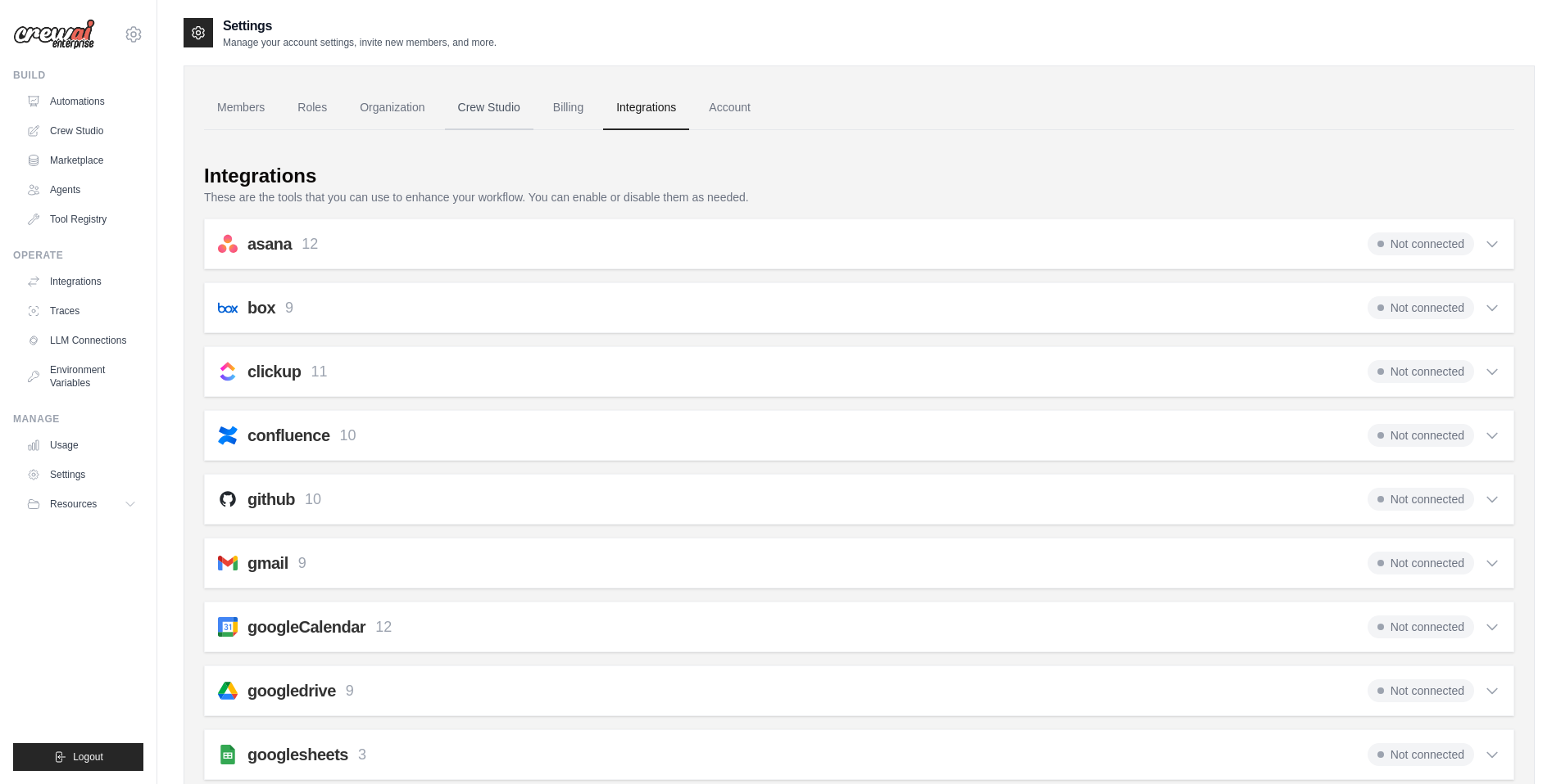
click at [526, 104] on link "Crew Studio" at bounding box center [489, 108] width 88 height 44
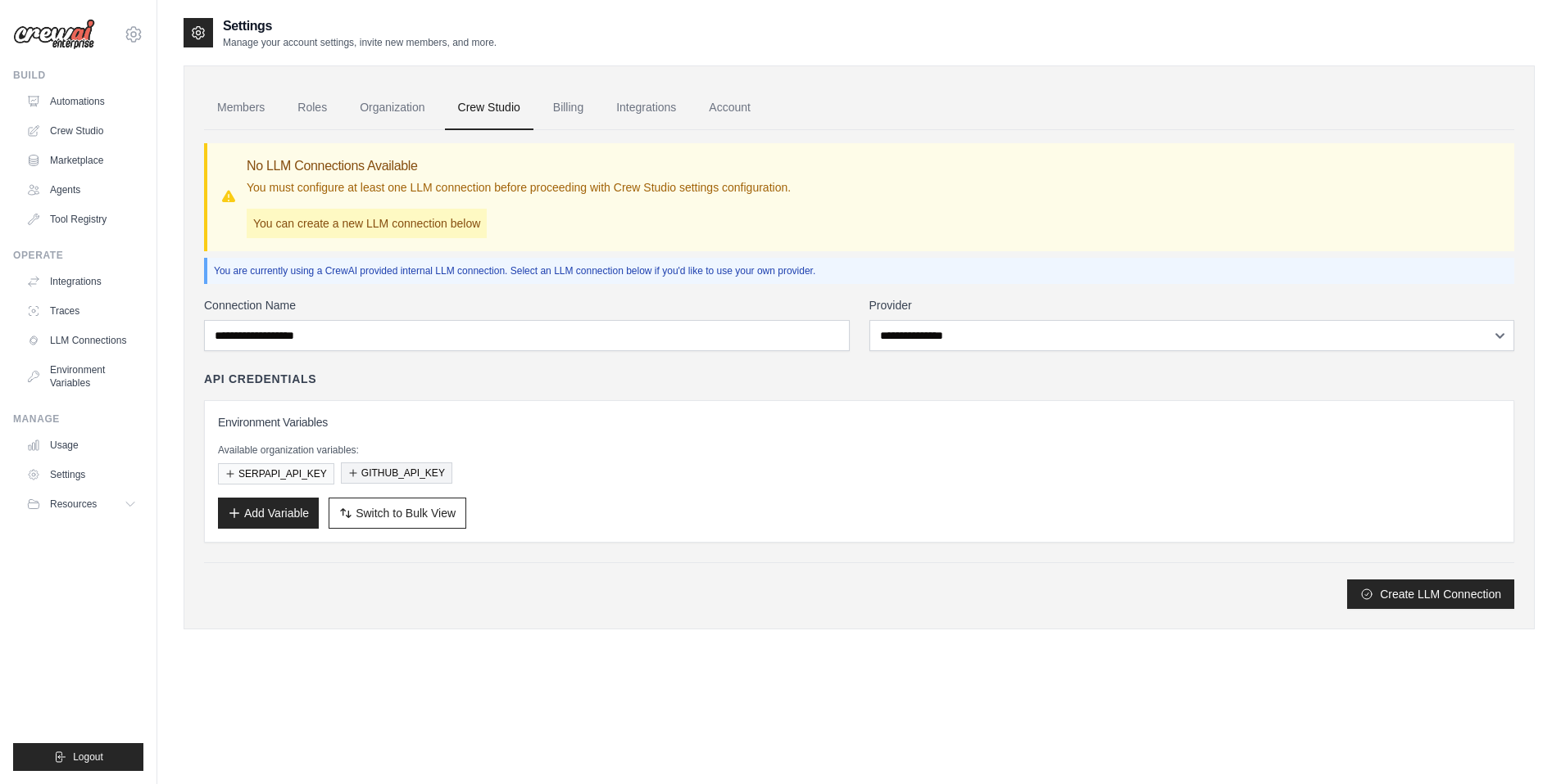
click at [392, 471] on button "GITHUB_API_KEY" at bounding box center [396, 473] width 111 height 21
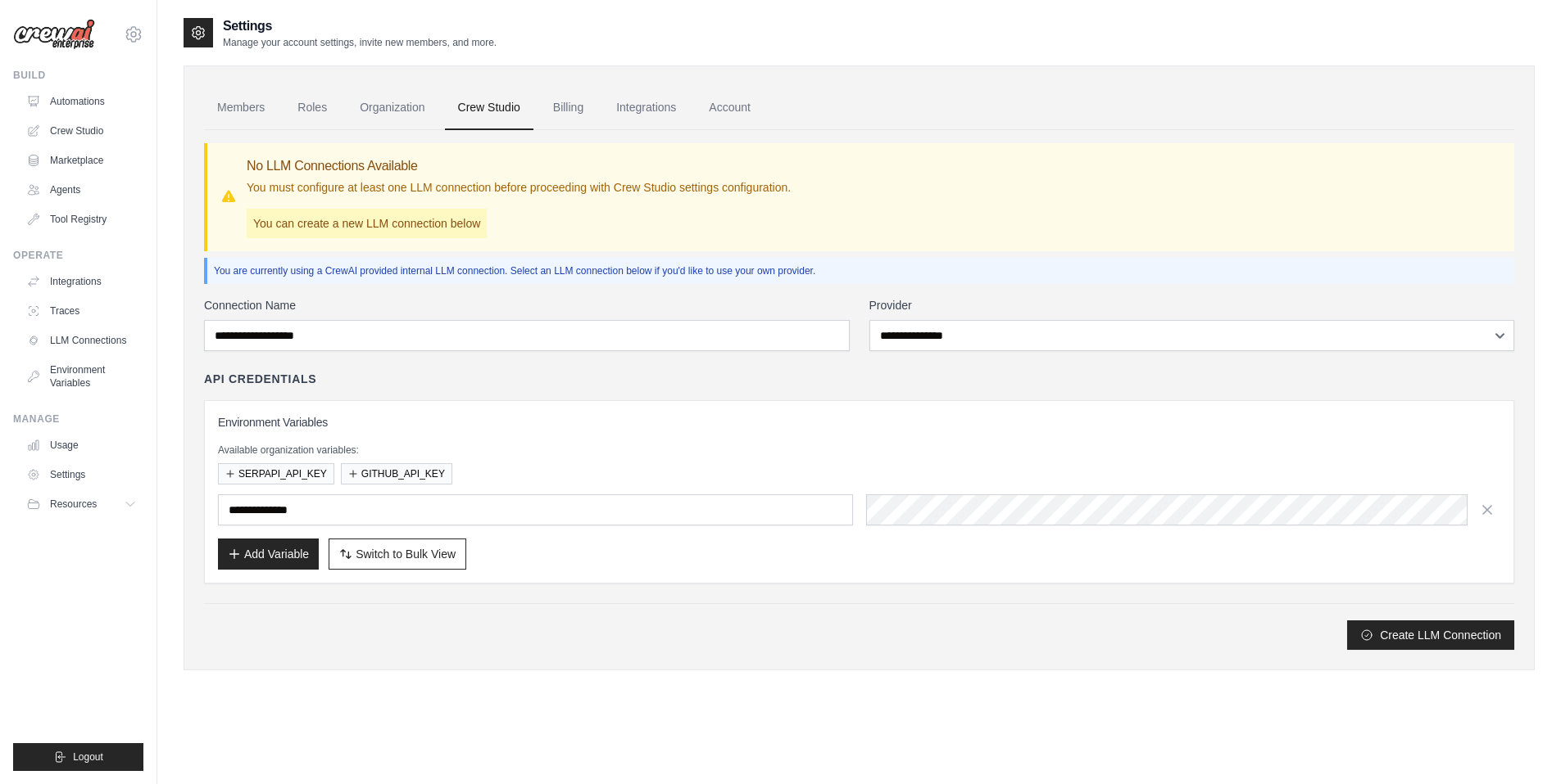
click at [1096, 464] on div "SERPAPI_API_KEY GITHUB_API_KEY" at bounding box center [858, 474] width 1282 height 21
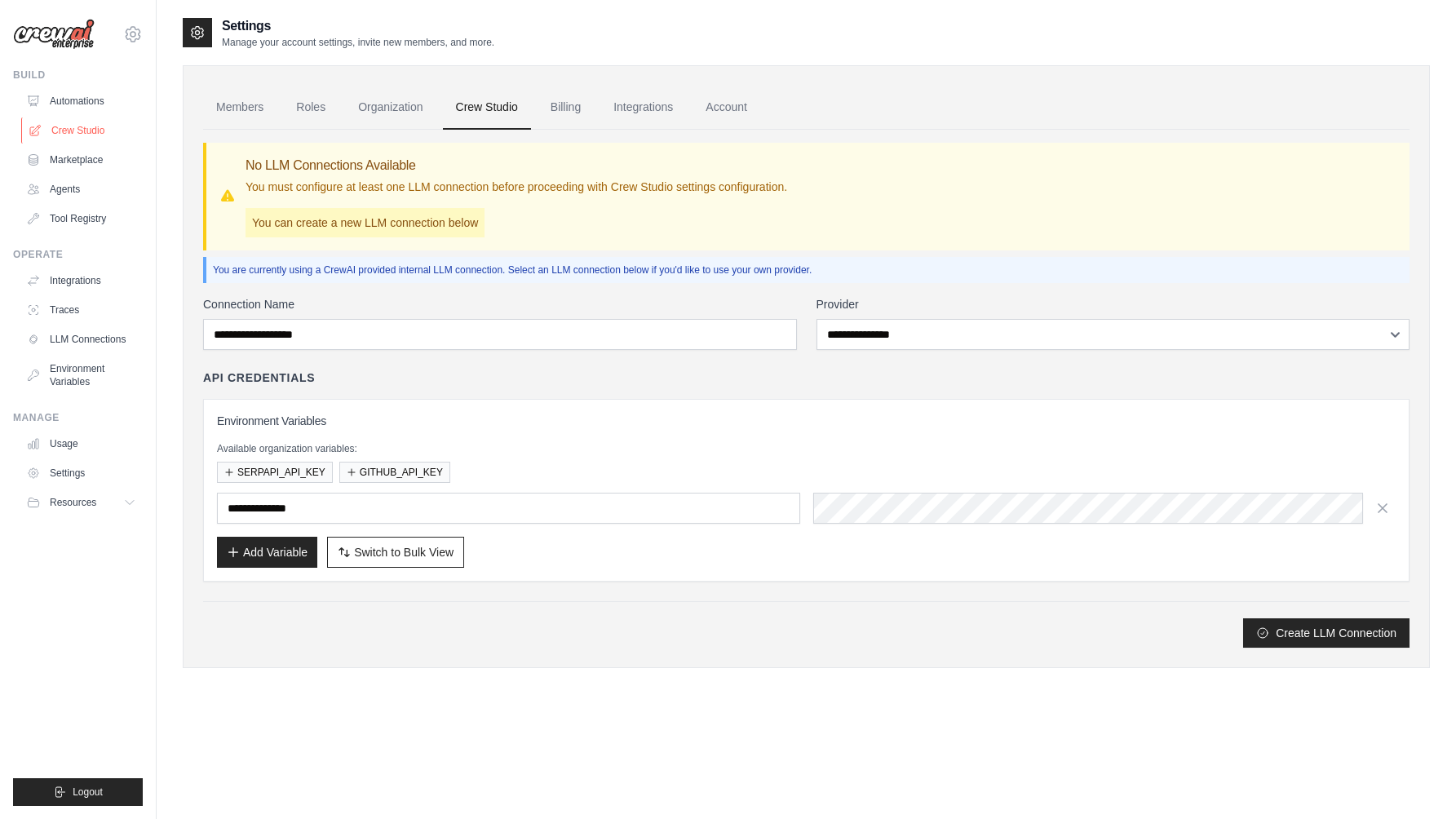
click at [76, 119] on link "Crew Studio" at bounding box center [82, 130] width 123 height 26
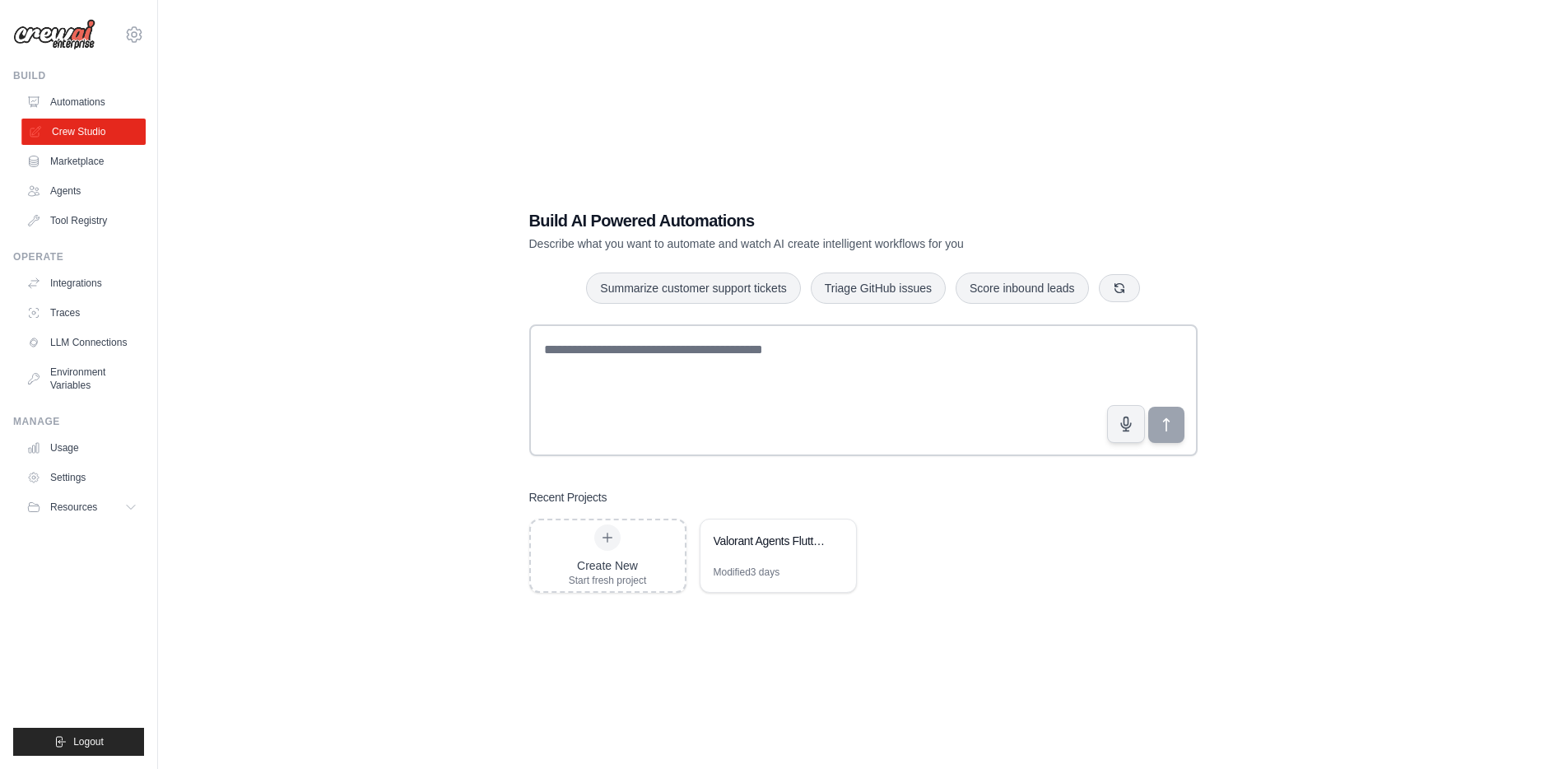
click at [75, 132] on link "Crew Studio" at bounding box center [83, 131] width 124 height 26
click at [736, 562] on div "Valorant Agents Flutter Data" at bounding box center [777, 542] width 155 height 46
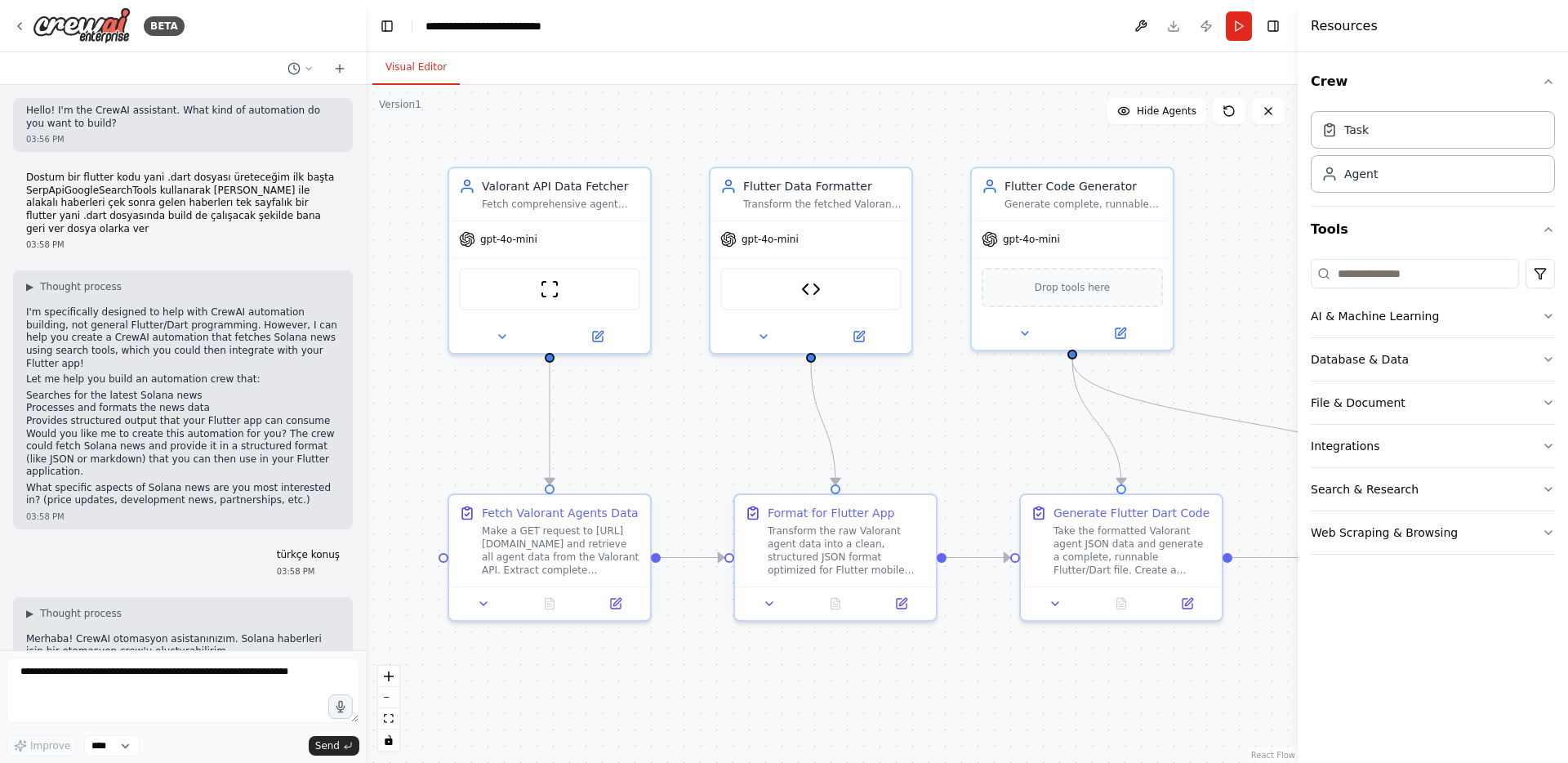
scroll to position [13040, 0]
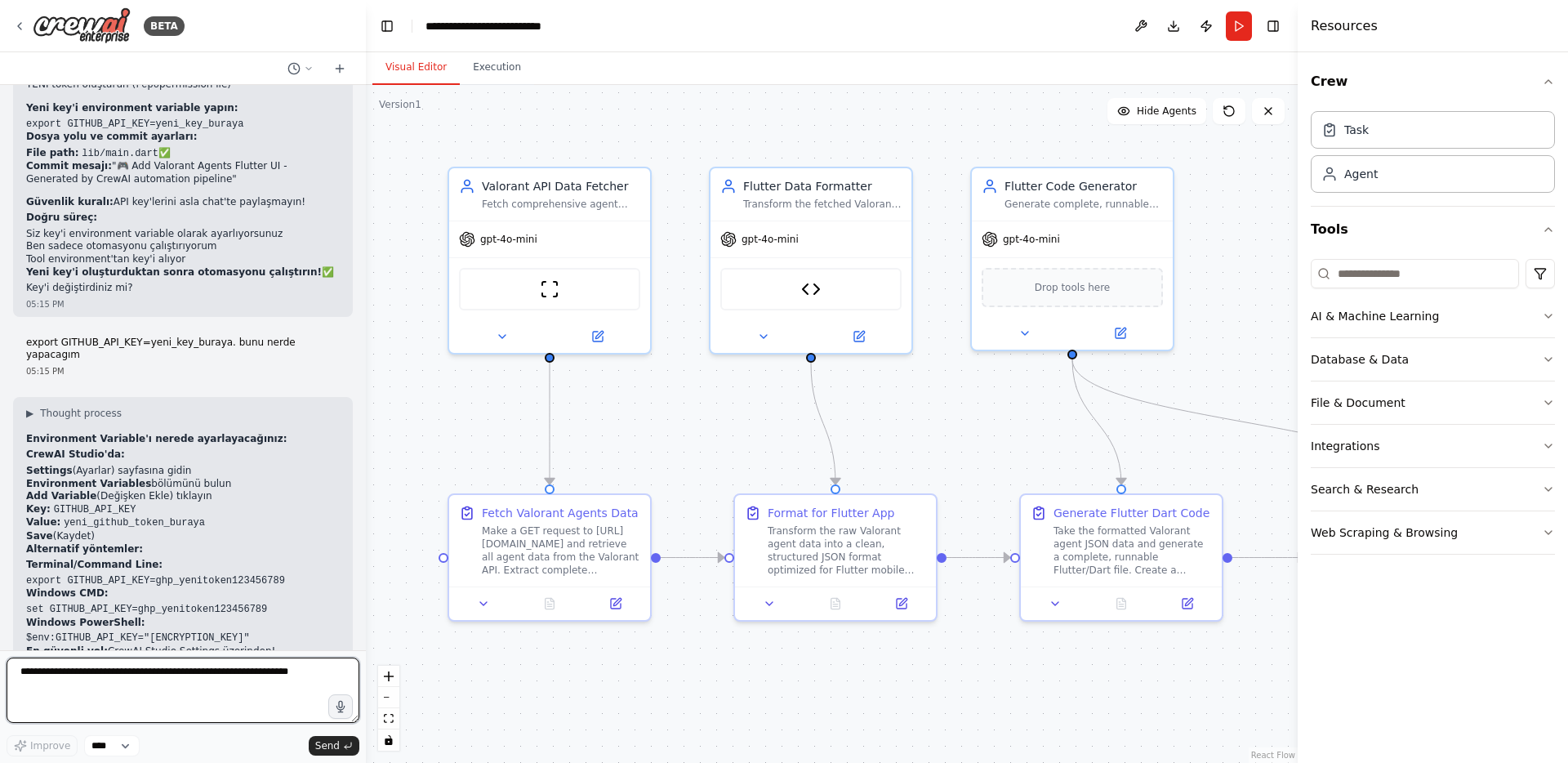
click at [96, 671] on textarea at bounding box center [183, 690] width 353 height 65
type textarea "**********"
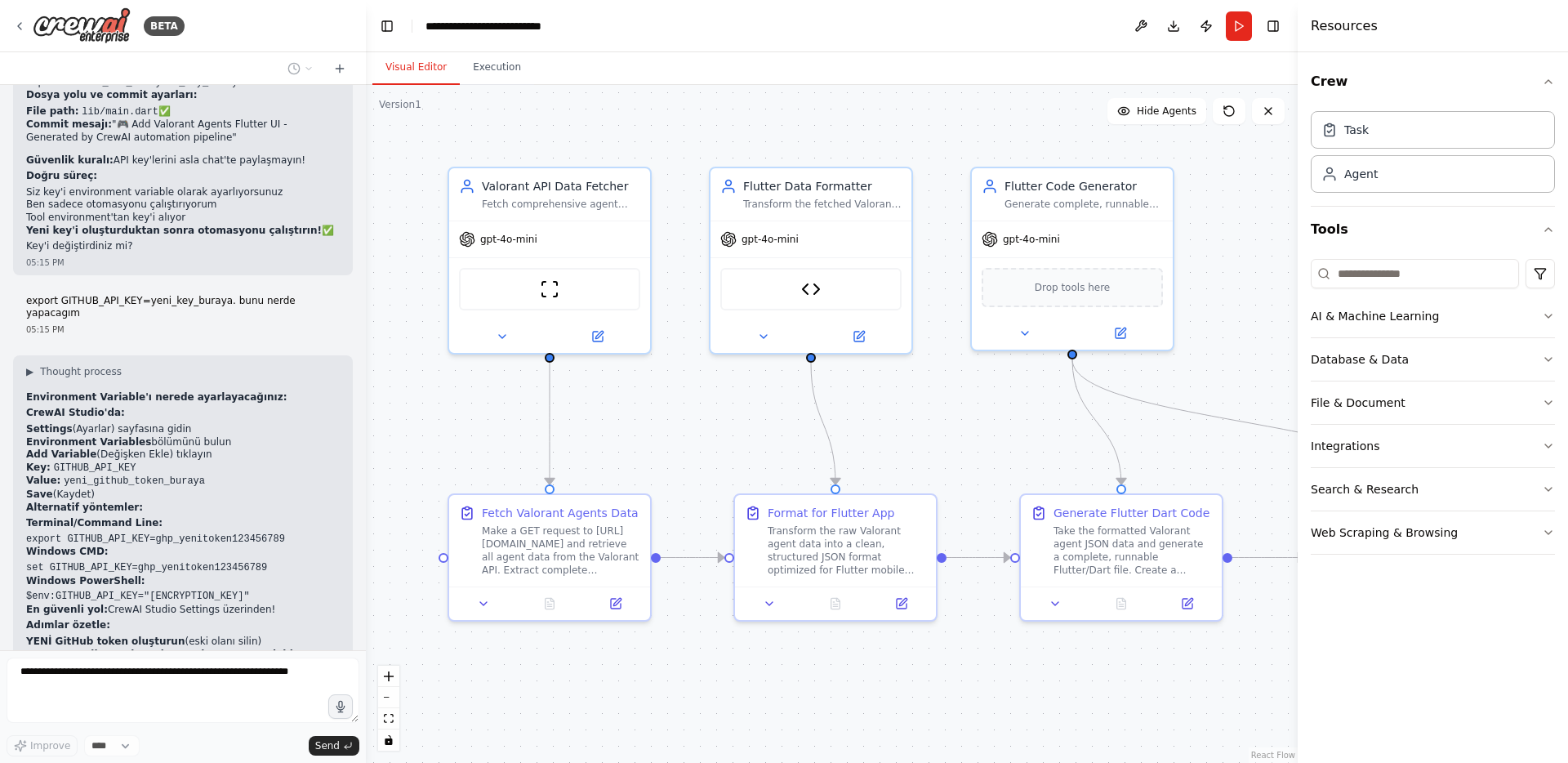
scroll to position [13150, 0]
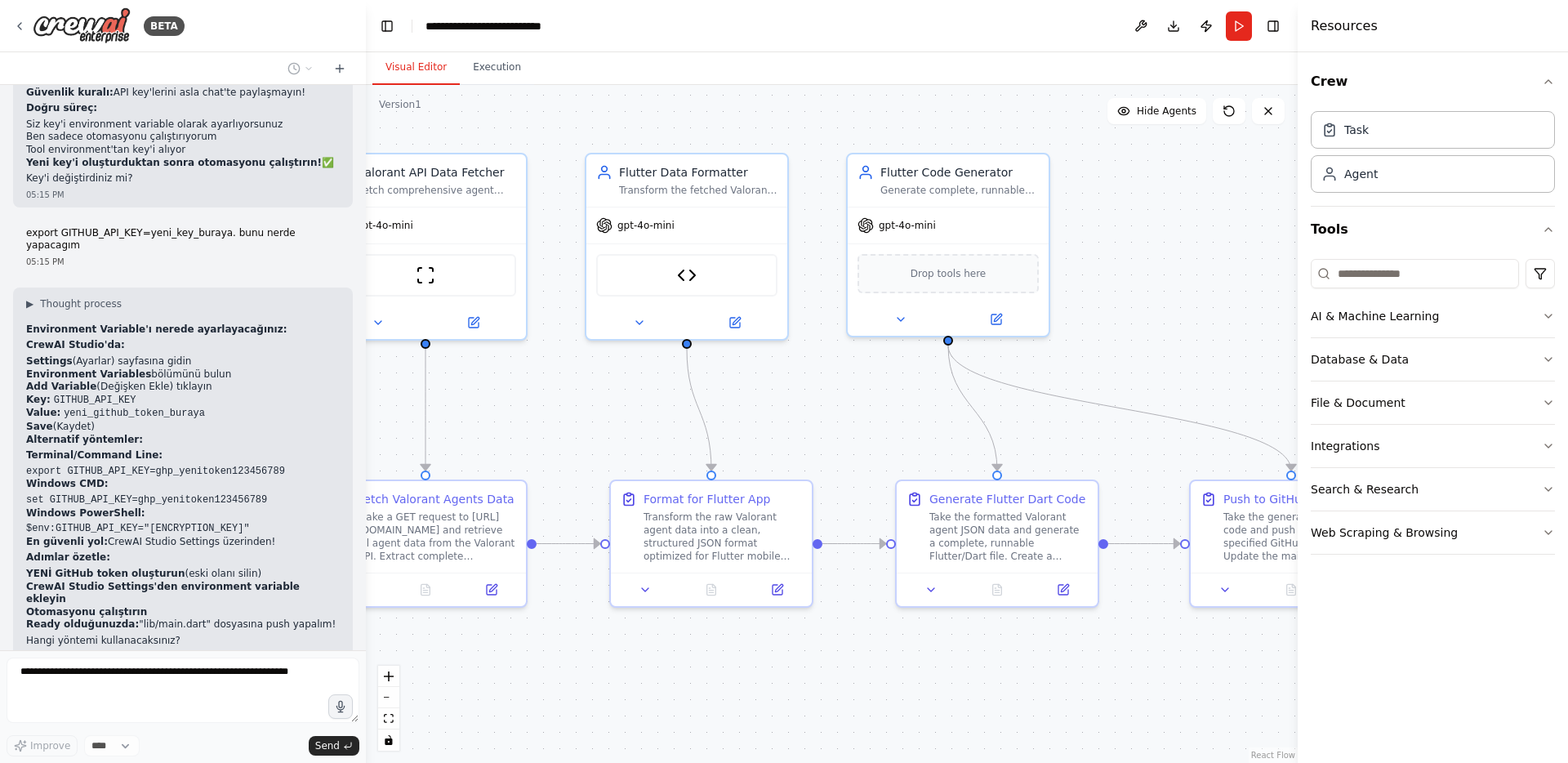
drag, startPoint x: 918, startPoint y: 426, endPoint x: 794, endPoint y: 413, distance: 124.7
click at [794, 413] on div ".deletable-edge-delete-btn { width: 20px; height: 20px; border: 0px solid #ffff…" at bounding box center [832, 424] width 932 height 678
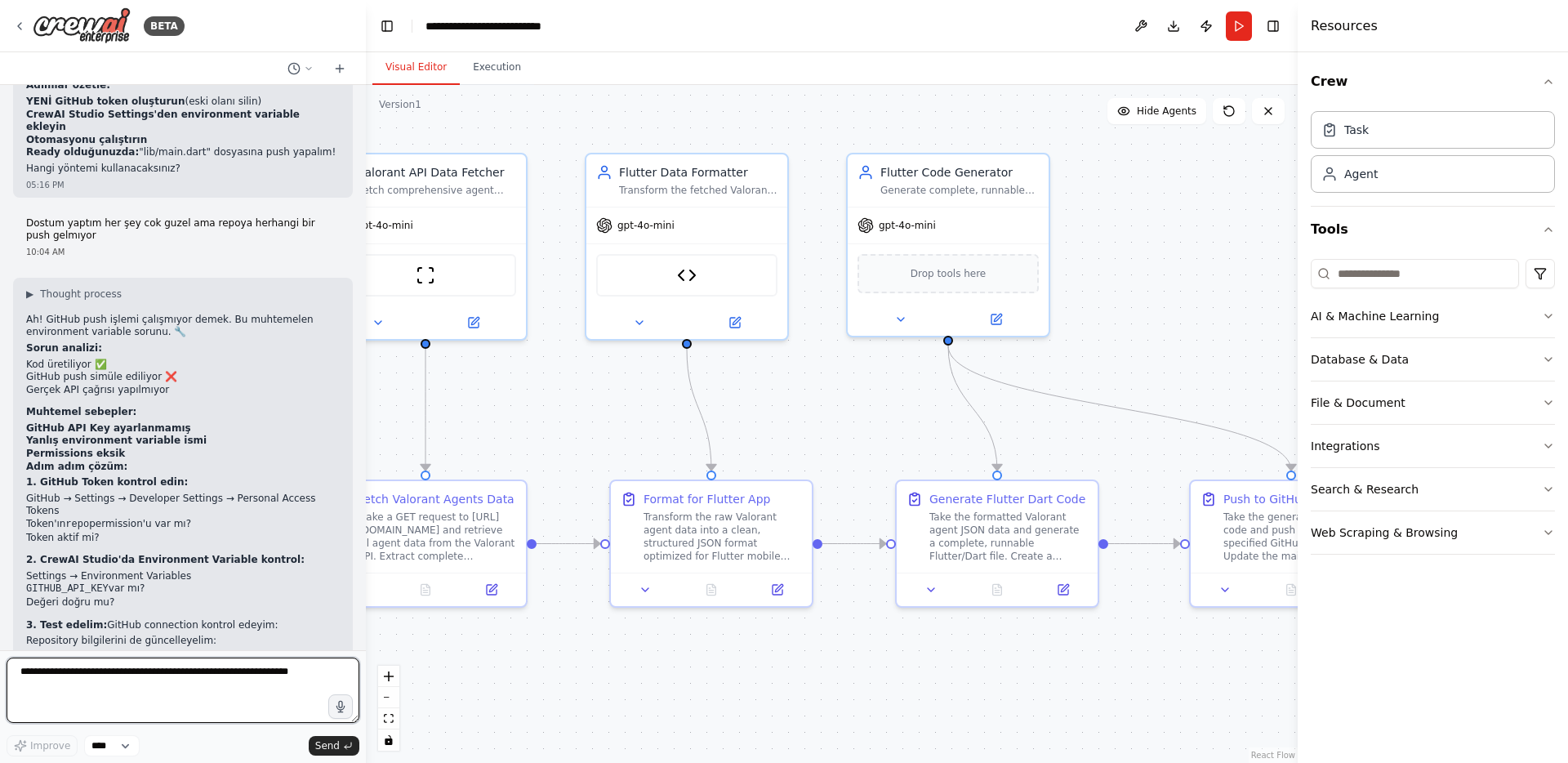
scroll to position [13636, 0]
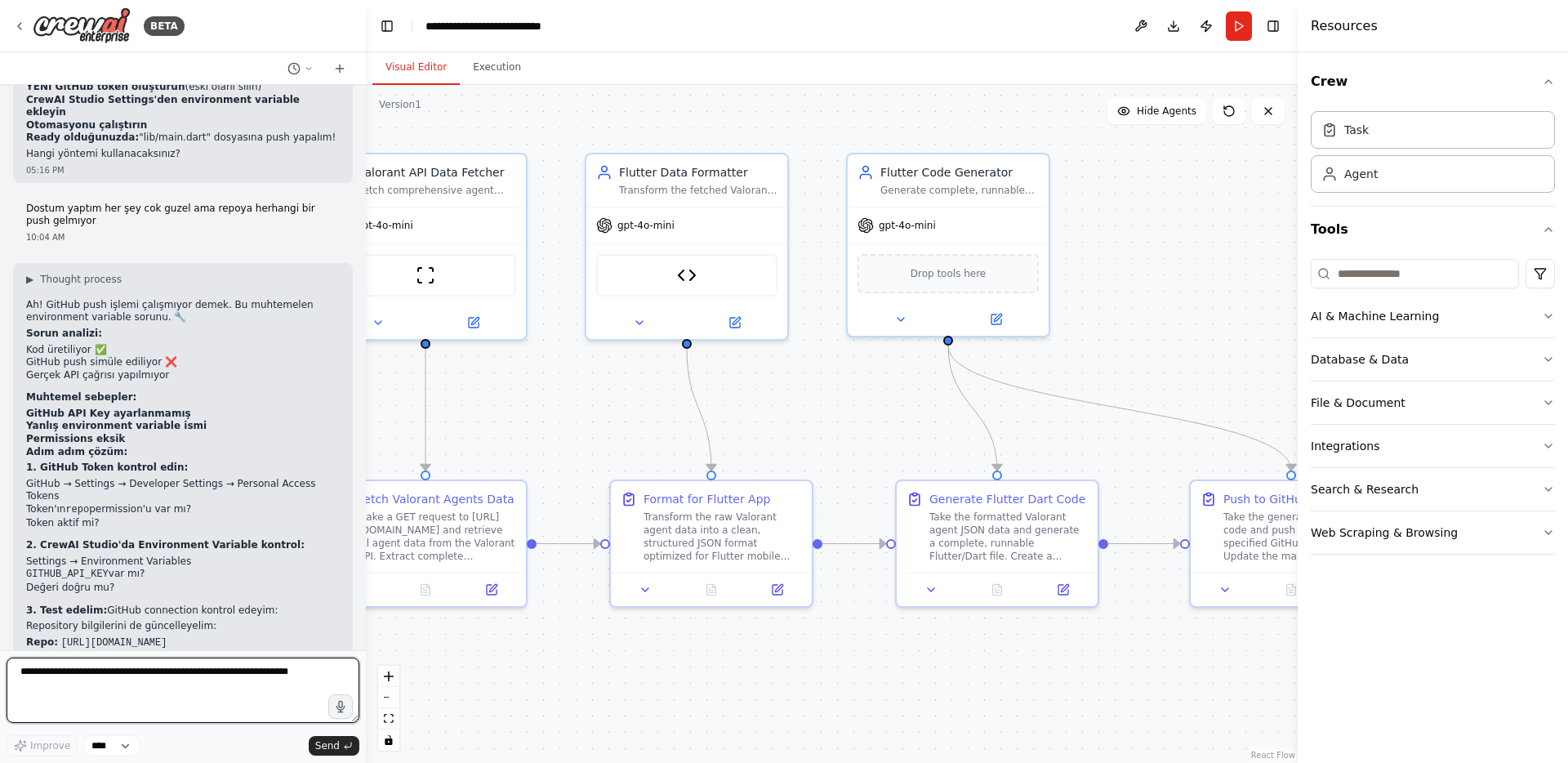
click at [92, 664] on textarea at bounding box center [183, 690] width 353 height 65
paste textarea "**********"
drag, startPoint x: 98, startPoint y: 675, endPoint x: 252, endPoint y: 675, distance: 154.0
click at [252, 675] on textarea "**********" at bounding box center [183, 690] width 353 height 65
click at [31, 671] on textarea "**********" at bounding box center [183, 690] width 353 height 65
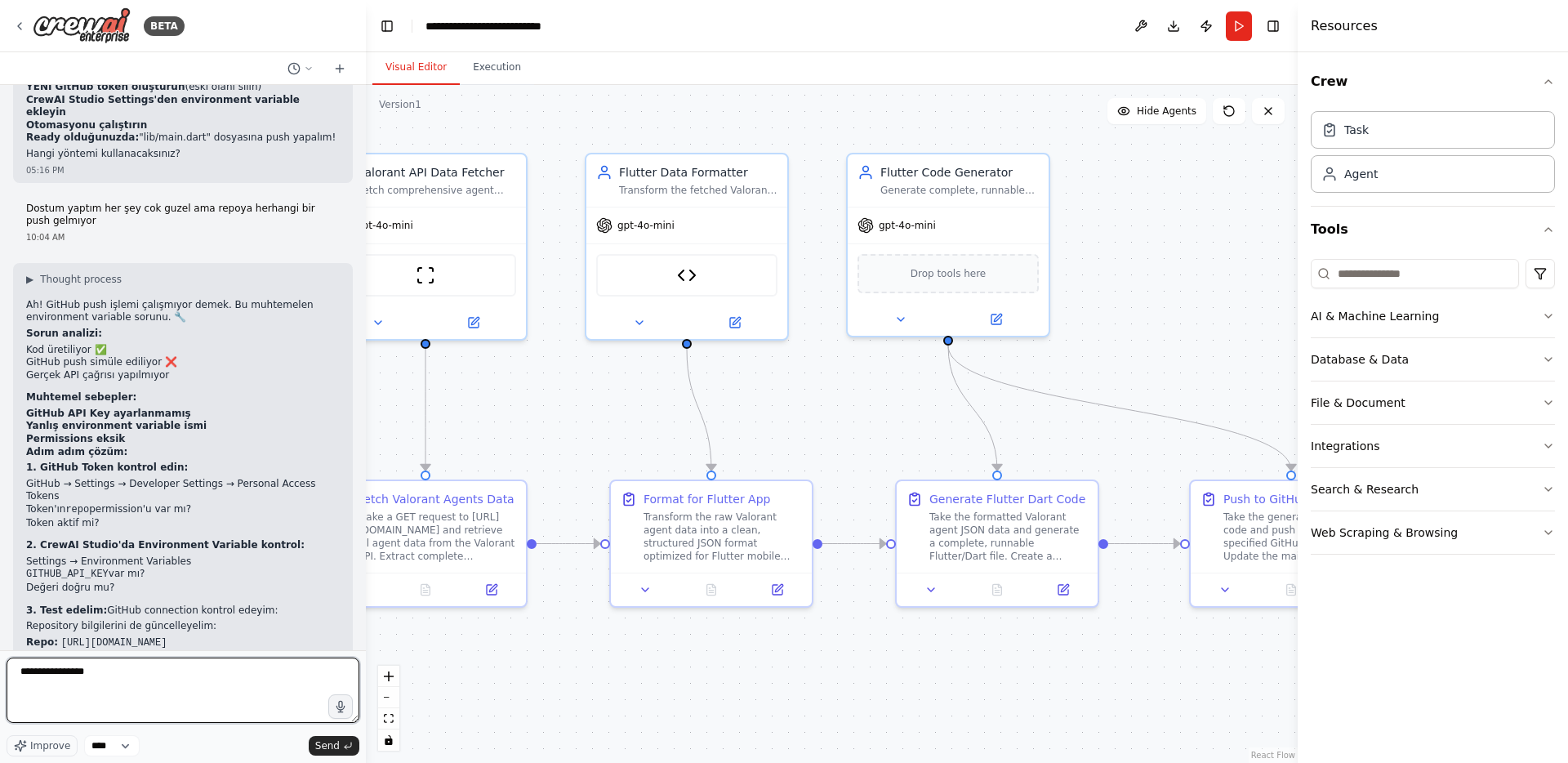
click at [31, 671] on textarea "**********" at bounding box center [183, 690] width 353 height 65
click at [109, 673] on textarea "**********" at bounding box center [183, 690] width 353 height 65
type textarea "**********"
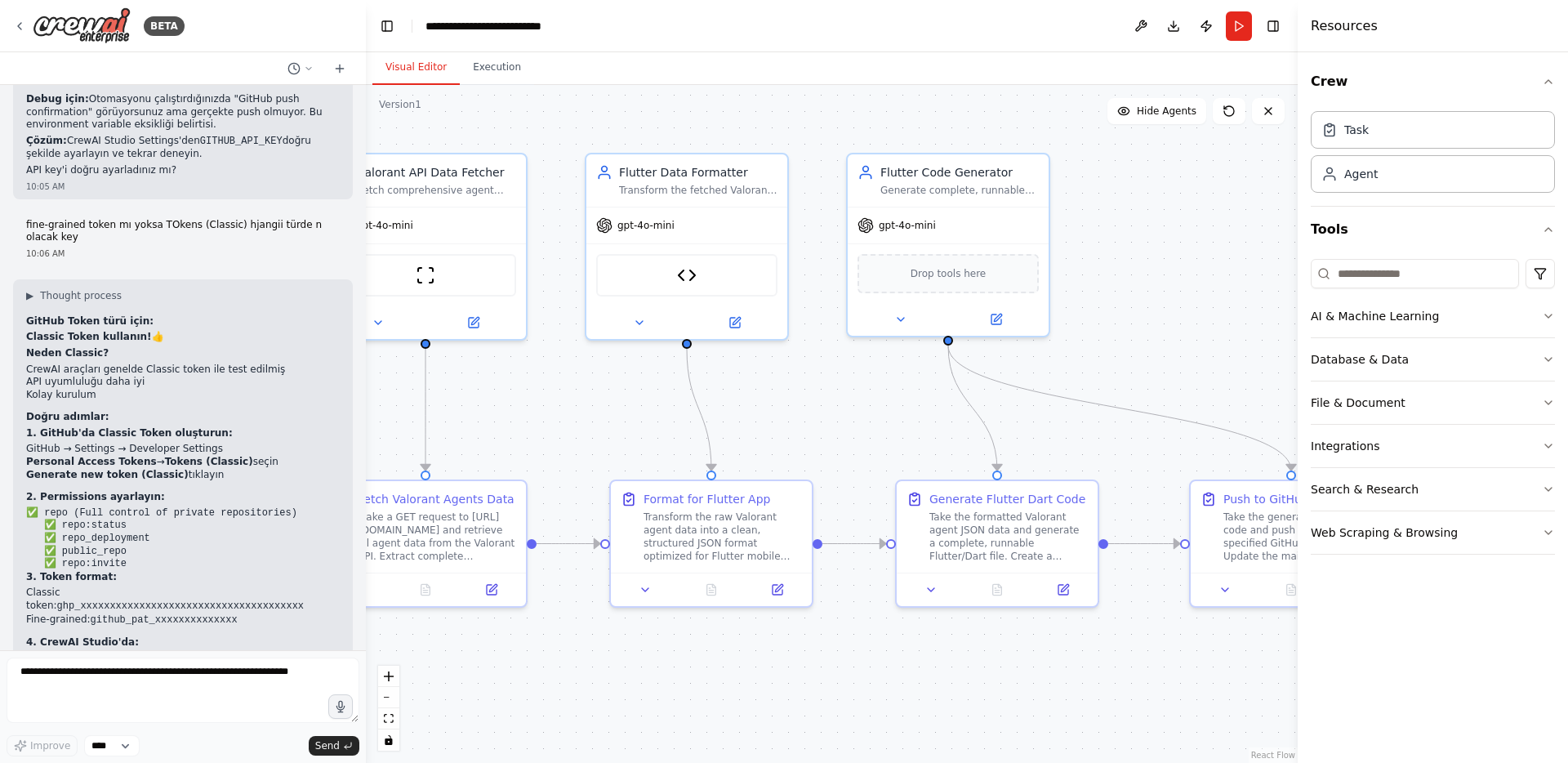
scroll to position [14232, 0]
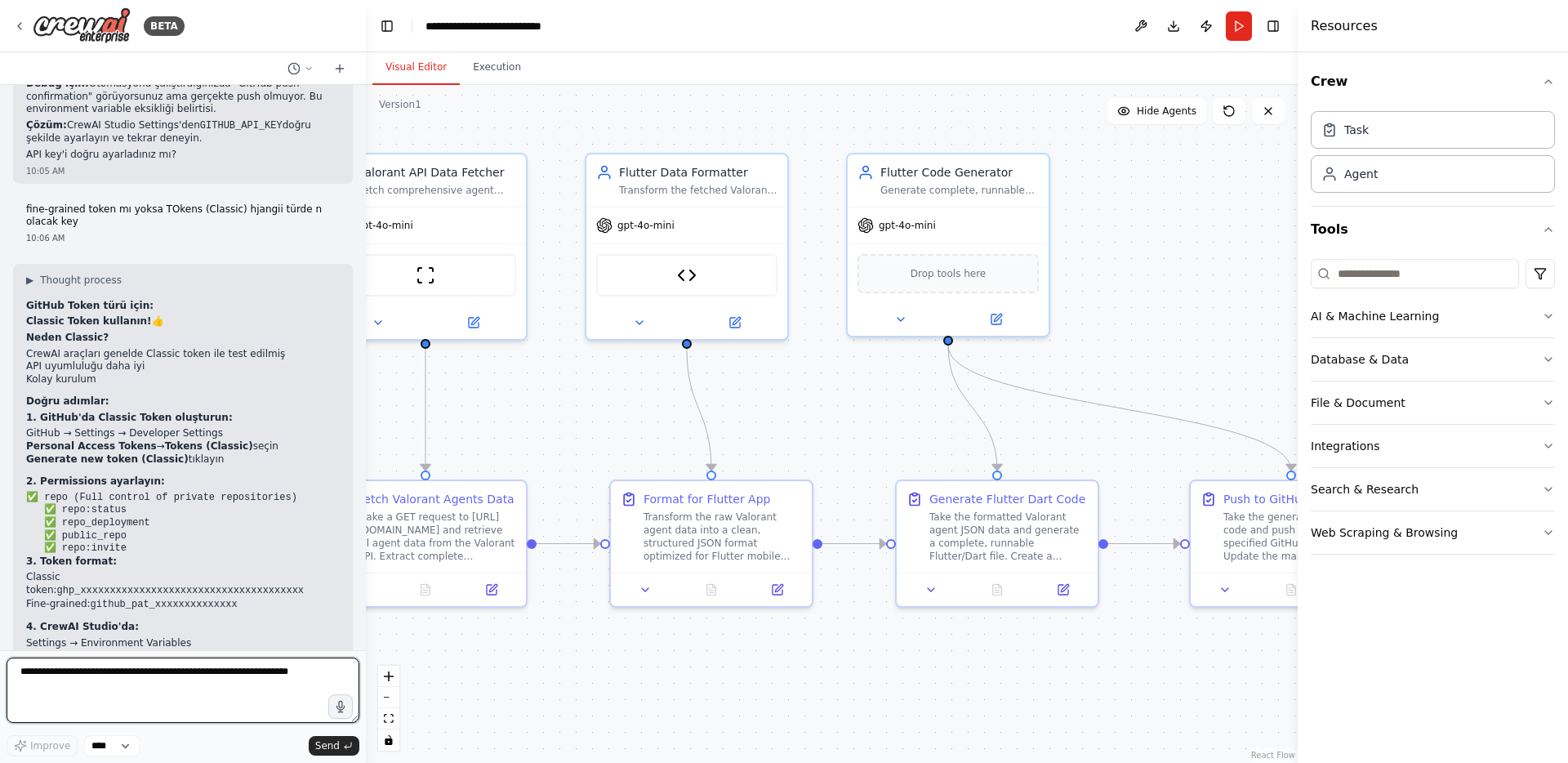
click at [152, 678] on textarea at bounding box center [183, 690] width 353 height 65
type textarea "*"
type textarea "**********"
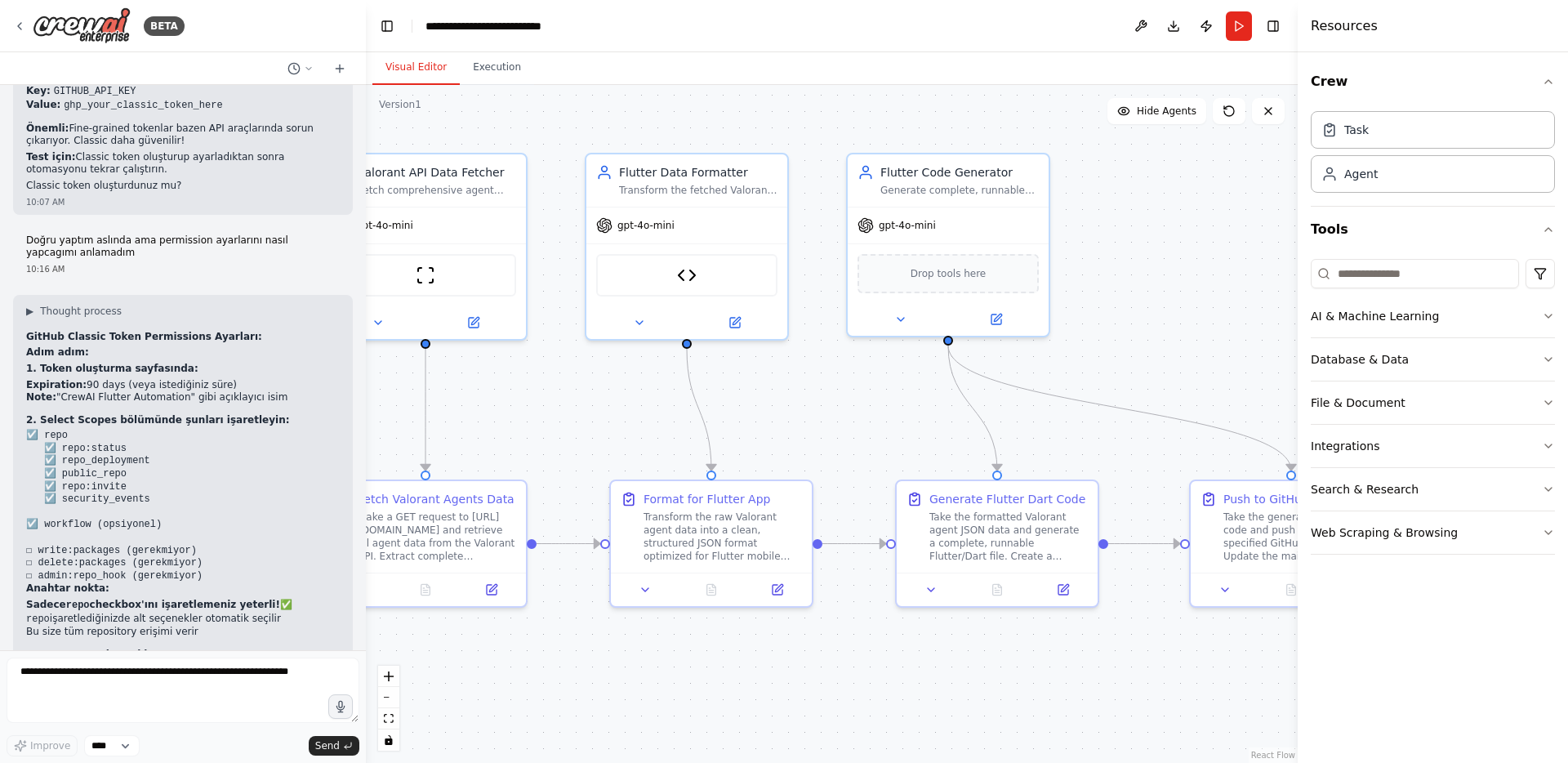
scroll to position [14840, 0]
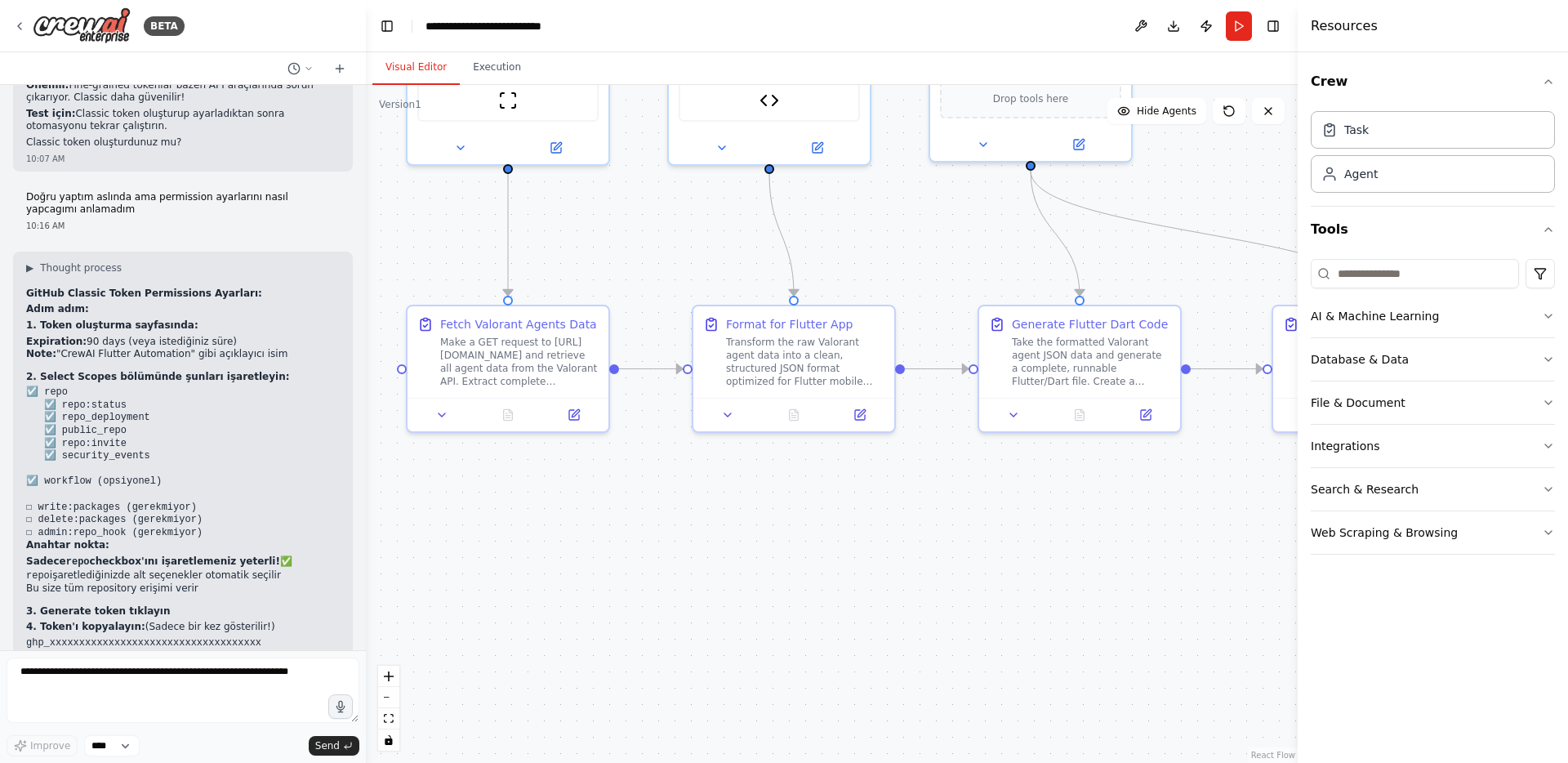
drag, startPoint x: 643, startPoint y: 420, endPoint x: 727, endPoint y: 246, distance: 193.2
click at [727, 246] on div ".deletable-edge-delete-btn { width: 20px; height: 20px; border: 0px solid #ffff…" at bounding box center [832, 424] width 932 height 678
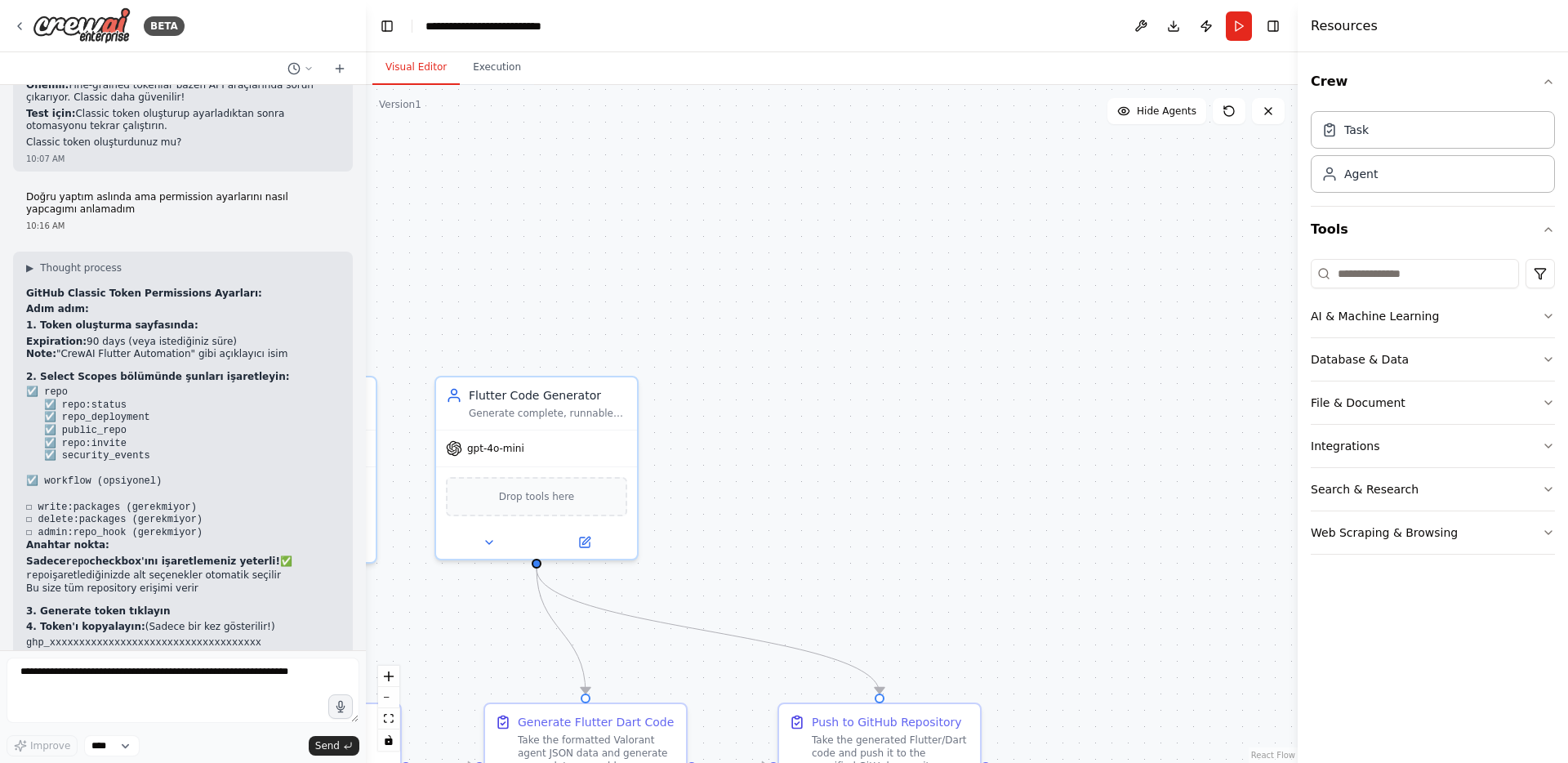
drag, startPoint x: 640, startPoint y: 264, endPoint x: 147, endPoint y: 658, distance: 631.1
click at [141, 665] on div "BETA Hello! I'm the CrewAI assistant. What kind of automation do you want to bu…" at bounding box center [784, 381] width 1568 height 763
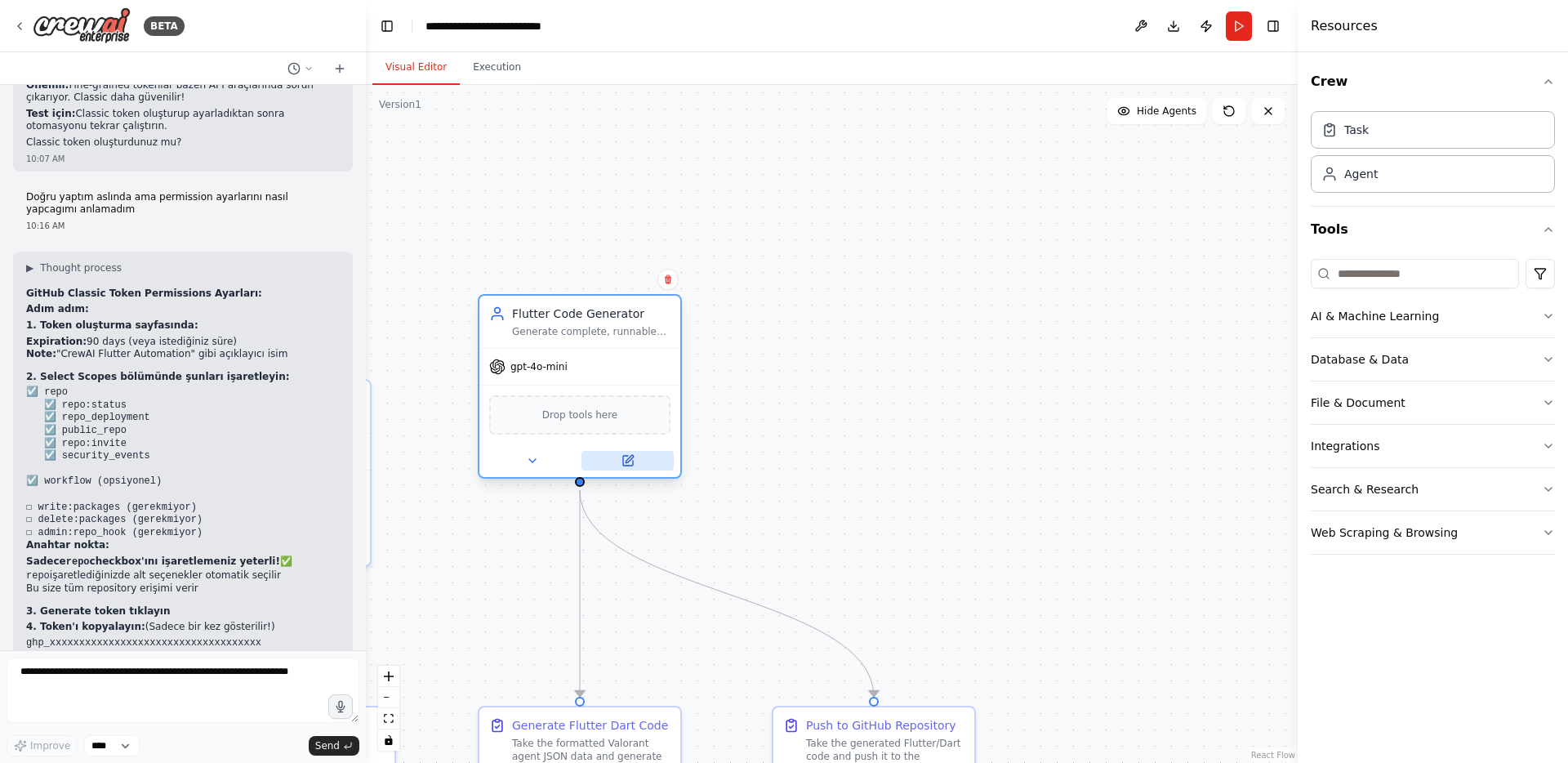
drag, startPoint x: 626, startPoint y: 538, endPoint x: 639, endPoint y: 571, distance: 35.5
click at [642, 477] on div at bounding box center [580, 460] width 201 height 33
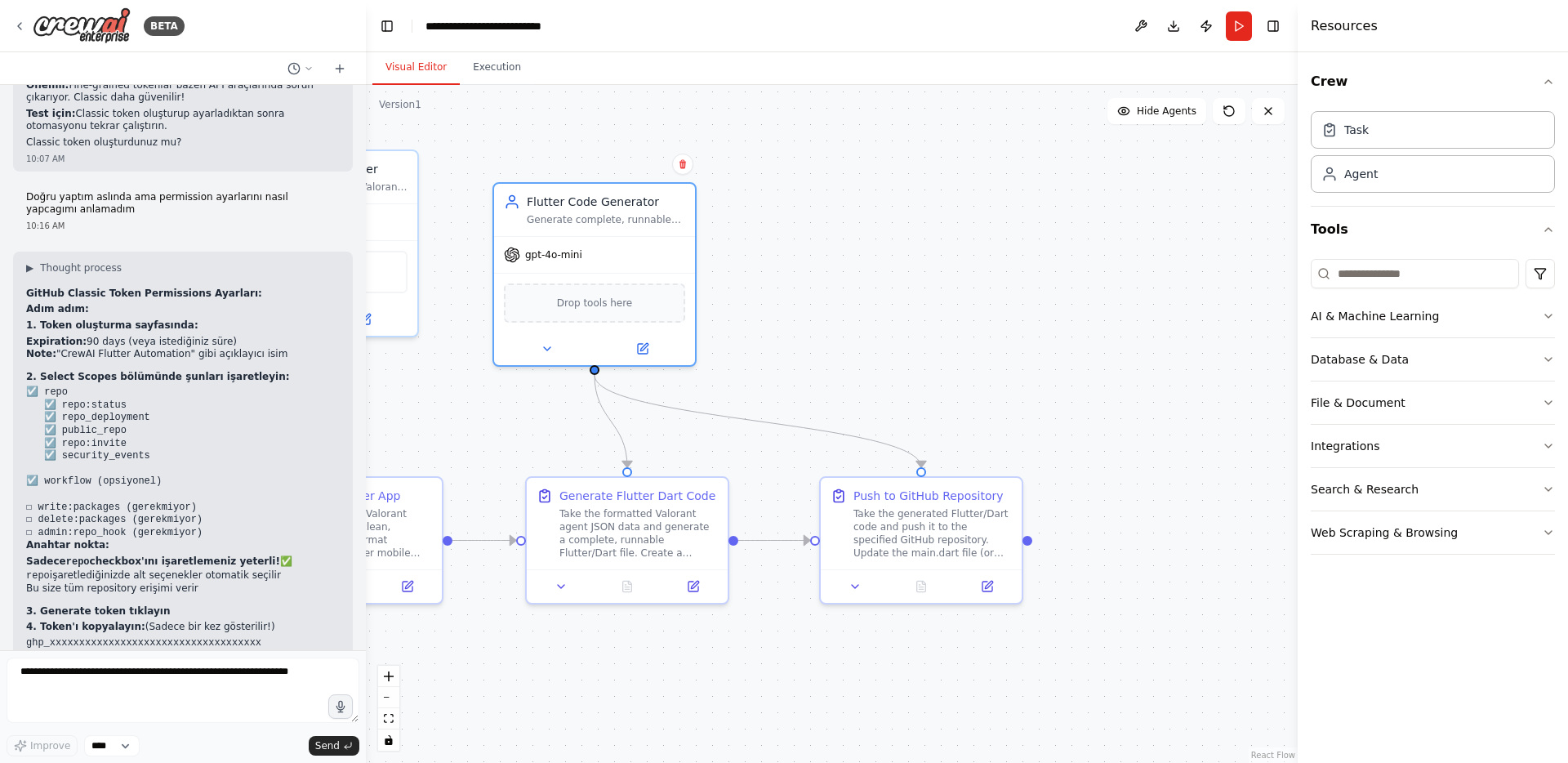
drag, startPoint x: 800, startPoint y: 511, endPoint x: 886, endPoint y: 258, distance: 267.2
click at [886, 258] on div ".deletable-edge-delete-btn { width: 20px; height: 20px; border: 0px solid #ffff…" at bounding box center [832, 424] width 932 height 678
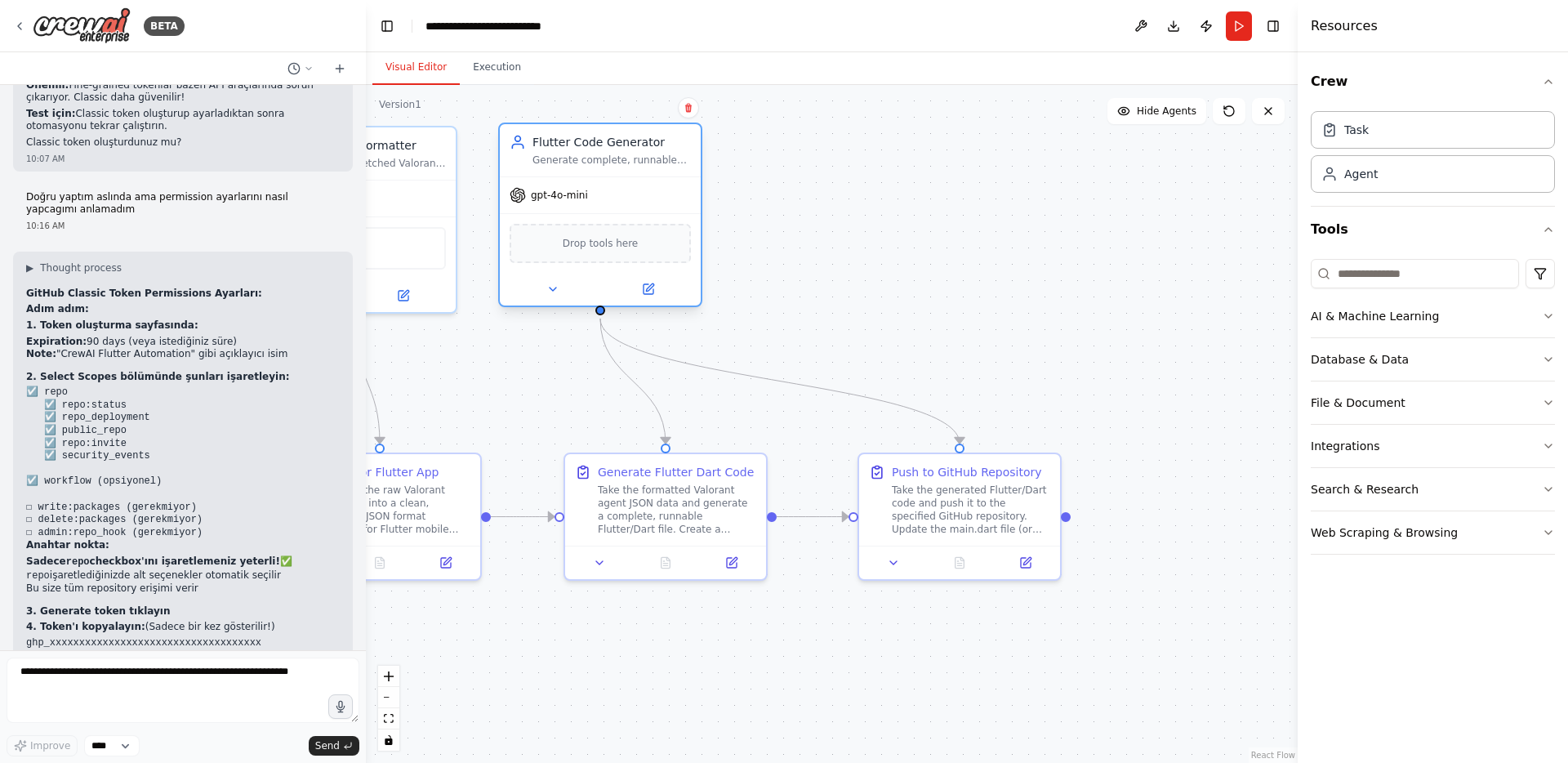
drag, startPoint x: 661, startPoint y: 258, endPoint x: 636, endPoint y: 232, distance: 36.1
click at [636, 232] on div "Drop tools here" at bounding box center [599, 243] width 181 height 39
click at [862, 266] on div ".deletable-edge-delete-btn { width: 20px; height: 20px; border: 0px solid #ffff…" at bounding box center [832, 424] width 932 height 678
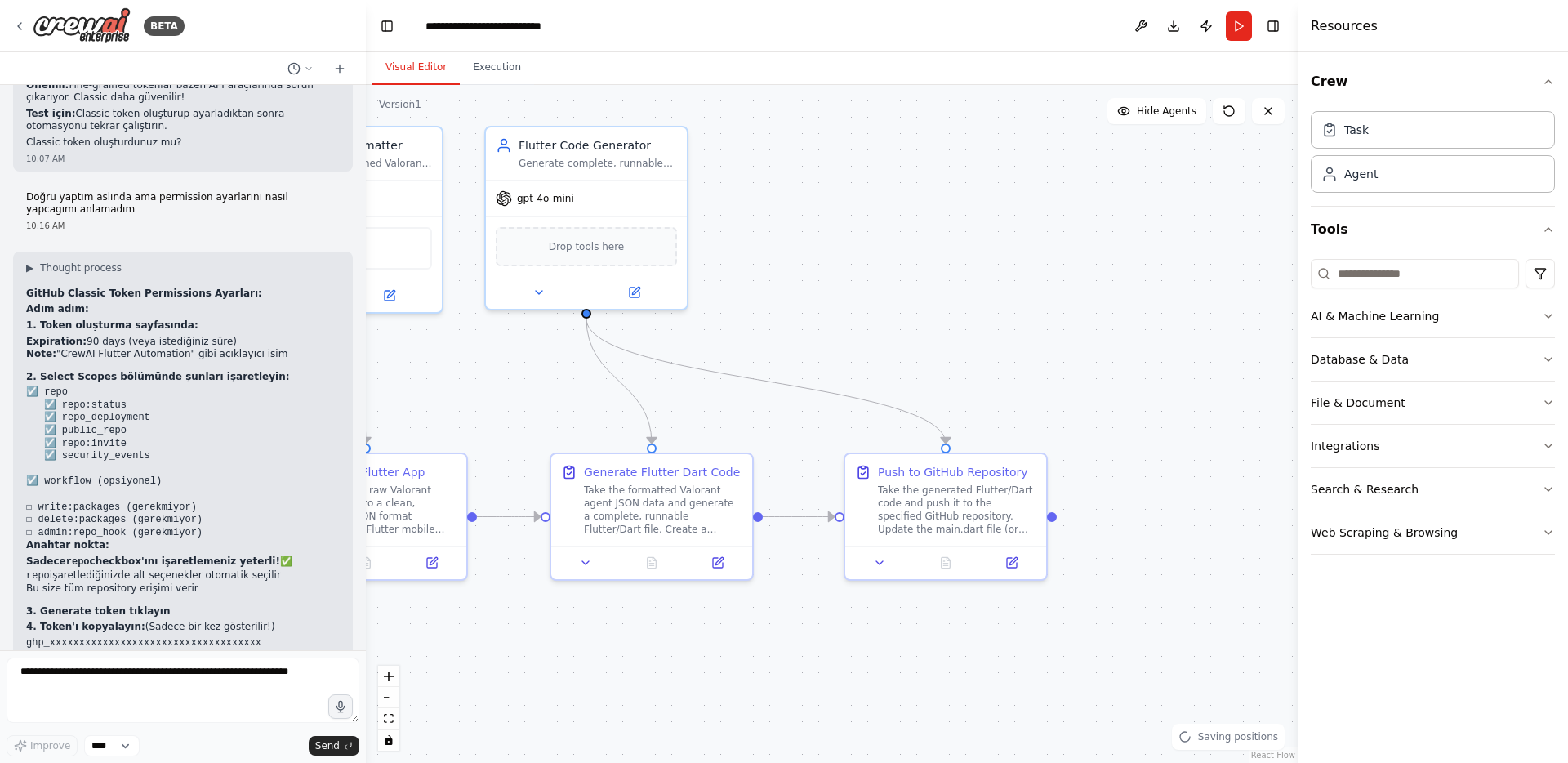
drag, startPoint x: 901, startPoint y: 259, endPoint x: 887, endPoint y: 259, distance: 14.0
click at [887, 259] on div ".deletable-edge-delete-btn { width: 20px; height: 20px; border: 0px solid #ffff…" at bounding box center [832, 424] width 932 height 678
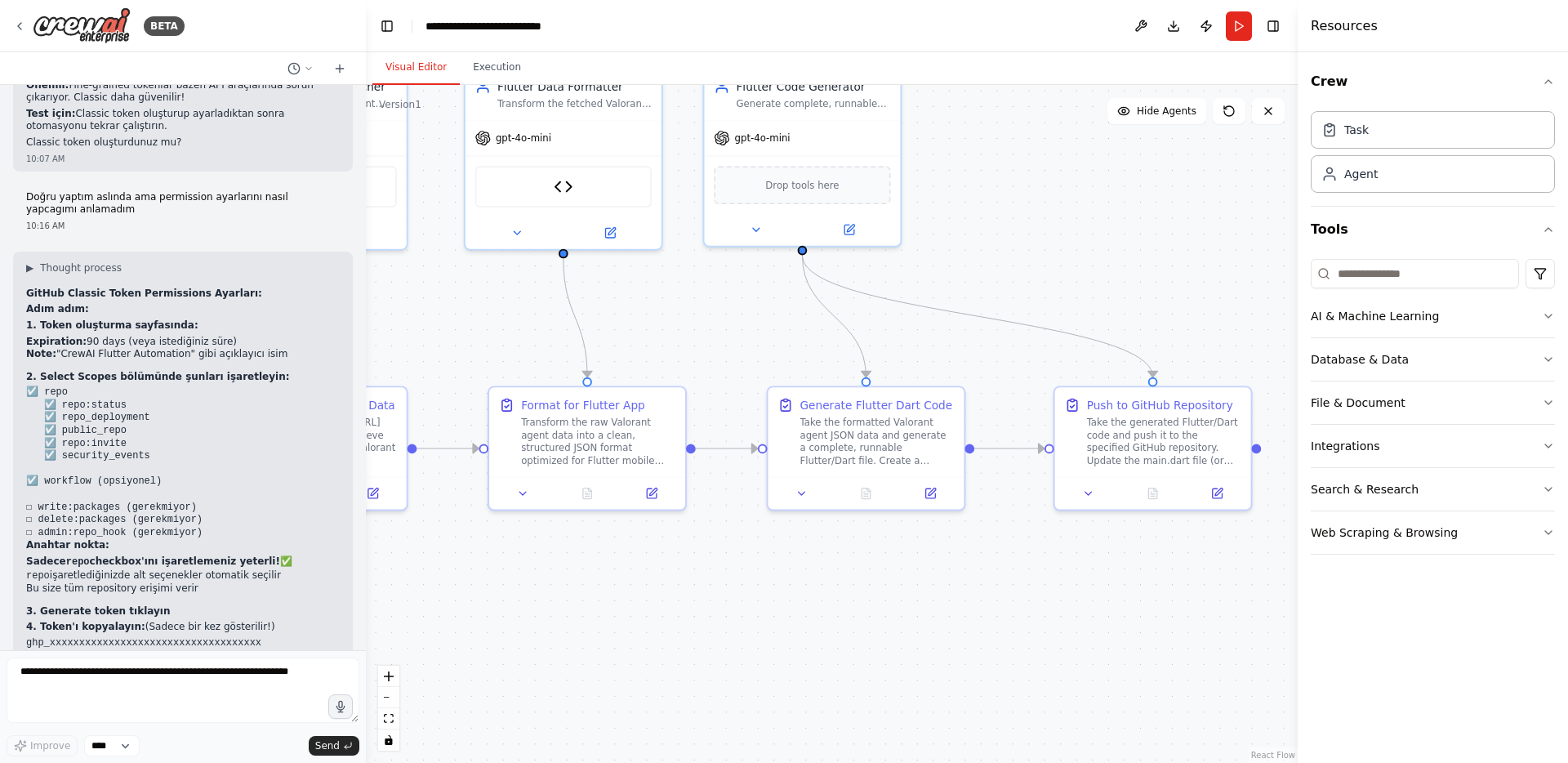
drag, startPoint x: 502, startPoint y: 499, endPoint x: 721, endPoint y: 428, distance: 230.2
click at [721, 429] on div ".deletable-edge-delete-btn { width: 20px; height: 20px; border: 0px solid #ffff…" at bounding box center [832, 424] width 932 height 678
click at [110, 673] on textarea at bounding box center [183, 690] width 353 height 65
click at [45, 673] on textarea at bounding box center [183, 690] width 353 height 65
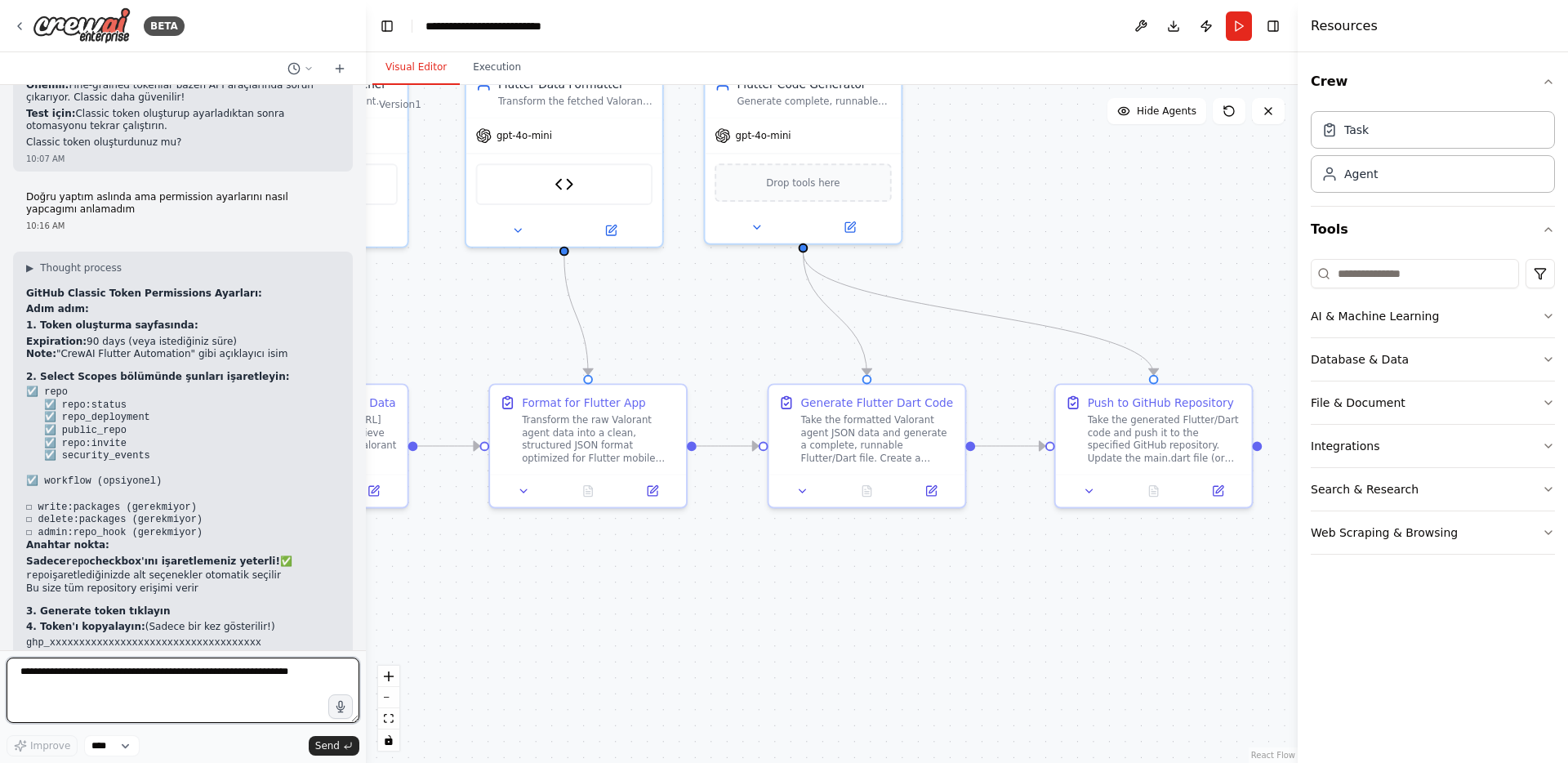
paste textarea "**********"
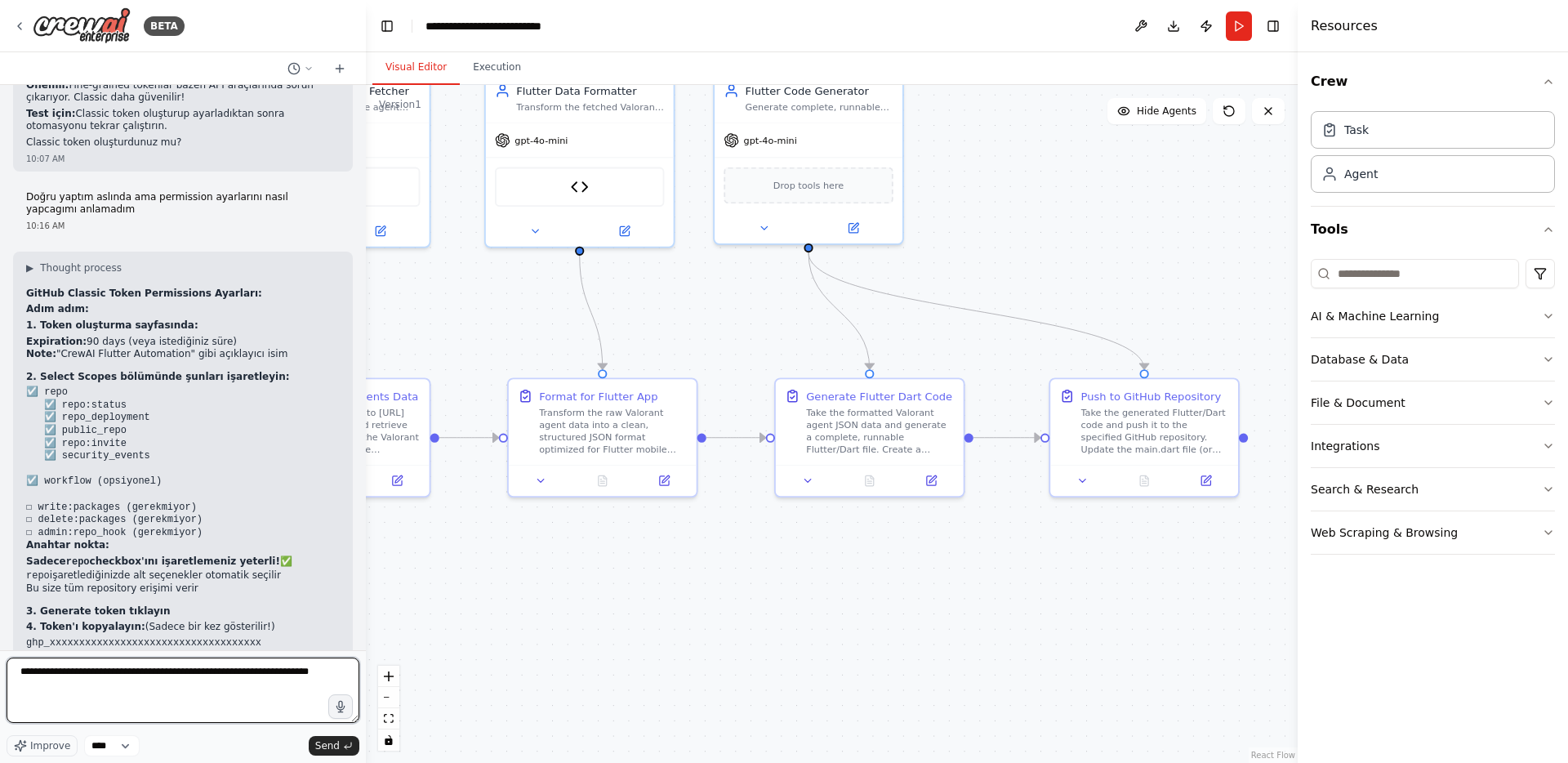
click at [149, 684] on textarea "**********" at bounding box center [183, 690] width 353 height 65
type textarea "**********"
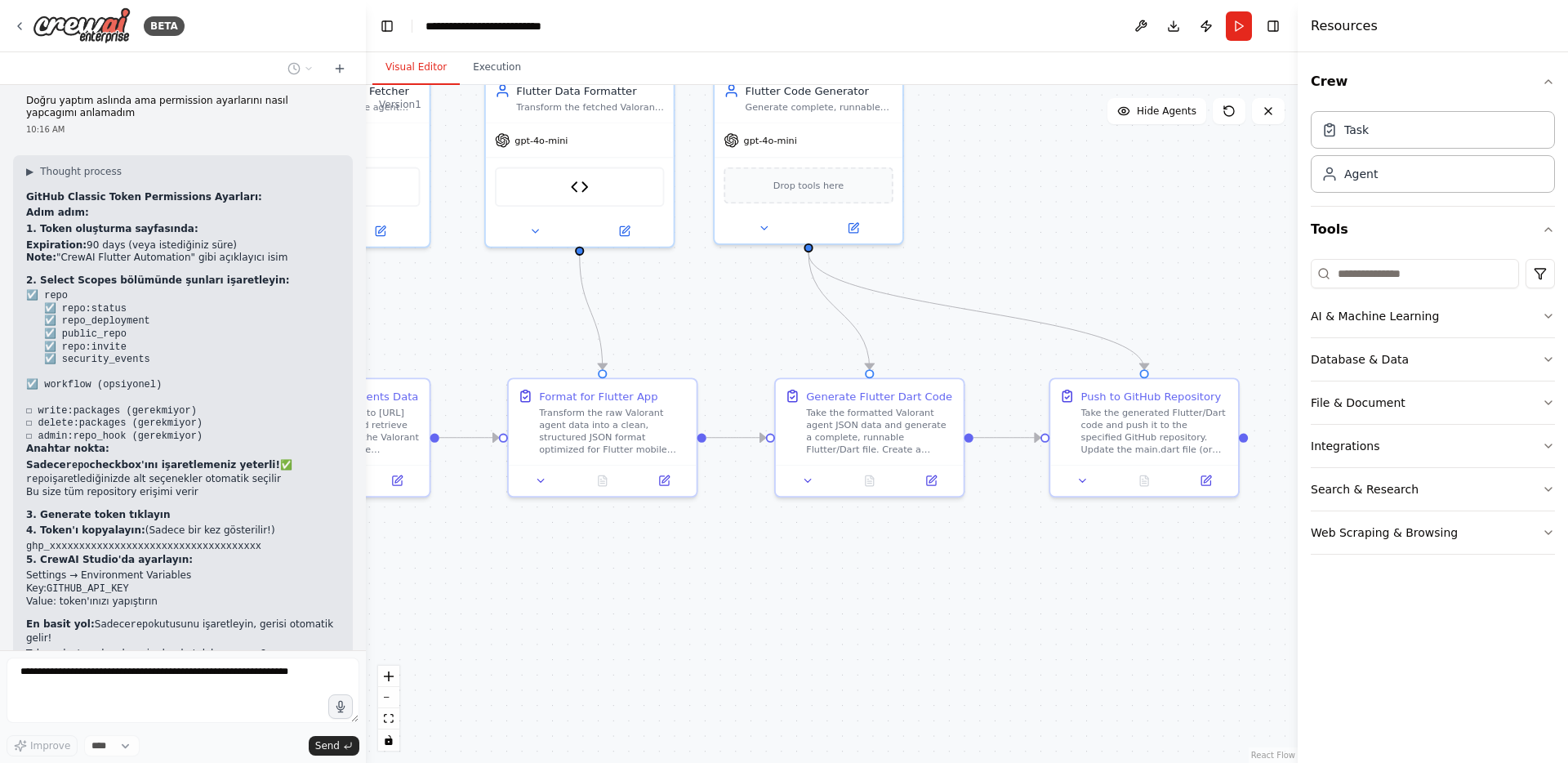
scroll to position [15061, 0]
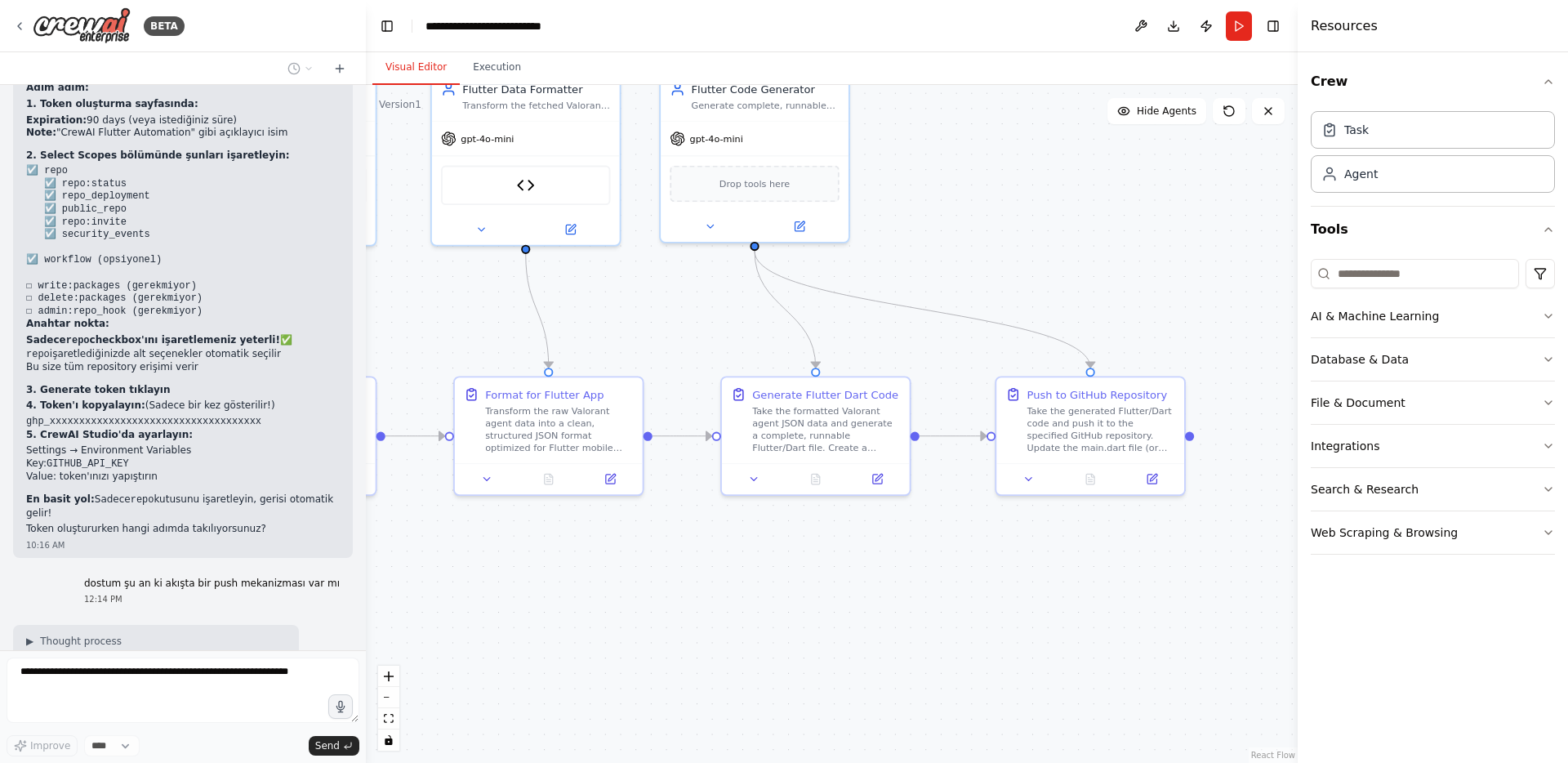
drag, startPoint x: 613, startPoint y: 572, endPoint x: 559, endPoint y: 571, distance: 54.0
click at [559, 571] on div ".deletable-edge-delete-btn { width: 20px; height: 20px; border: 0px solid #ffff…" at bounding box center [832, 424] width 932 height 678
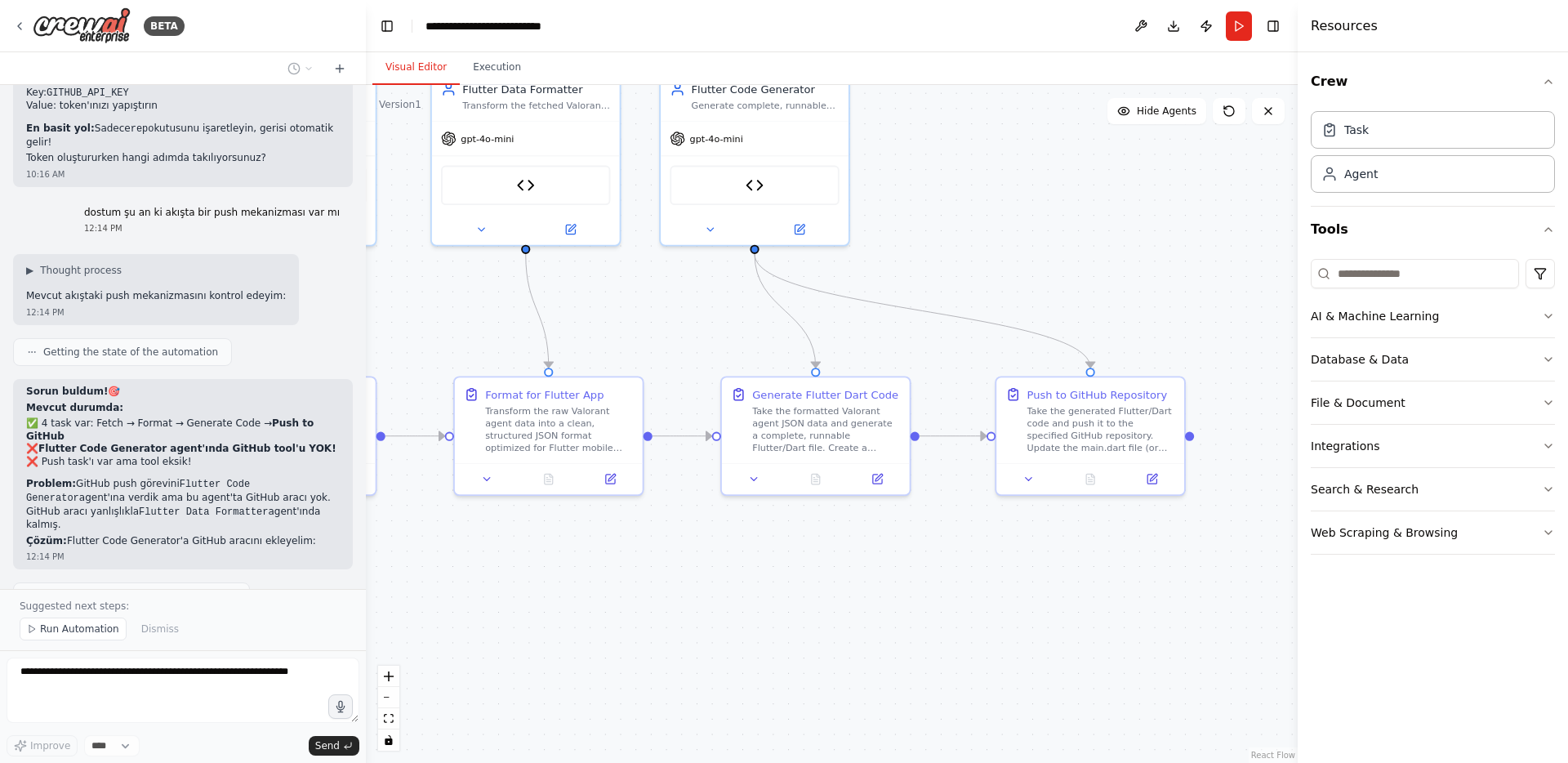
scroll to position [15450, 0]
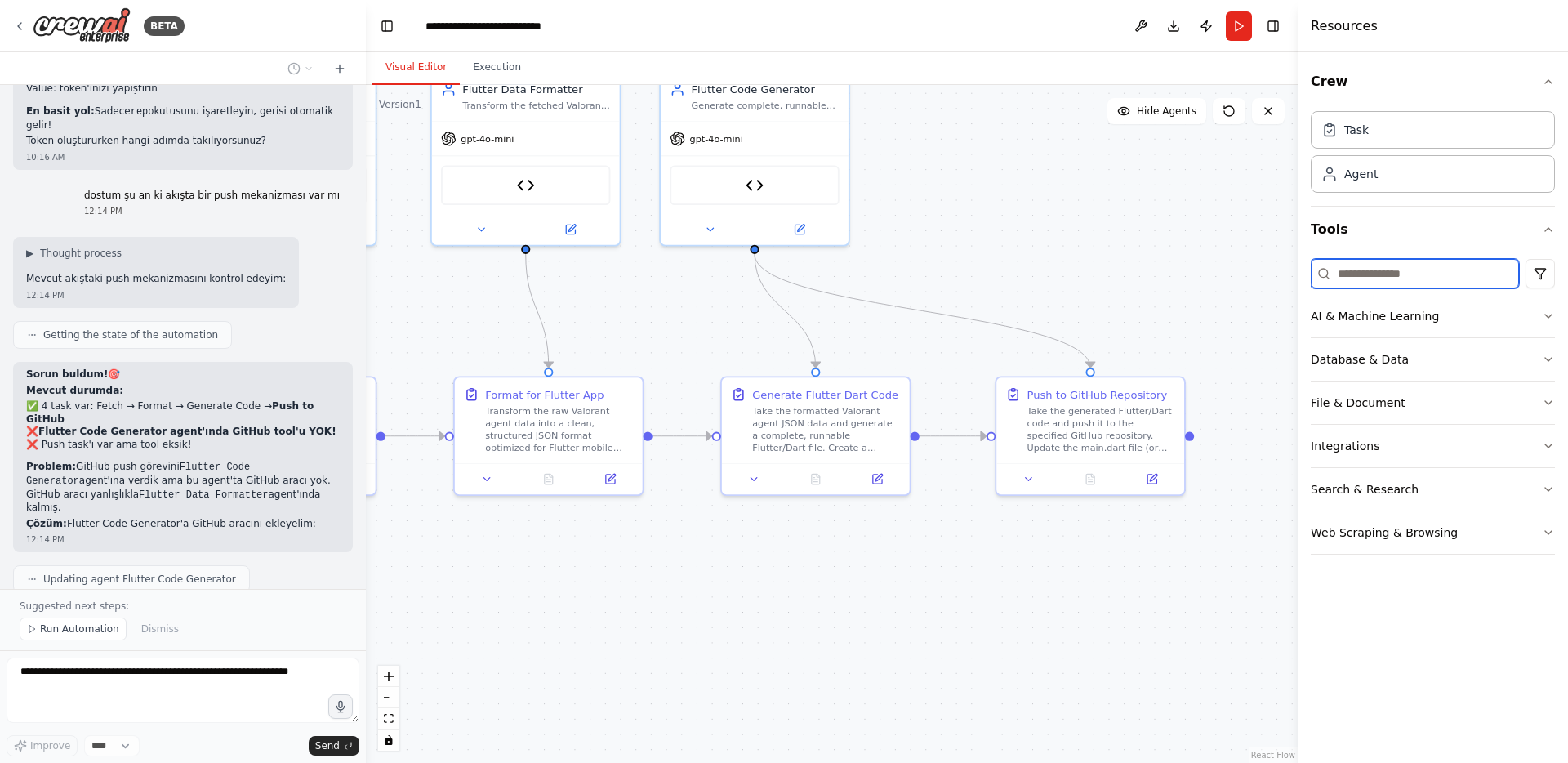
click at [1351, 276] on input at bounding box center [1416, 273] width 209 height 30
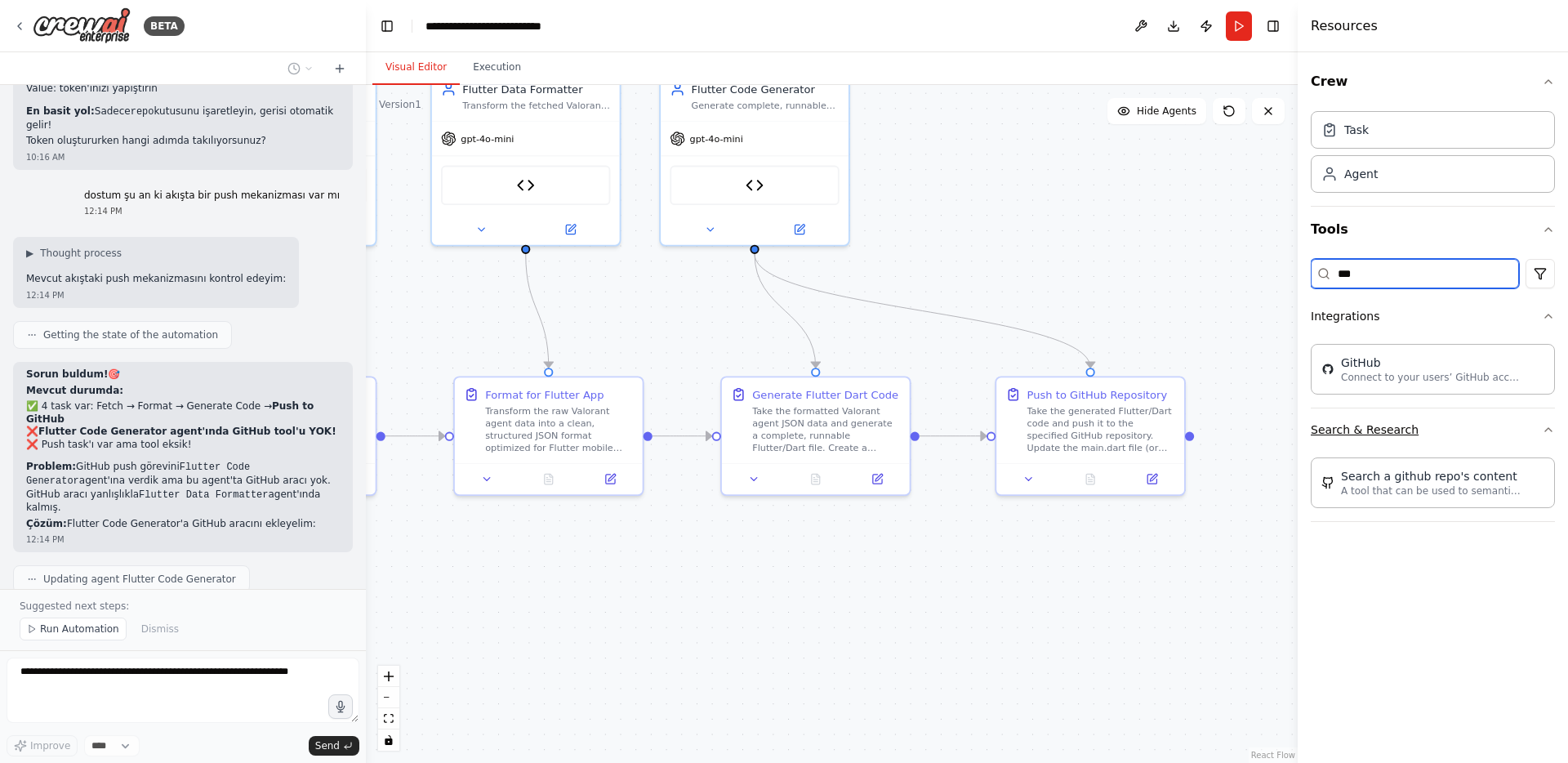
type input "***"
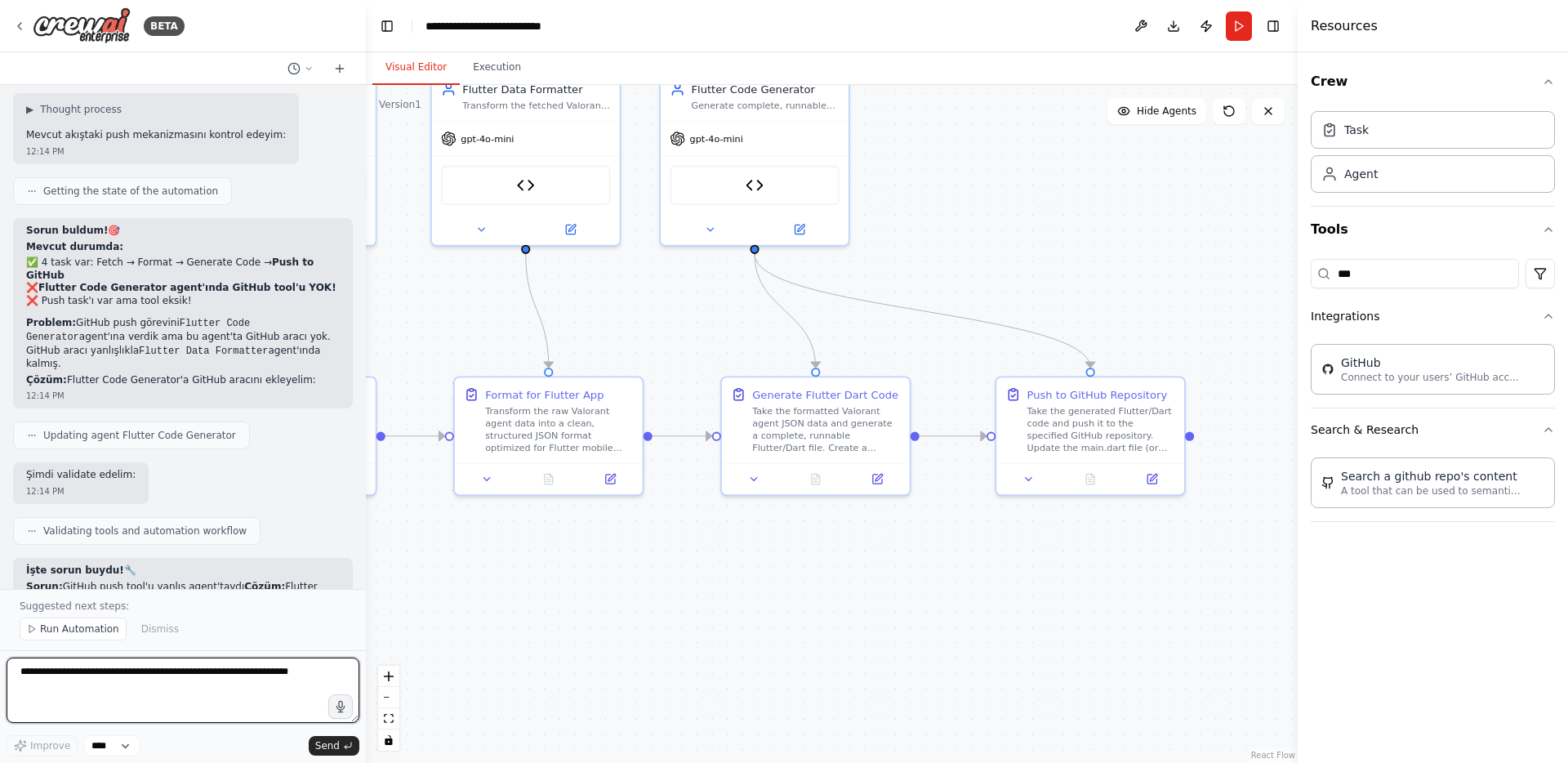
scroll to position [15605, 0]
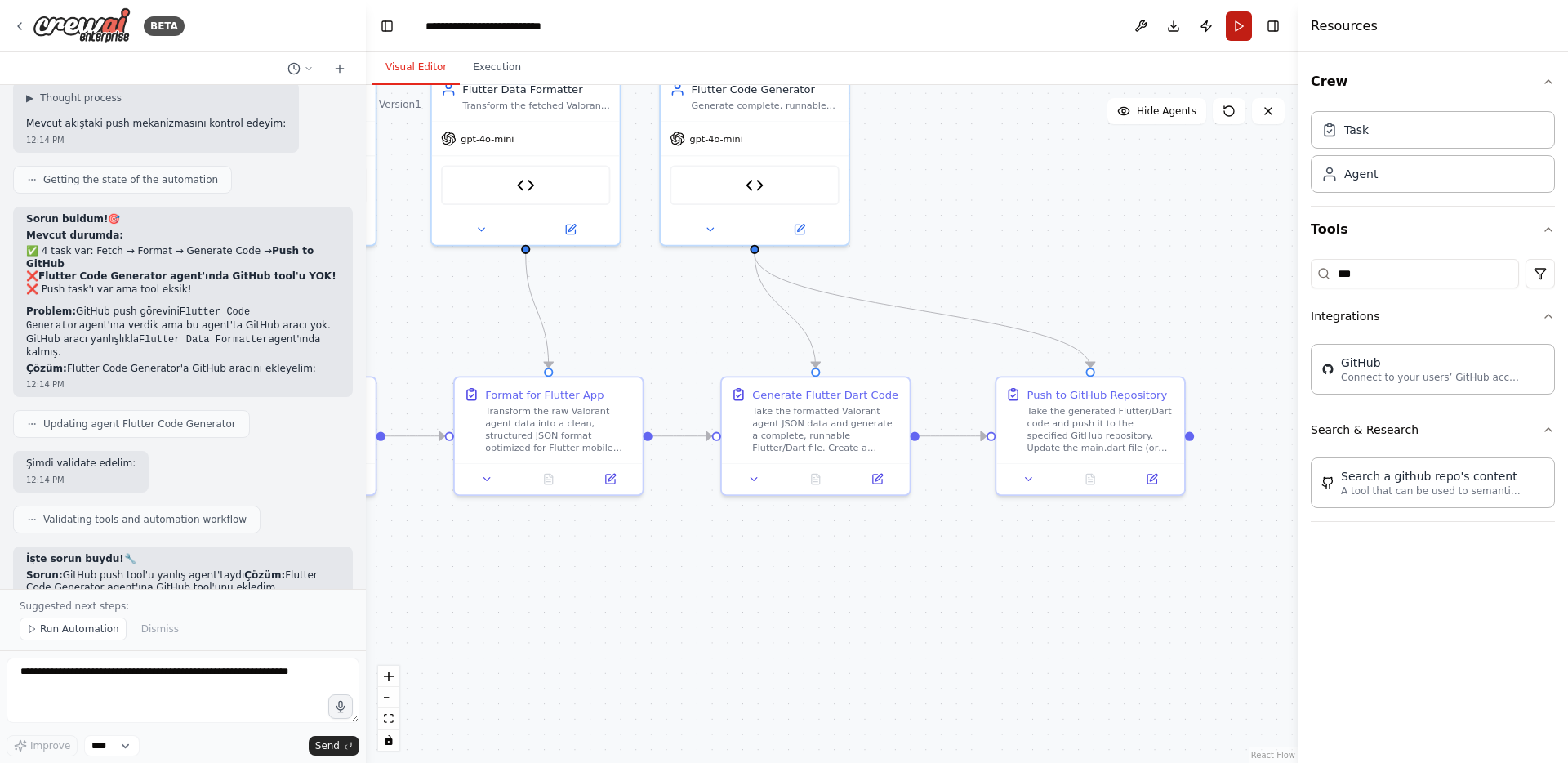
click at [1236, 29] on button "Run" at bounding box center [1239, 26] width 26 height 30
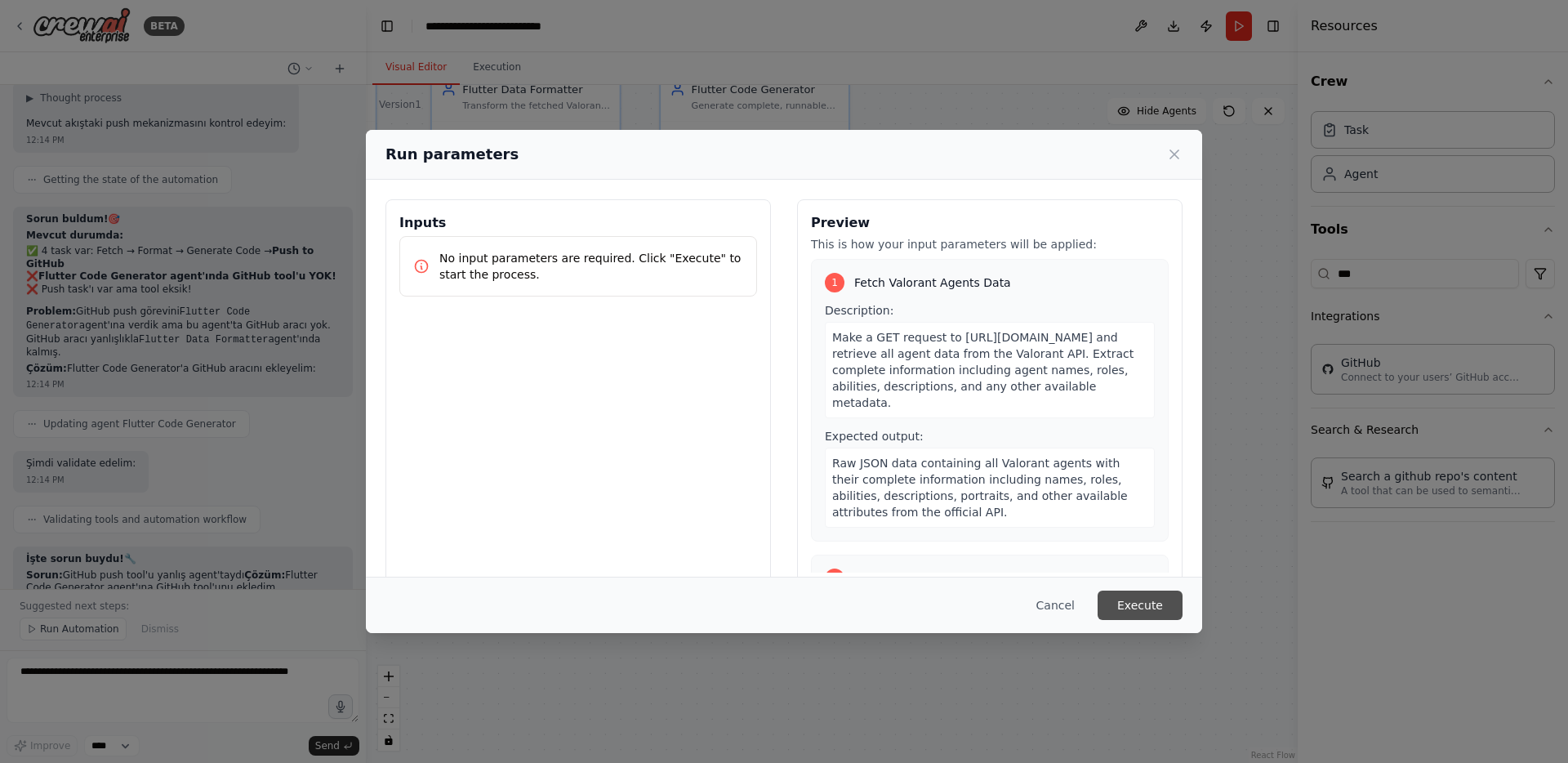
click at [1147, 593] on button "Execute" at bounding box center [1140, 605] width 85 height 30
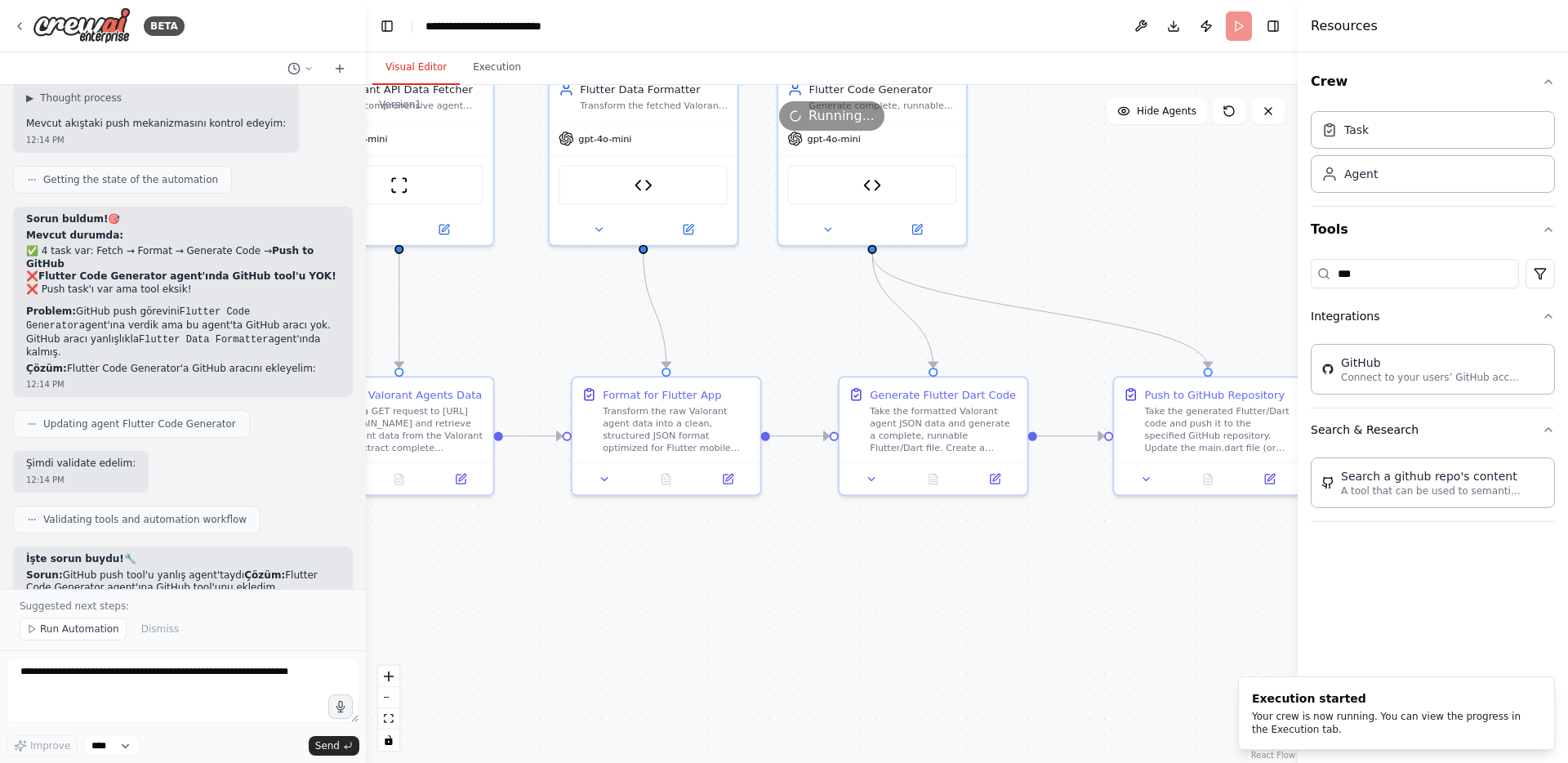
drag, startPoint x: 499, startPoint y: 538, endPoint x: 621, endPoint y: 541, distance: 122.0
click at [621, 541] on div ".deletable-edge-delete-btn { width: 20px; height: 20px; border: 0px solid #ffff…" at bounding box center [832, 424] width 932 height 678
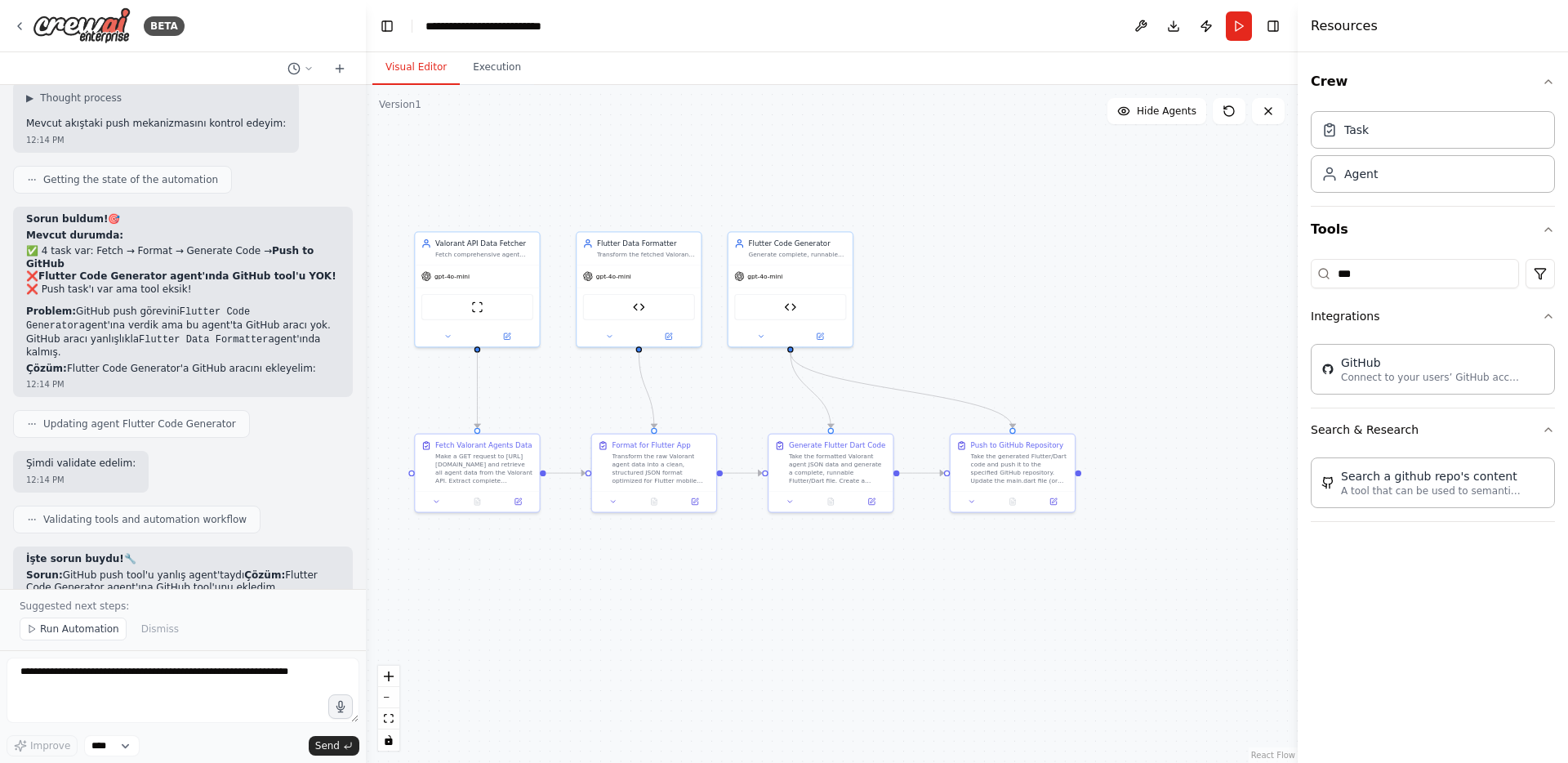
click at [1039, 153] on div ".deletable-edge-delete-btn { width: 20px; height: 20px; border: 0px solid #ffff…" at bounding box center [832, 424] width 932 height 678
click at [1230, 32] on button "Run" at bounding box center [1239, 26] width 26 height 30
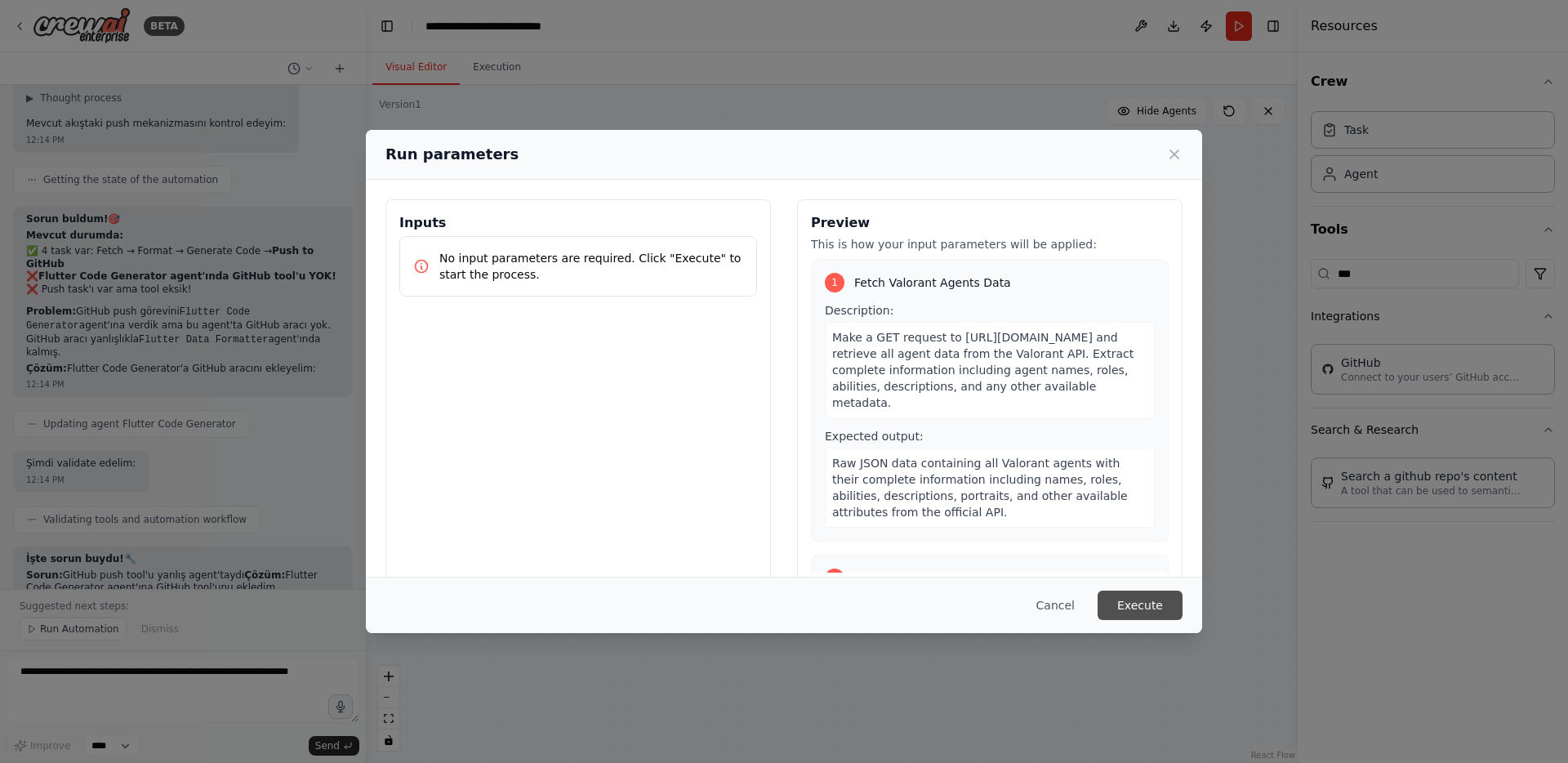
click at [1149, 597] on button "Execute" at bounding box center [1140, 605] width 85 height 30
